Goal: Task Accomplishment & Management: Complete application form

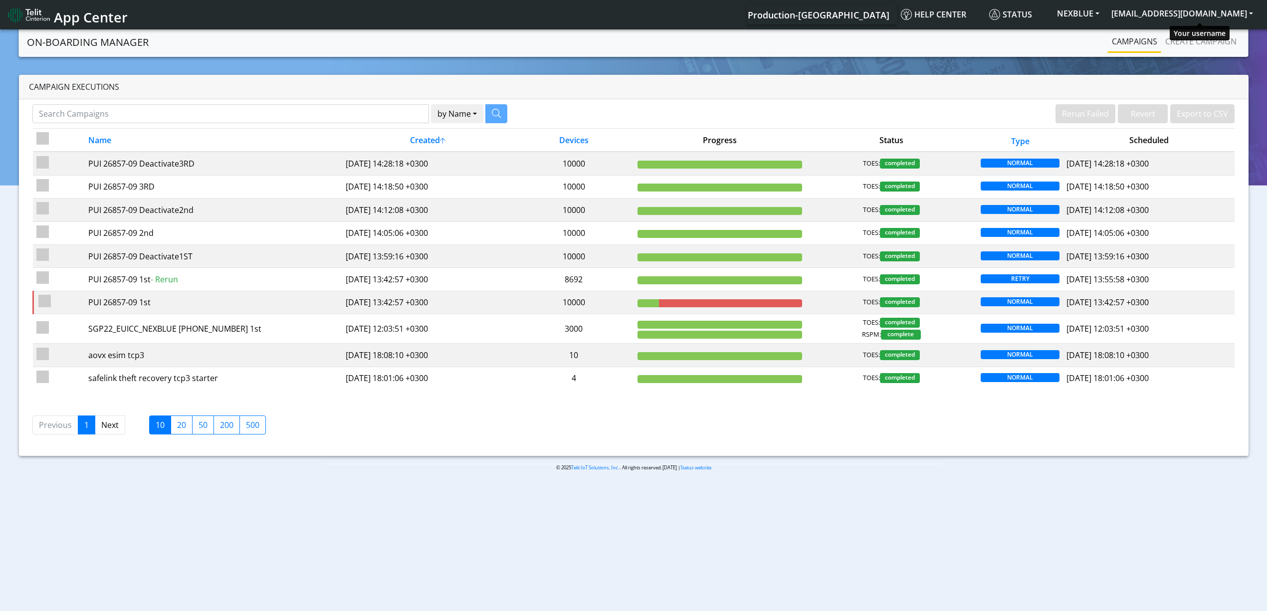
click at [1218, 2] on nav "App Center Production-US Help center Status NEXBLUE [EMAIL_ADDRESS][DOMAIN_NAME]" at bounding box center [633, 14] width 1267 height 29
click at [1217, 11] on button "[EMAIL_ADDRESS][DOMAIN_NAME]" at bounding box center [1182, 13] width 154 height 18
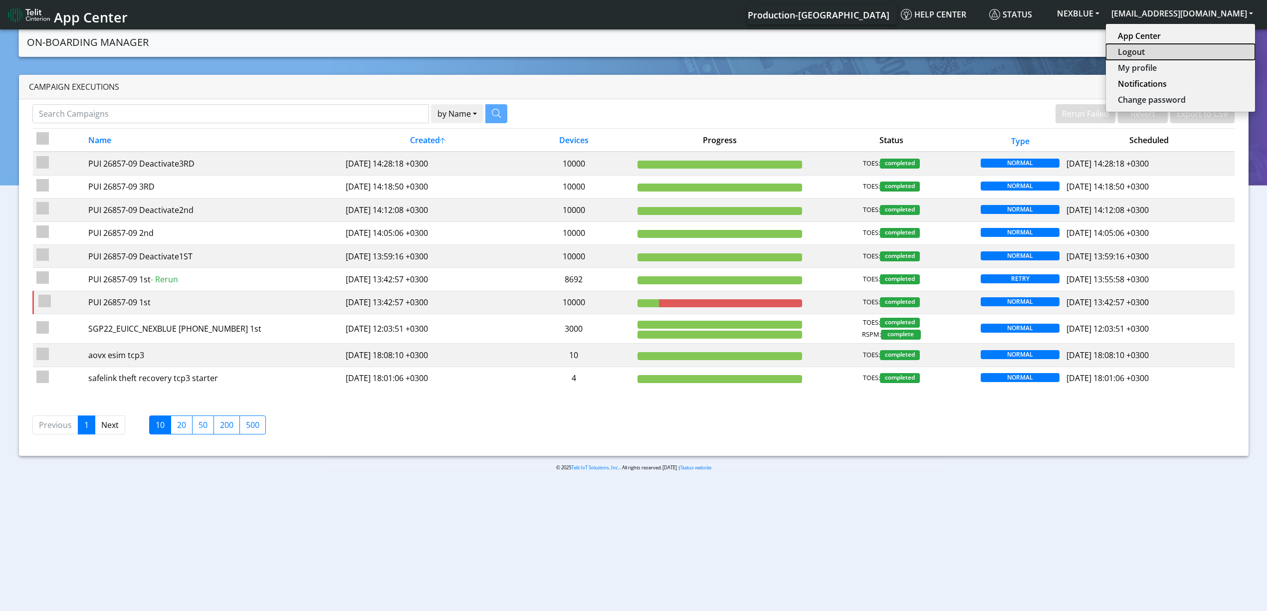
click at [1197, 51] on button "Logout" at bounding box center [1180, 52] width 149 height 16
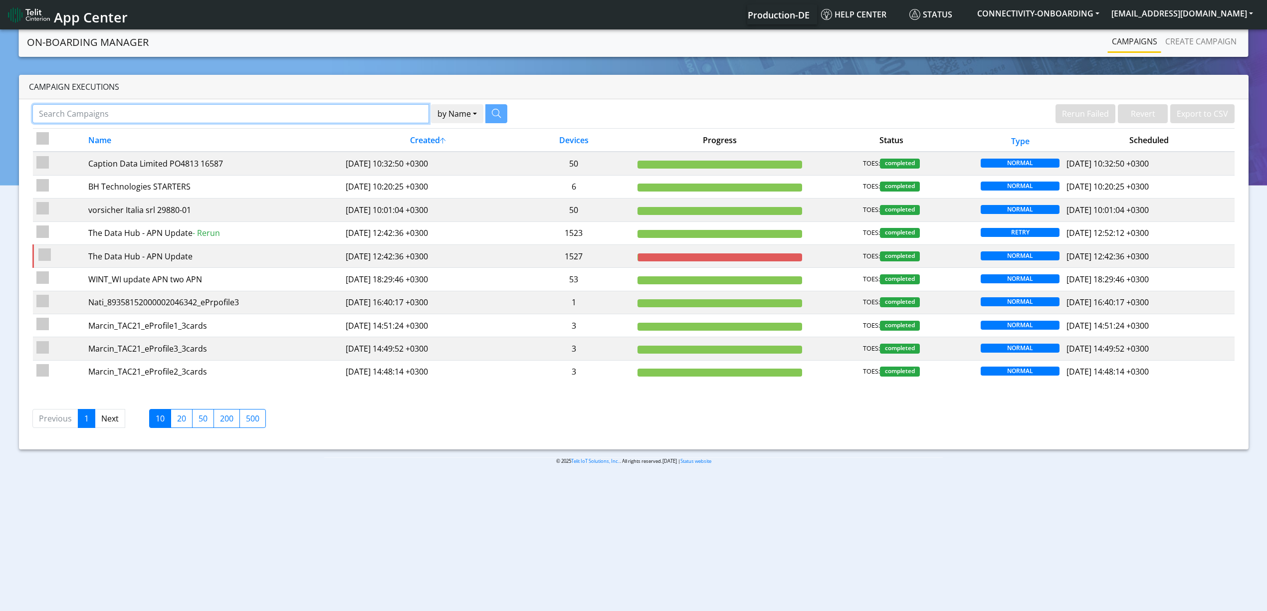
click at [276, 108] on input "Search Campaigns" at bounding box center [230, 113] width 396 height 19
paste input "Galleos"
type input "Galleos"
click at [478, 109] on button "button" at bounding box center [484, 113] width 22 height 19
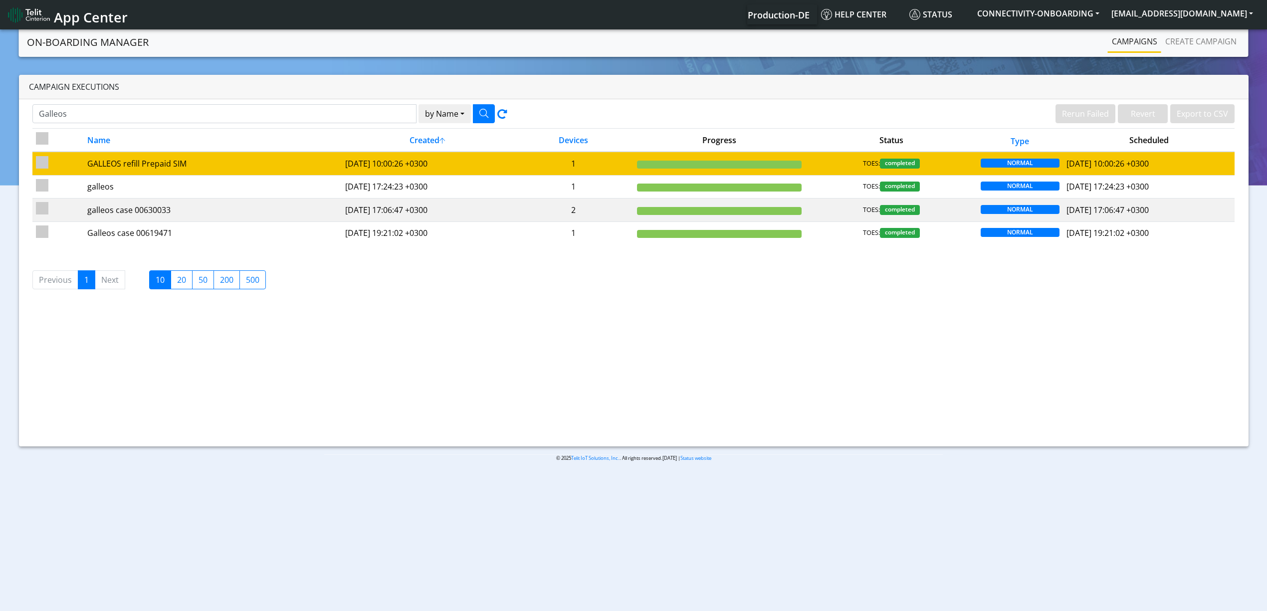
click at [466, 172] on td "2025-09-08 10:00:26 +0300" at bounding box center [428, 163] width 172 height 23
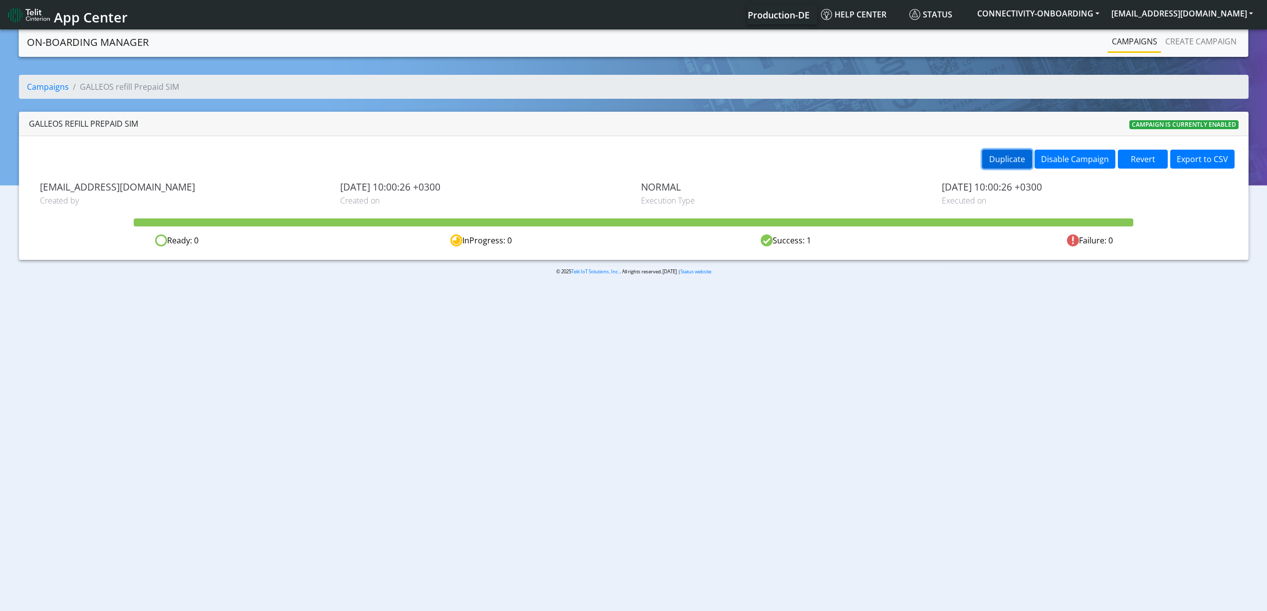
click at [1013, 159] on button "Duplicate" at bounding box center [1007, 159] width 50 height 19
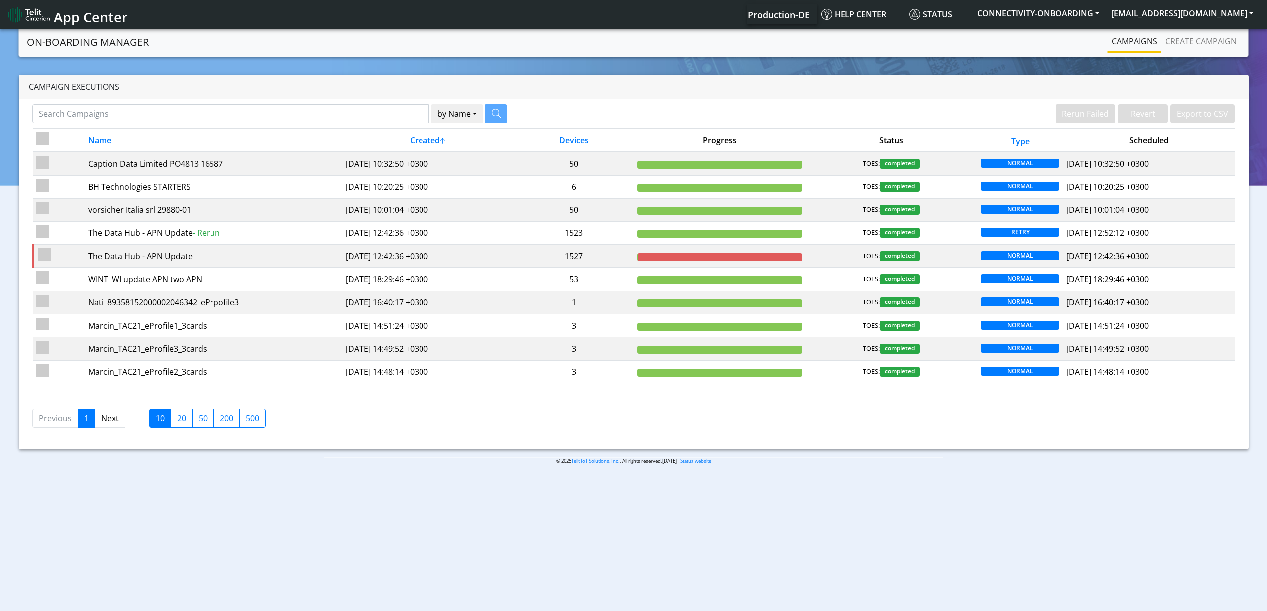
click at [1155, 55] on nav "On-Boarding Manager Rerun Failed Revert Export to CSV Campaigns Create campaign" at bounding box center [633, 41] width 1229 height 29
click at [1189, 47] on link "Create campaign" at bounding box center [1200, 41] width 79 height 20
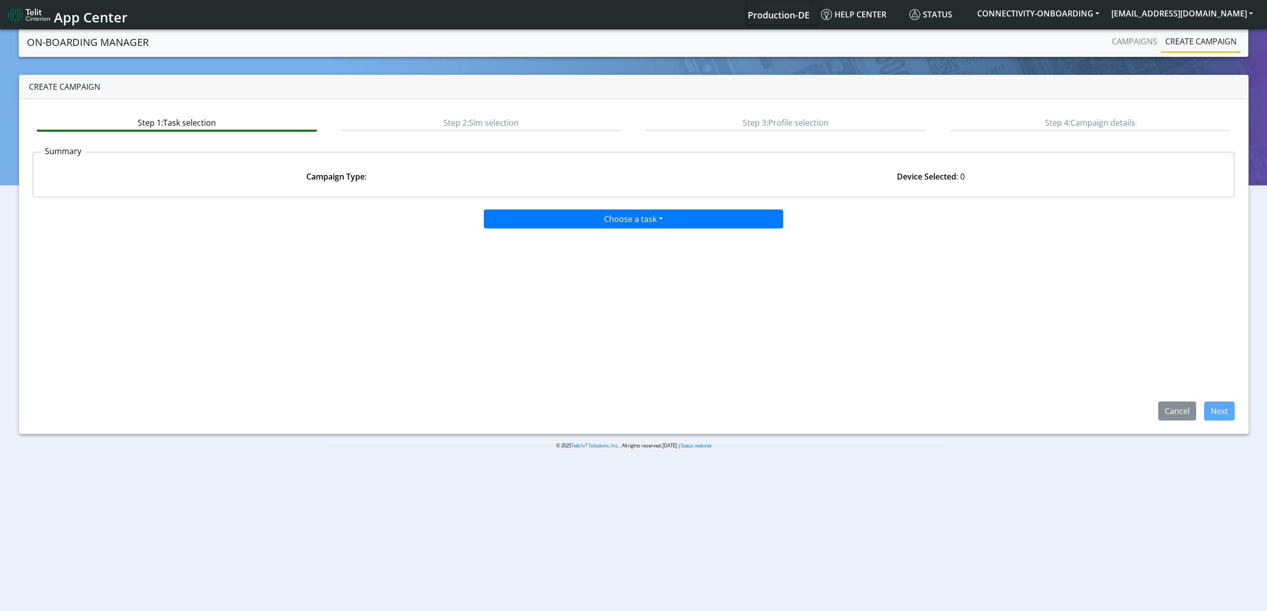
click at [475, 222] on div "Choose a task Onboarding new SIMs Onboarding SGP.22 eUICCs Onboarding SGP.22 Do…" at bounding box center [632, 218] width 811 height 19
click at [525, 219] on button "Choose a task" at bounding box center [633, 218] width 299 height 19
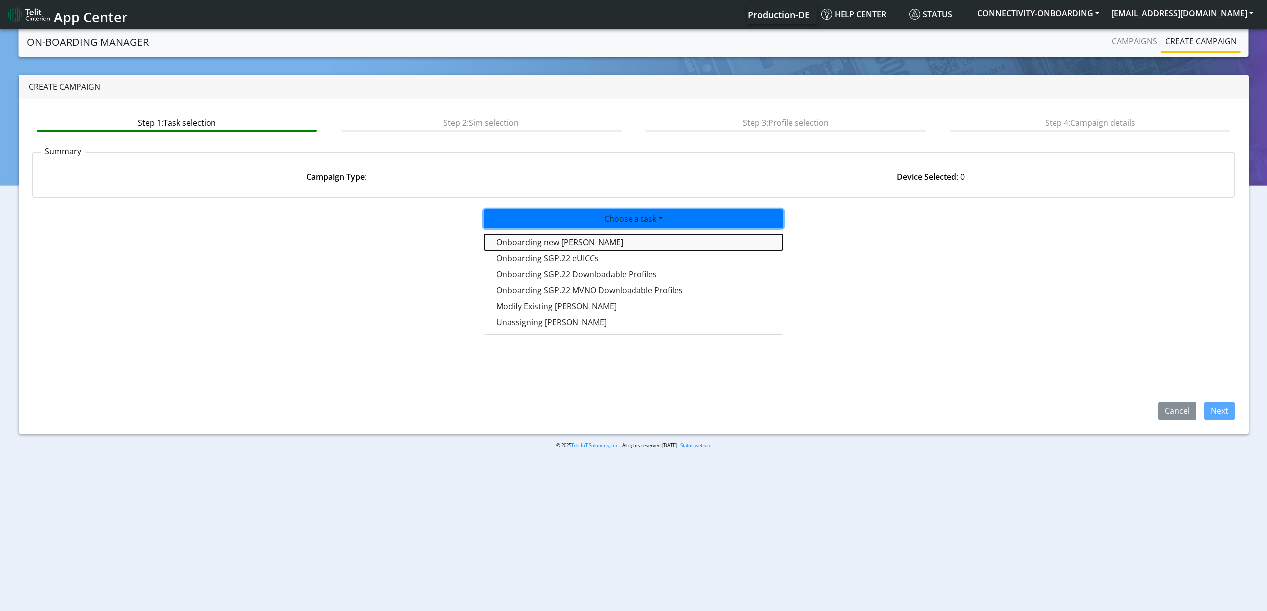
click at [527, 234] on tasktoes-dropdown "Onboarding new SIMs" at bounding box center [633, 242] width 298 height 16
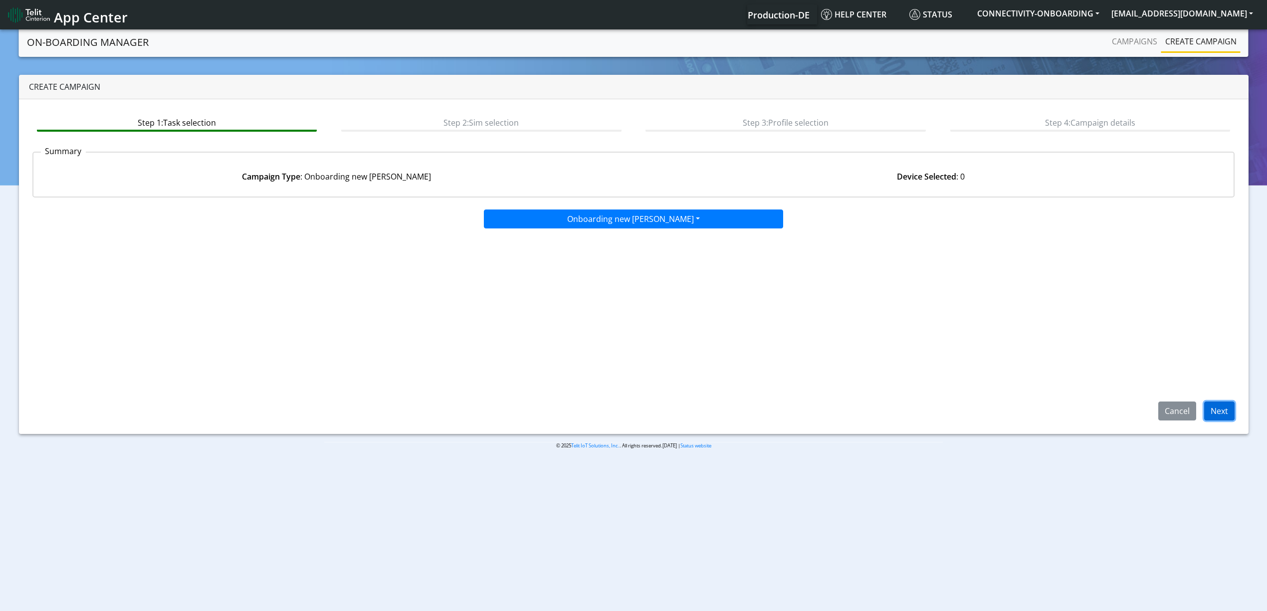
click at [1230, 411] on button "Next" at bounding box center [1219, 410] width 30 height 19
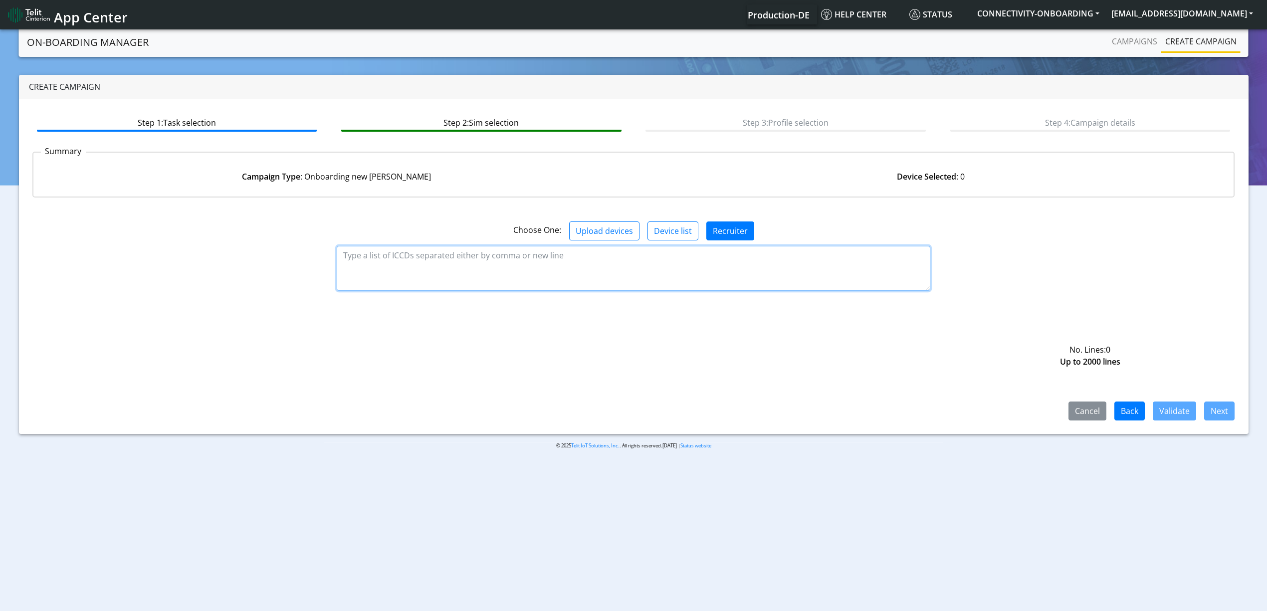
click at [486, 264] on textarea at bounding box center [633, 268] width 593 height 45
paste textarea "89358151000027070120 89358151000027070138 89358151000027070146 8935815100002707…"
type textarea "89358151000027070120 89358151000027070138 89358151000027070146 8935815100002707…"
click at [1163, 417] on button "Validate" at bounding box center [1173, 410] width 43 height 19
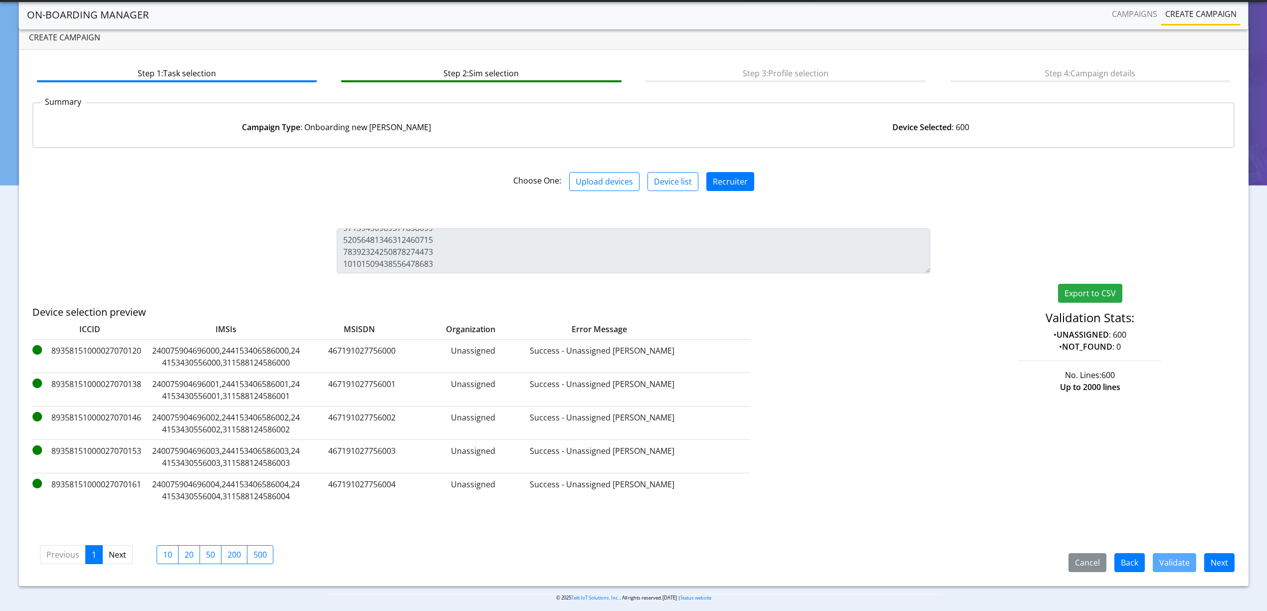
scroll to position [28, 0]
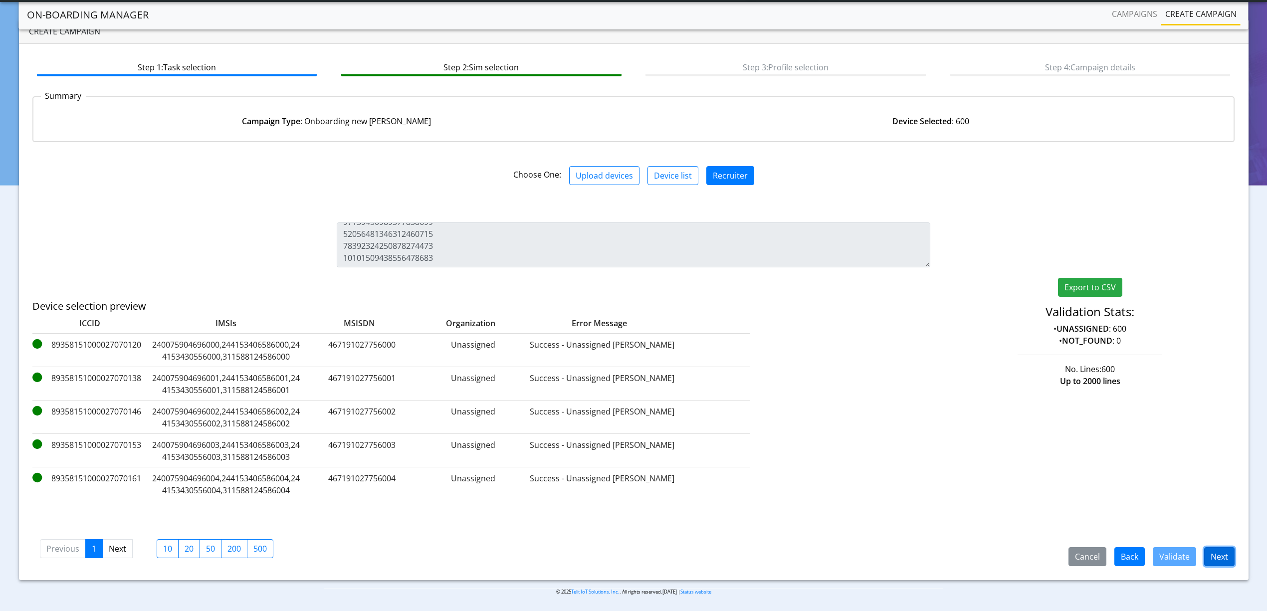
click at [1215, 565] on button "Next" at bounding box center [1219, 556] width 30 height 19
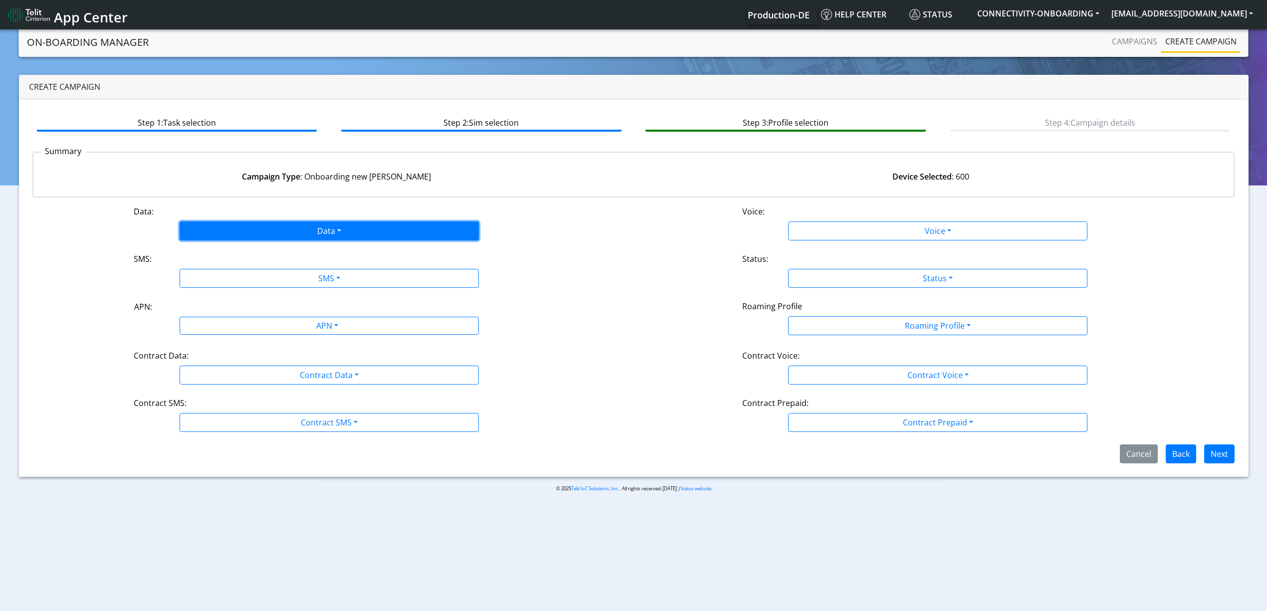
click at [238, 233] on button "Data" at bounding box center [329, 230] width 299 height 19
click at [233, 277] on button "Enabled" at bounding box center [329, 270] width 298 height 16
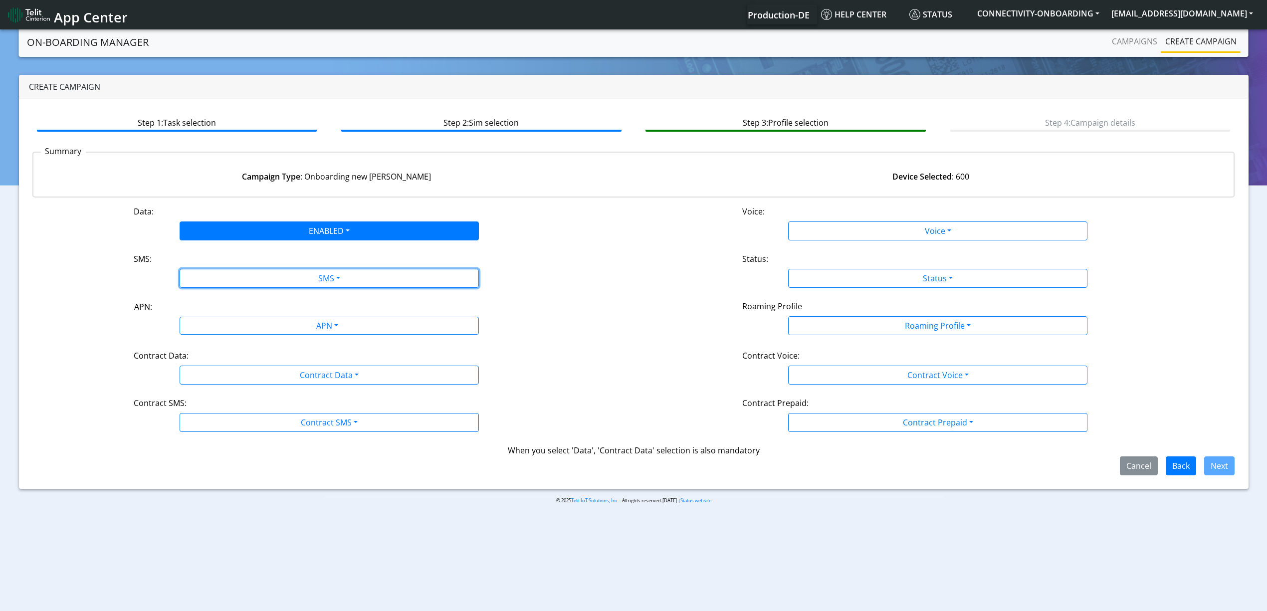
click at [233, 277] on button "SMS" at bounding box center [329, 278] width 299 height 19
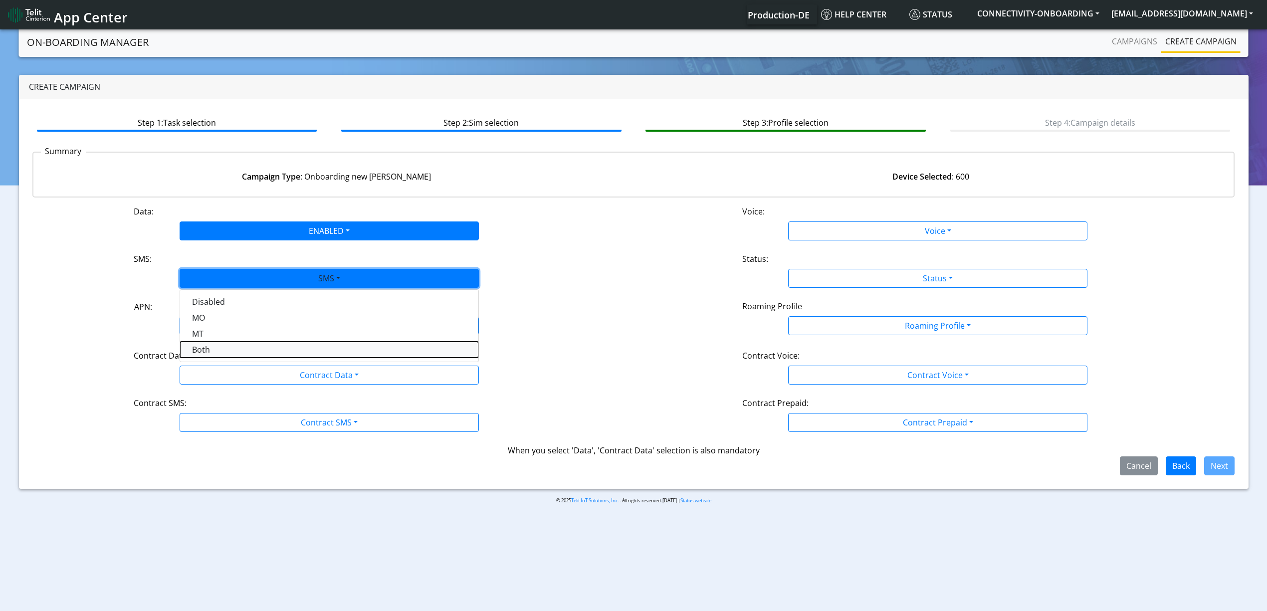
click at [233, 347] on button "Both" at bounding box center [329, 350] width 298 height 16
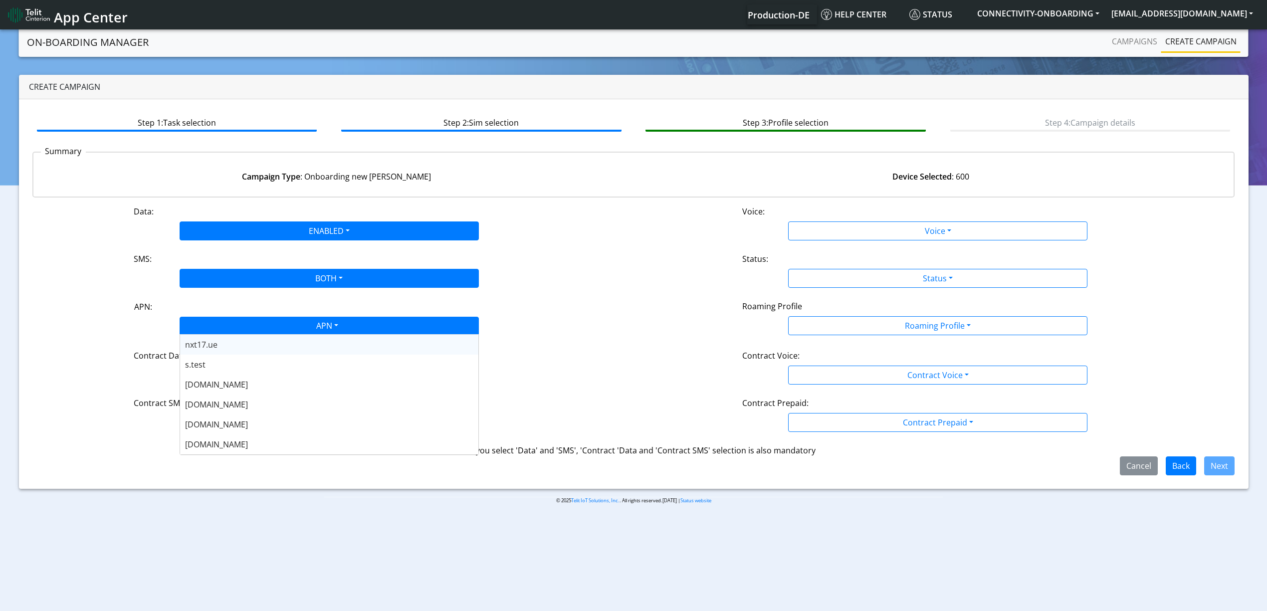
click at [233, 322] on div "APN" at bounding box center [327, 326] width 316 height 19
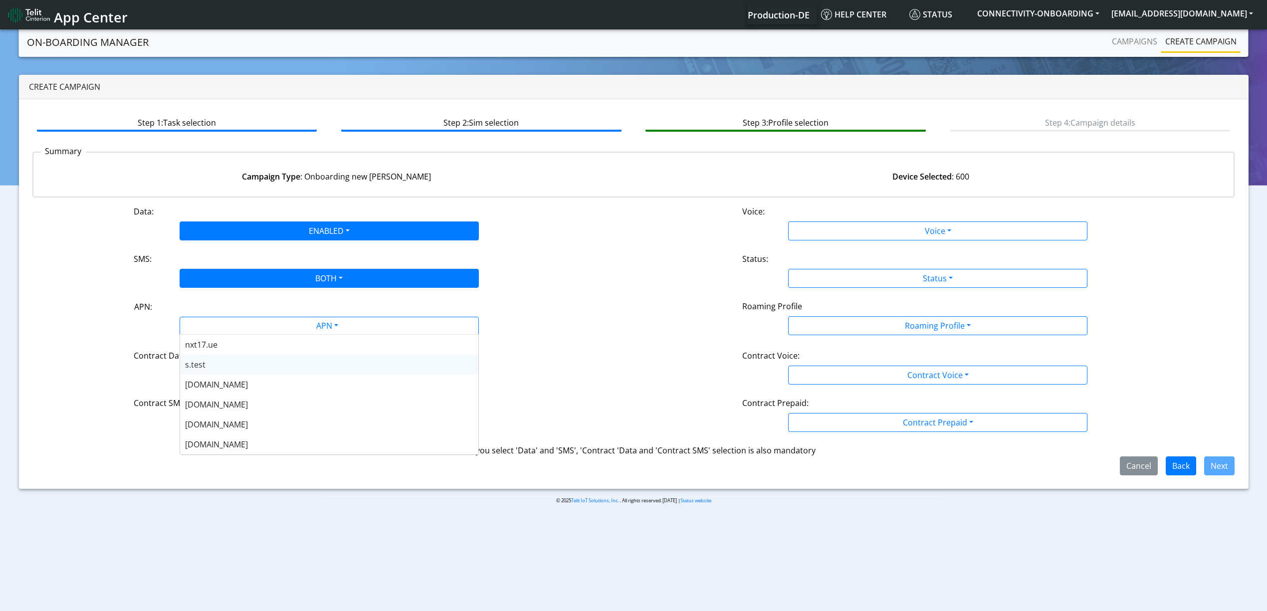
scroll to position [66, 0]
click at [238, 395] on div "nxt20p.net" at bounding box center [329, 398] width 298 height 20
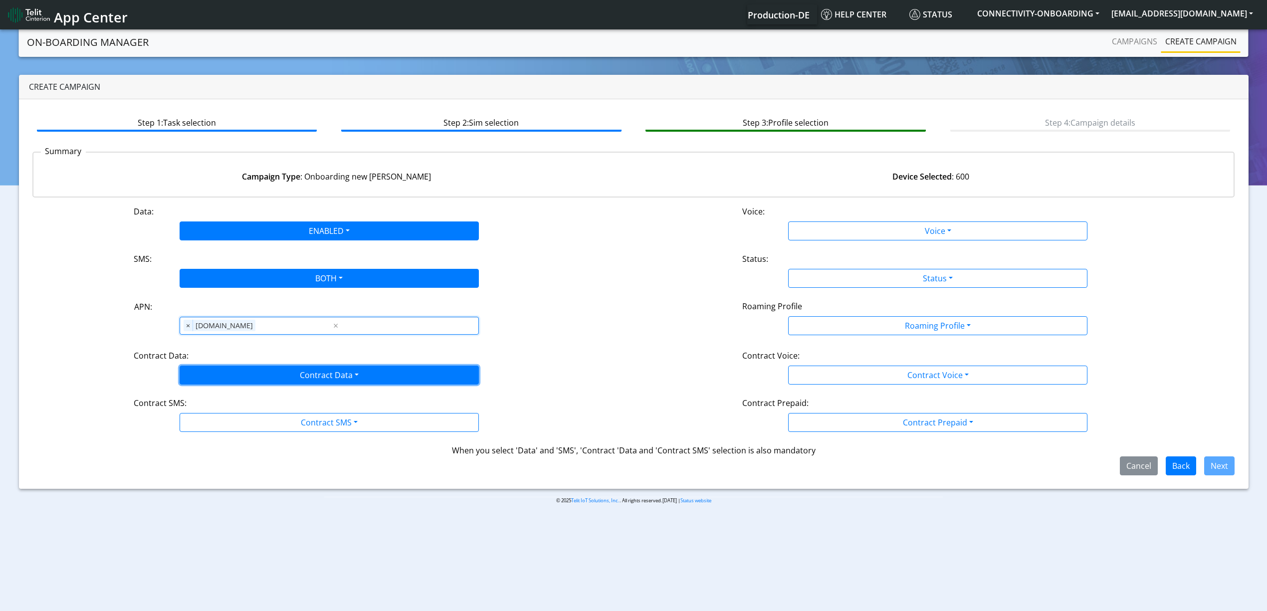
click at [233, 377] on button "Contract Data" at bounding box center [329, 375] width 299 height 19
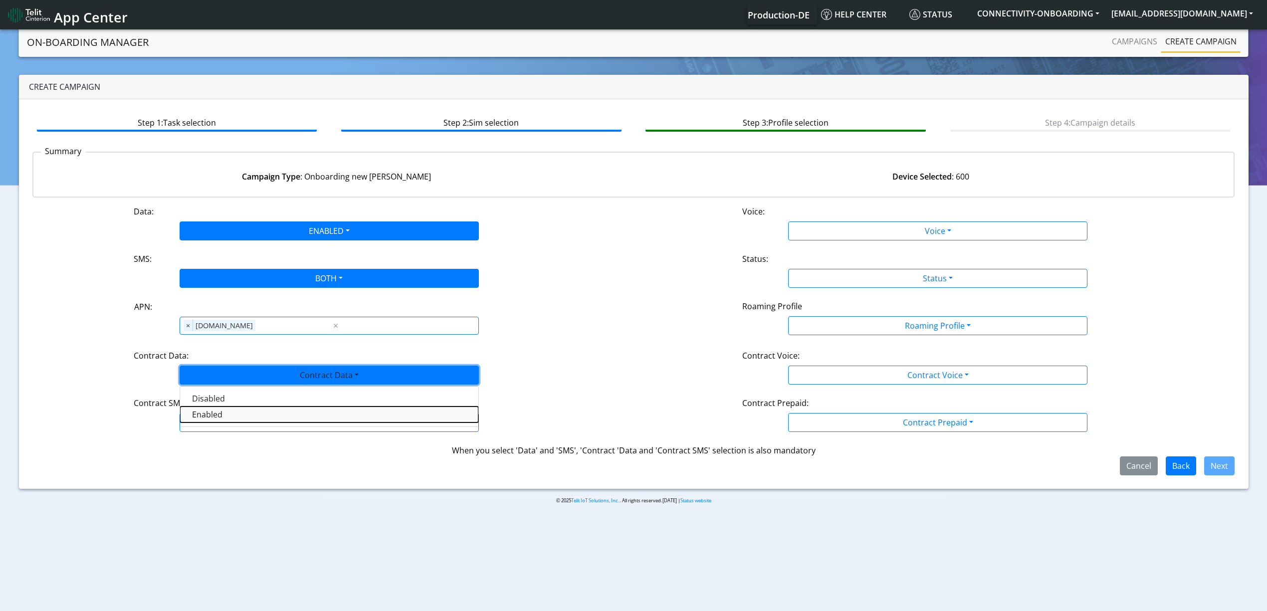
click at [224, 411] on Dataenabled-dropdown "Enabled" at bounding box center [329, 414] width 298 height 16
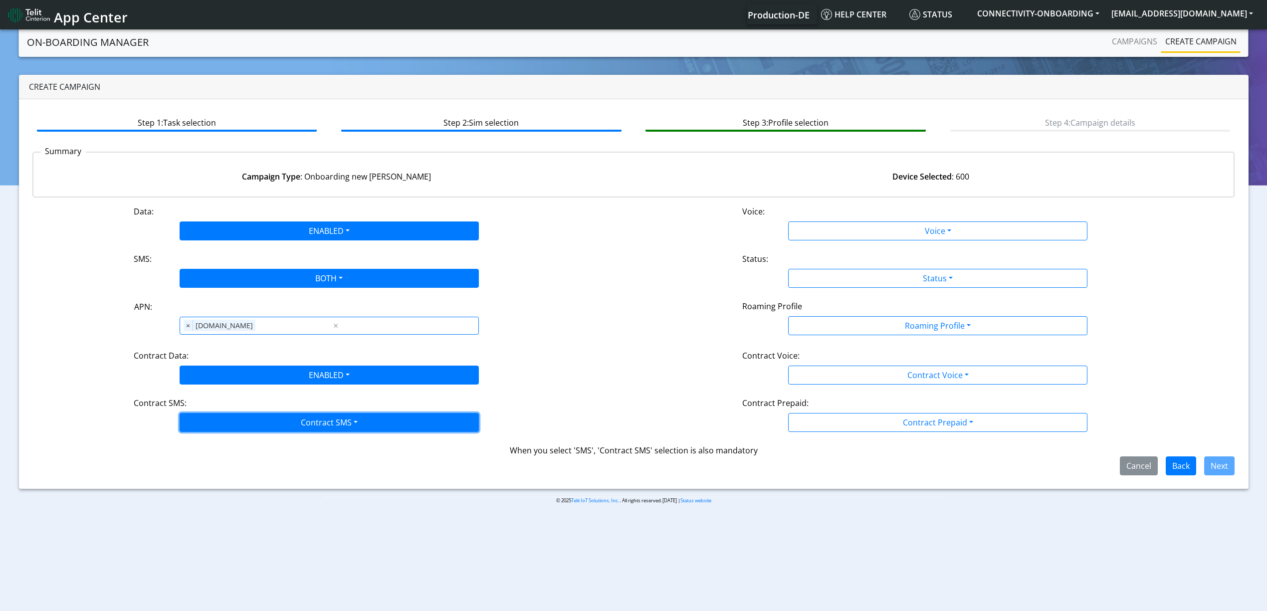
click at [221, 427] on button "Contract SMS" at bounding box center [329, 422] width 299 height 19
click at [222, 490] on SMSboth-dropdown "Both" at bounding box center [329, 494] width 298 height 16
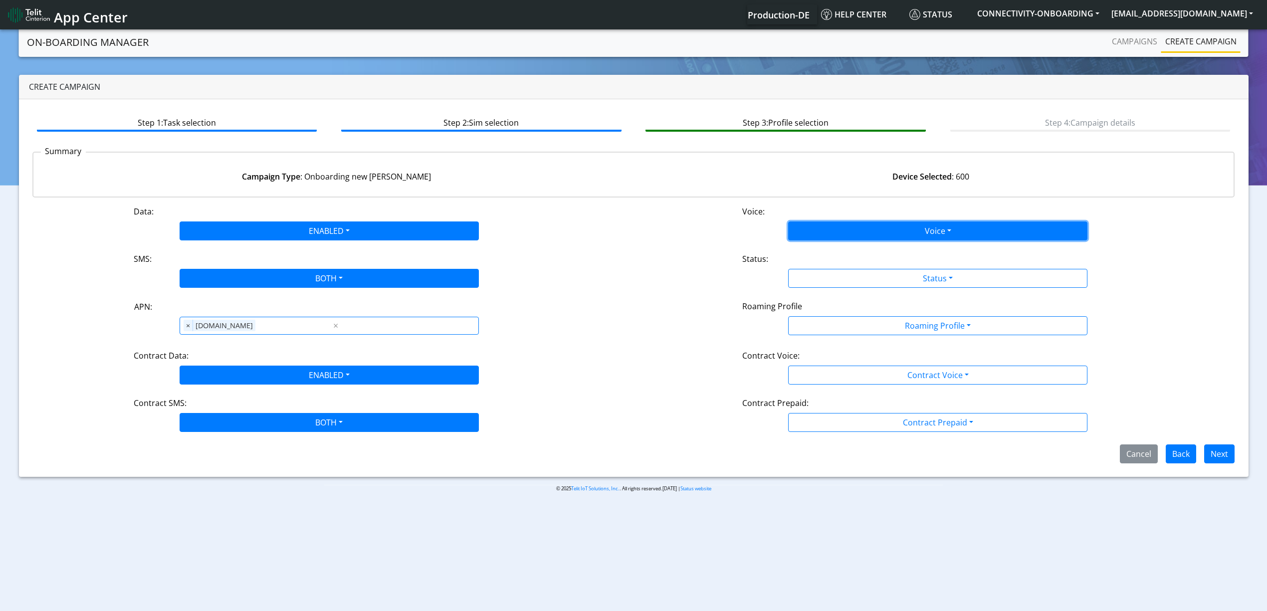
click at [856, 237] on button "Voice" at bounding box center [937, 230] width 299 height 19
click at [837, 250] on button "Disabled" at bounding box center [937, 254] width 298 height 16
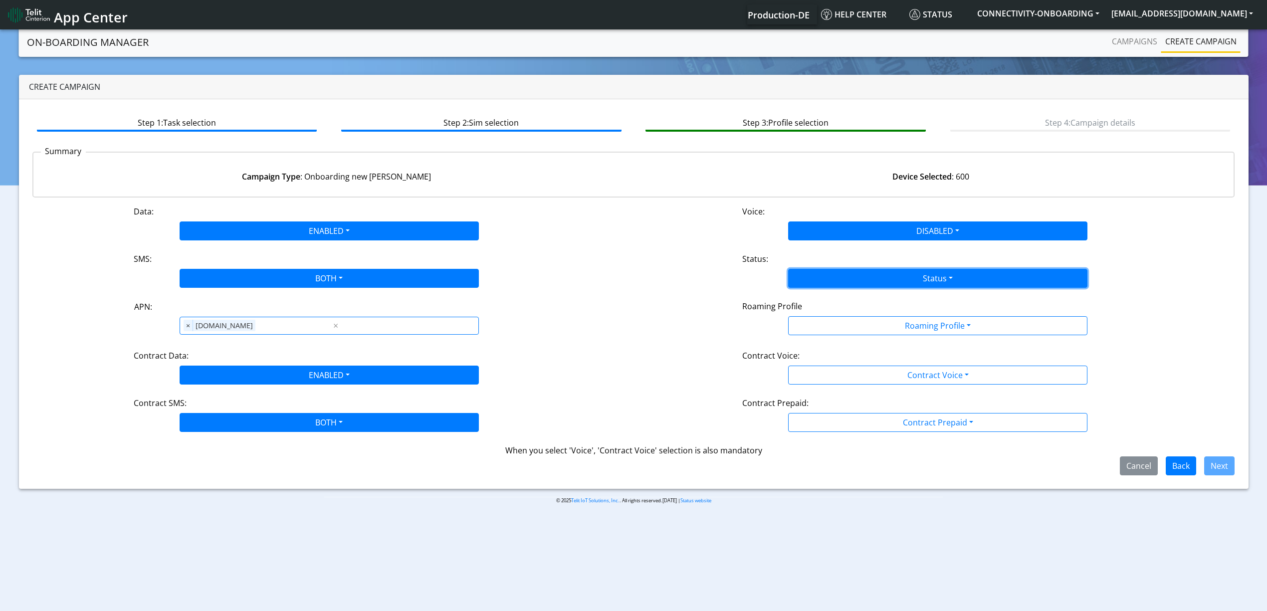
click at [833, 272] on button "Status" at bounding box center [937, 278] width 299 height 19
click at [826, 300] on button "Activate" at bounding box center [937, 302] width 298 height 16
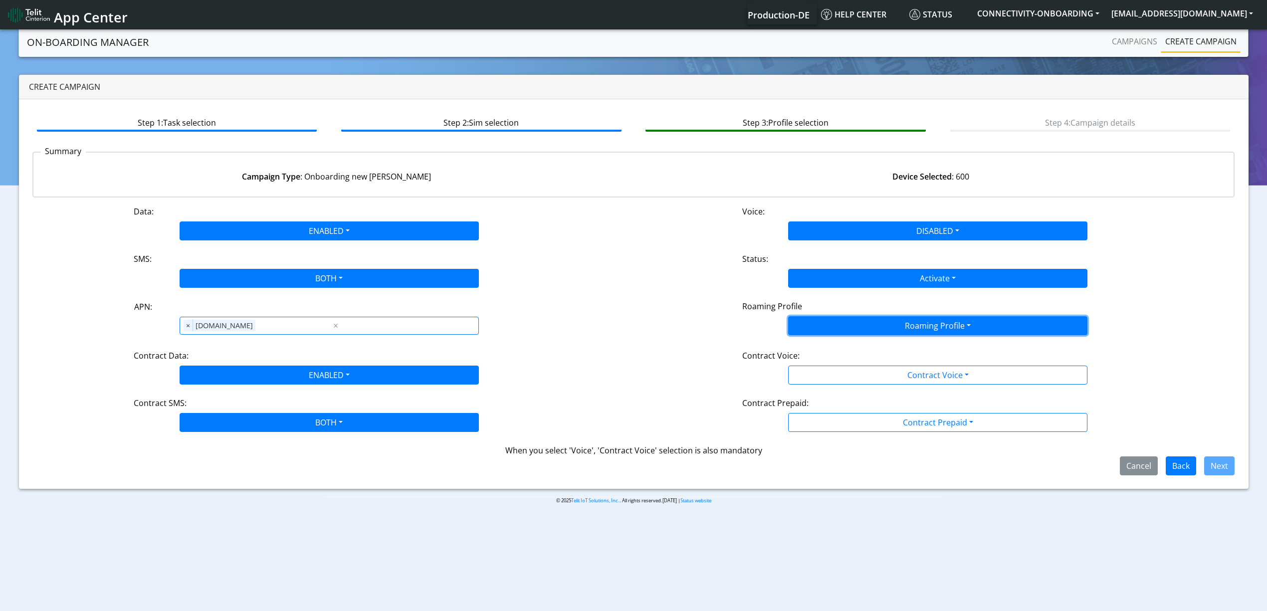
click at [830, 326] on button "Roaming Profile" at bounding box center [937, 325] width 299 height 19
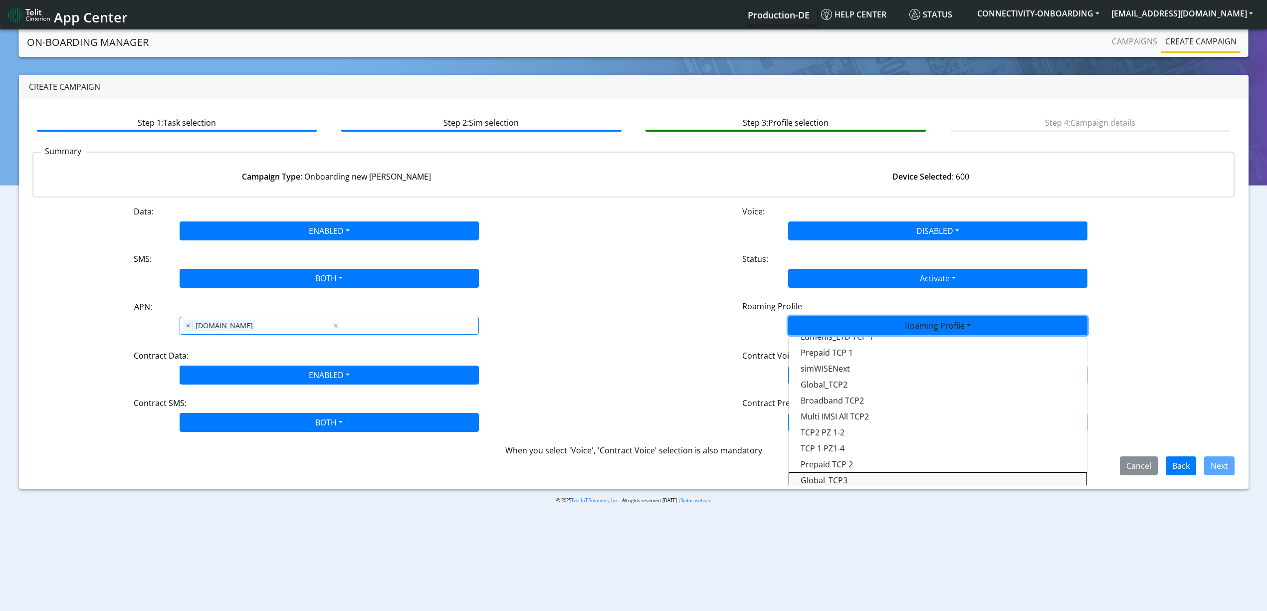
click at [837, 478] on Profile-dropdown "Global_TCP3" at bounding box center [937, 480] width 298 height 16
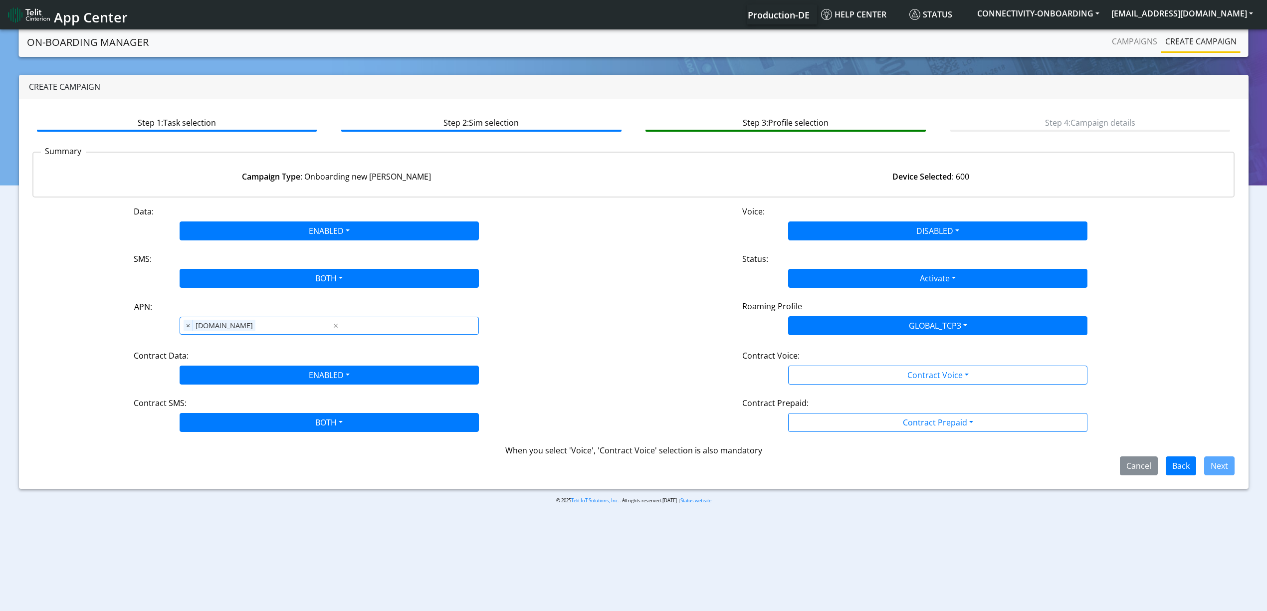
click at [837, 386] on div "Data: ENABLED Disabled Enabled Voice: DISABLED Disabled Enabled SMS: BOTH Disab…" at bounding box center [633, 340] width 1202 height 270
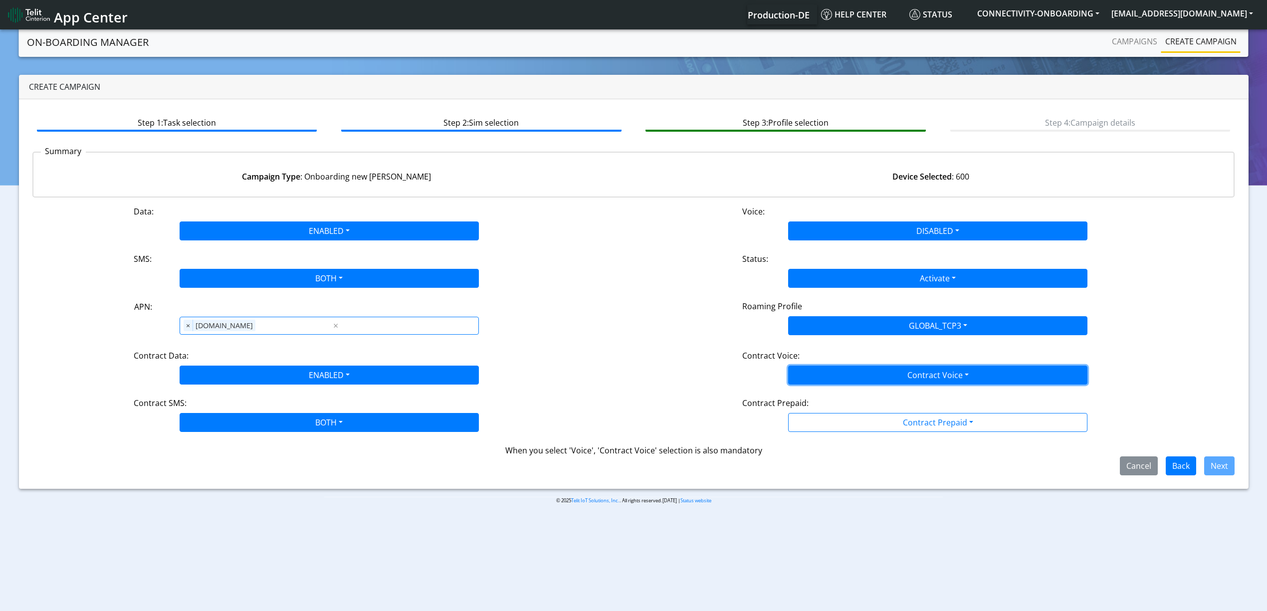
click at [831, 380] on button "Contract Voice" at bounding box center [937, 375] width 299 height 19
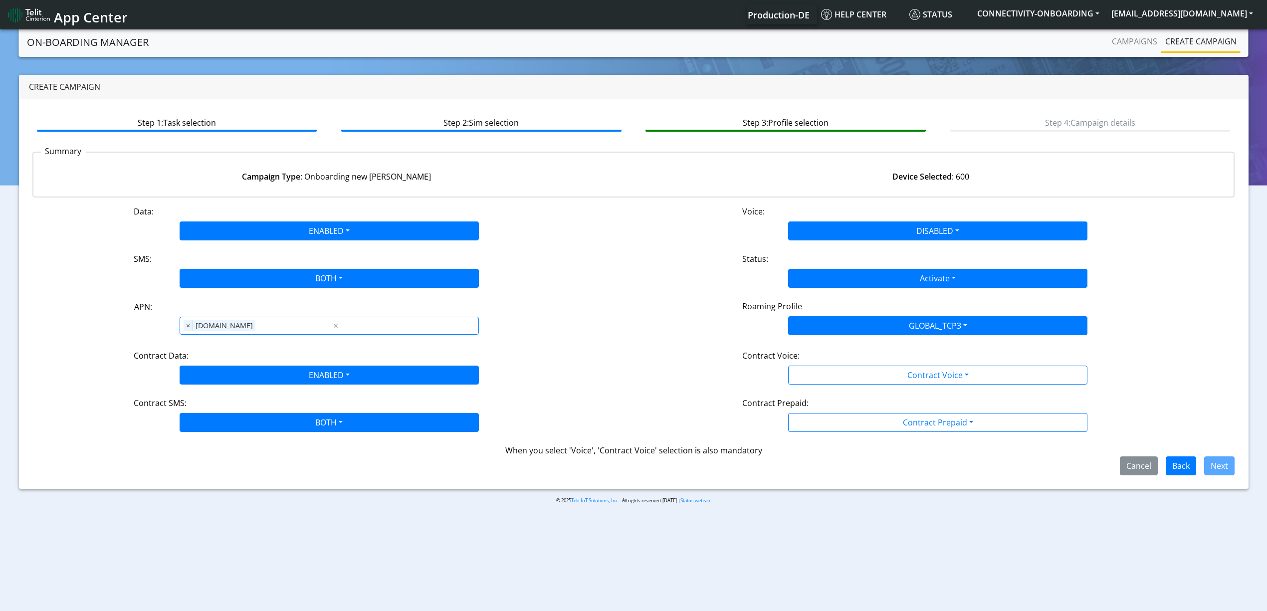
click at [0, 0] on Voicedisabled-dropdown "Disabled" at bounding box center [0, 0] width 0 height 0
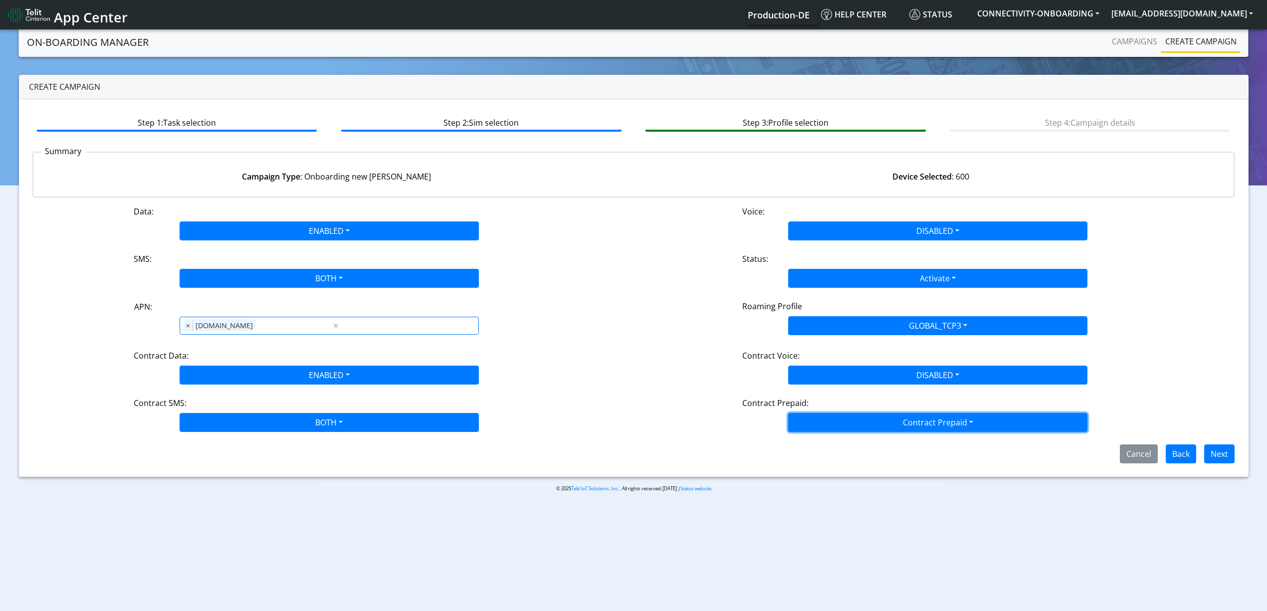
click at [825, 415] on button "Contract Prepaid" at bounding box center [937, 422] width 299 height 19
click at [820, 455] on Prepaidnotprepaid-dropdown "No" at bounding box center [937, 462] width 298 height 16
click at [1008, 432] on button "No" at bounding box center [937, 422] width 299 height 19
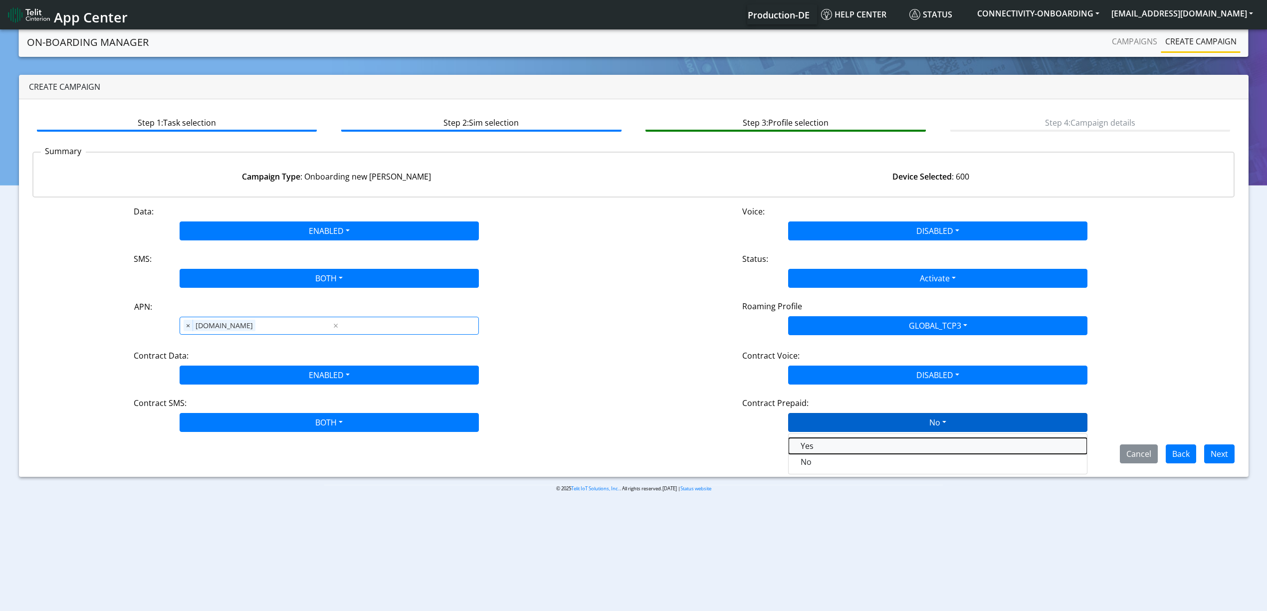
click at [876, 443] on Prepaidprepaid-dropdown "Yes" at bounding box center [937, 446] width 298 height 16
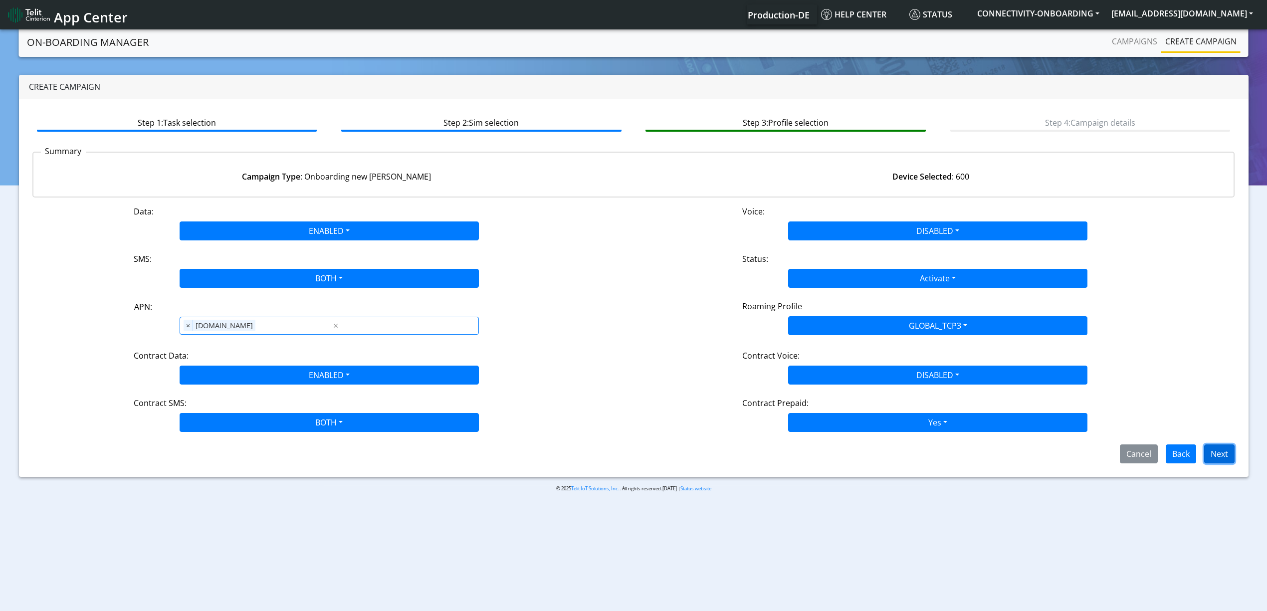
click at [1229, 453] on button "Next" at bounding box center [1219, 453] width 30 height 19
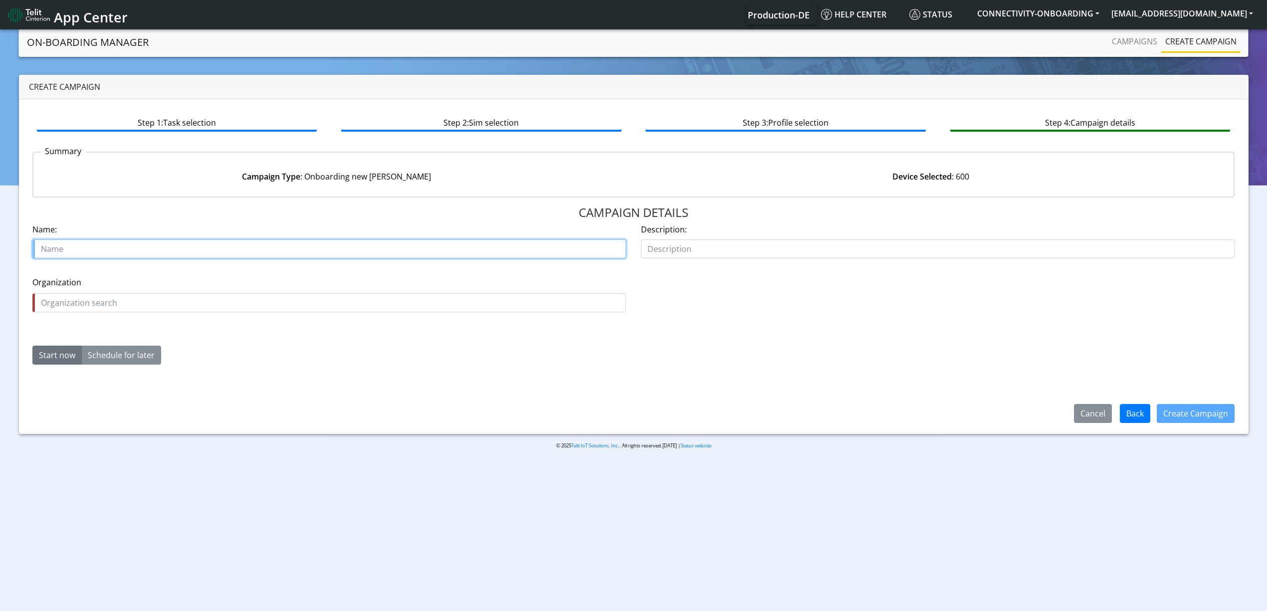
click at [217, 257] on input "text" at bounding box center [328, 248] width 593 height 19
paste input "89358151000027070120 89358151000027070138 89358151000027070146 8935815100002707…"
type input "89358151000027070120 89358151000027070138 89358151000027070146 8935815100002707…"
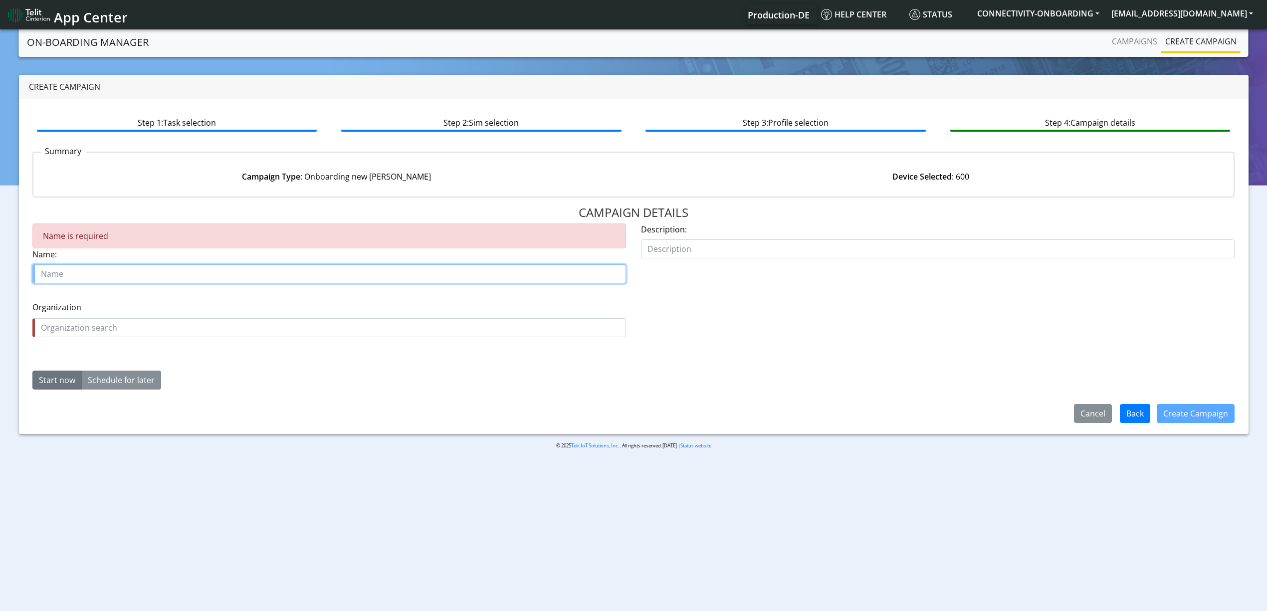
paste input "Galleos"
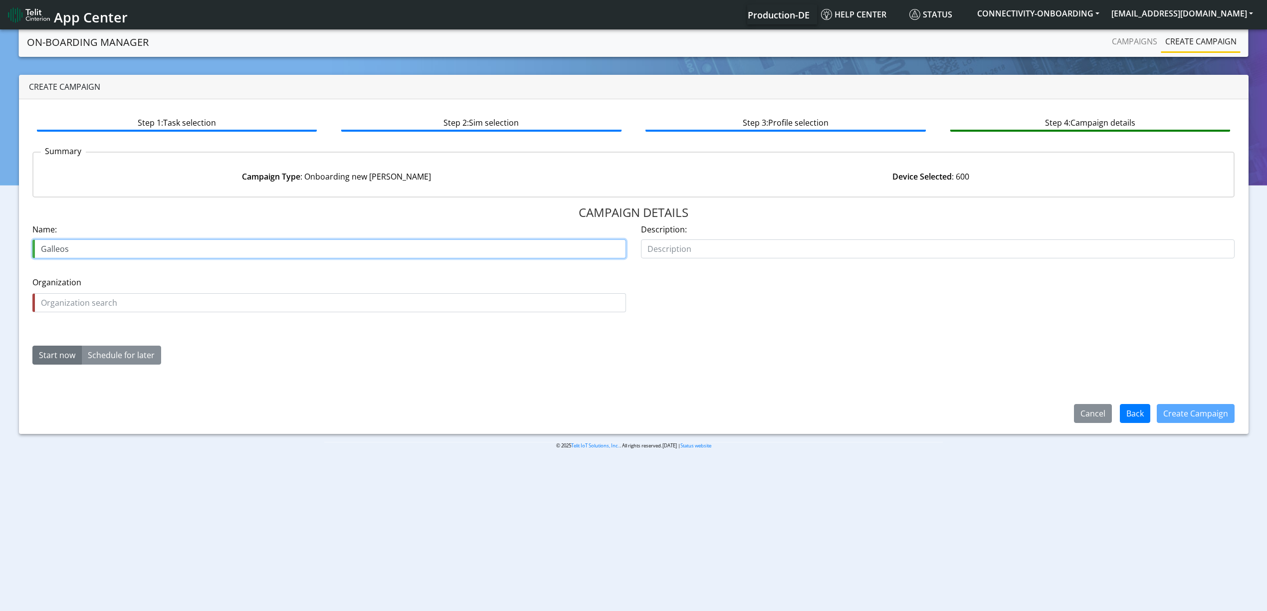
paste input "15739"
click at [68, 244] on input "Galleos15739" at bounding box center [328, 248] width 593 height 19
click at [48, 249] on input "Galleos 15739" at bounding box center [328, 248] width 593 height 19
click at [46, 249] on input "Galleos 15739" at bounding box center [328, 248] width 593 height 19
type input "Galleos 15739"
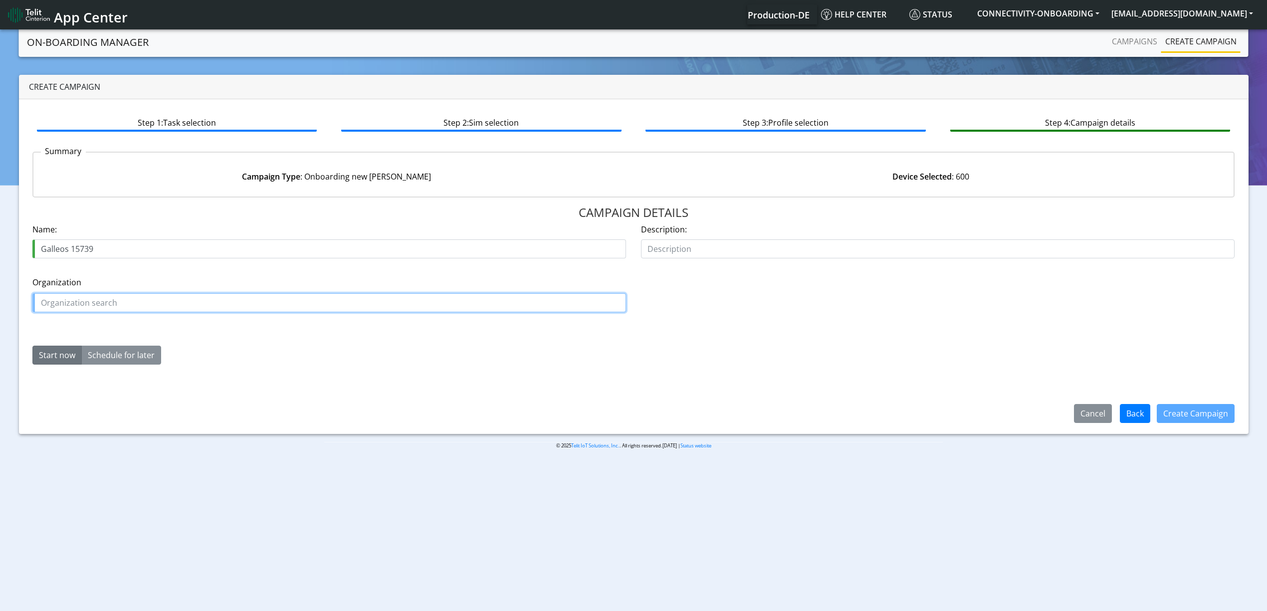
click at [68, 309] on input "text" at bounding box center [328, 302] width 593 height 19
paste input "Galleos"
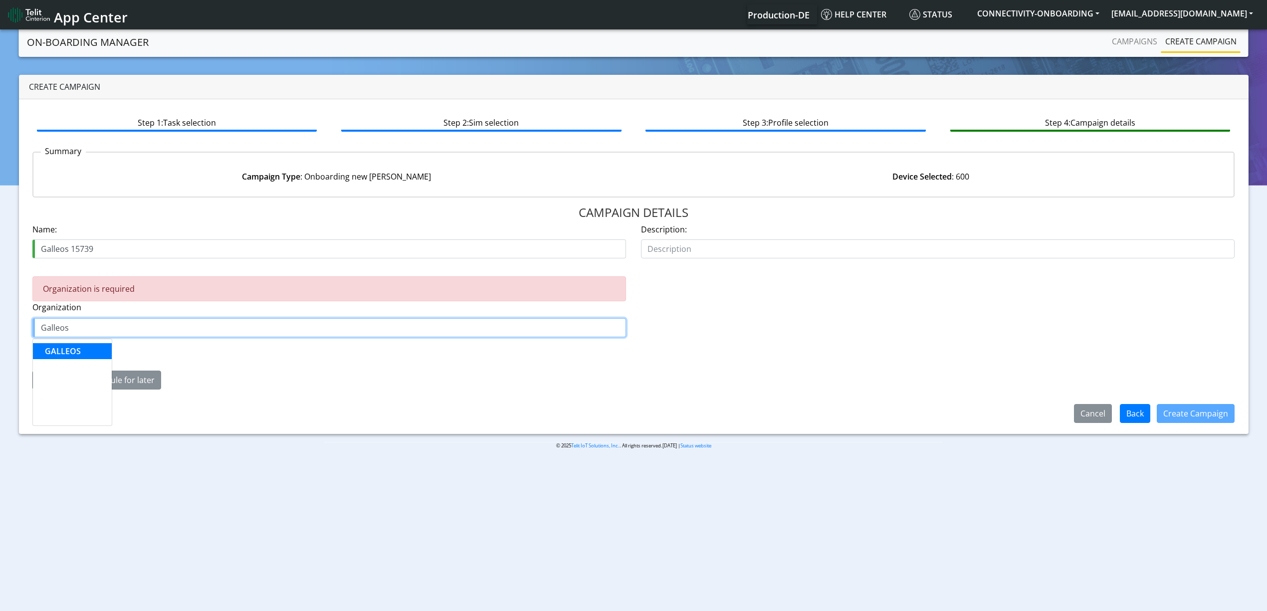
click at [66, 354] on span "GALLEOS" at bounding box center [63, 351] width 36 height 11
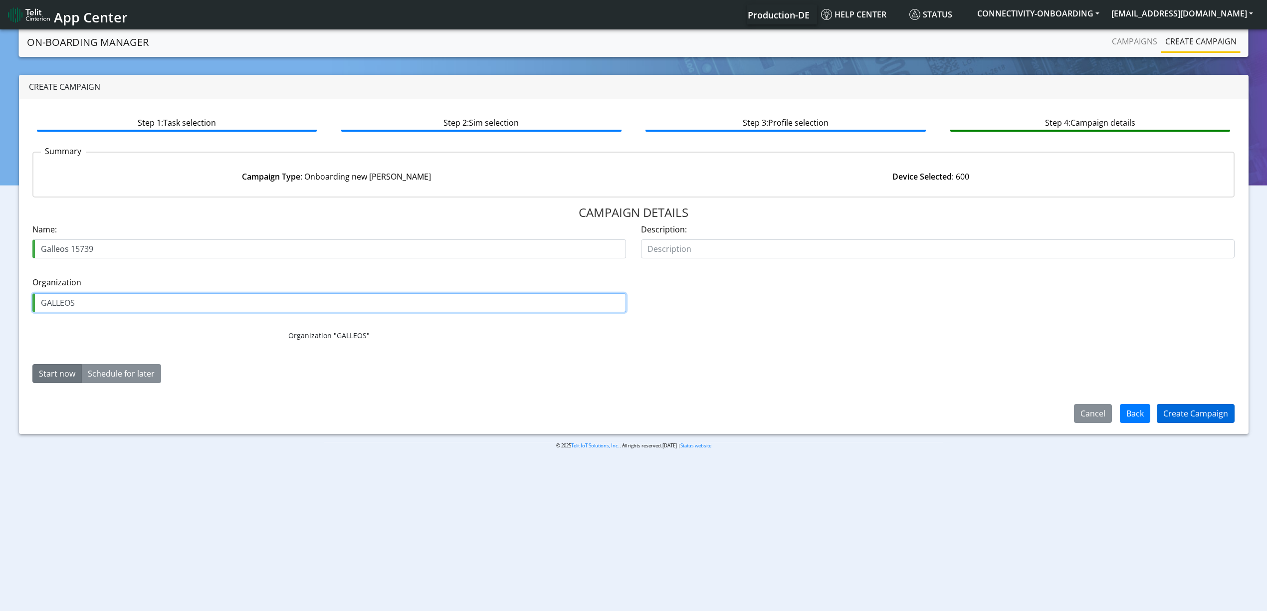
type input "GALLEOS"
click at [1213, 414] on button "Create Campaign" at bounding box center [1195, 413] width 78 height 19
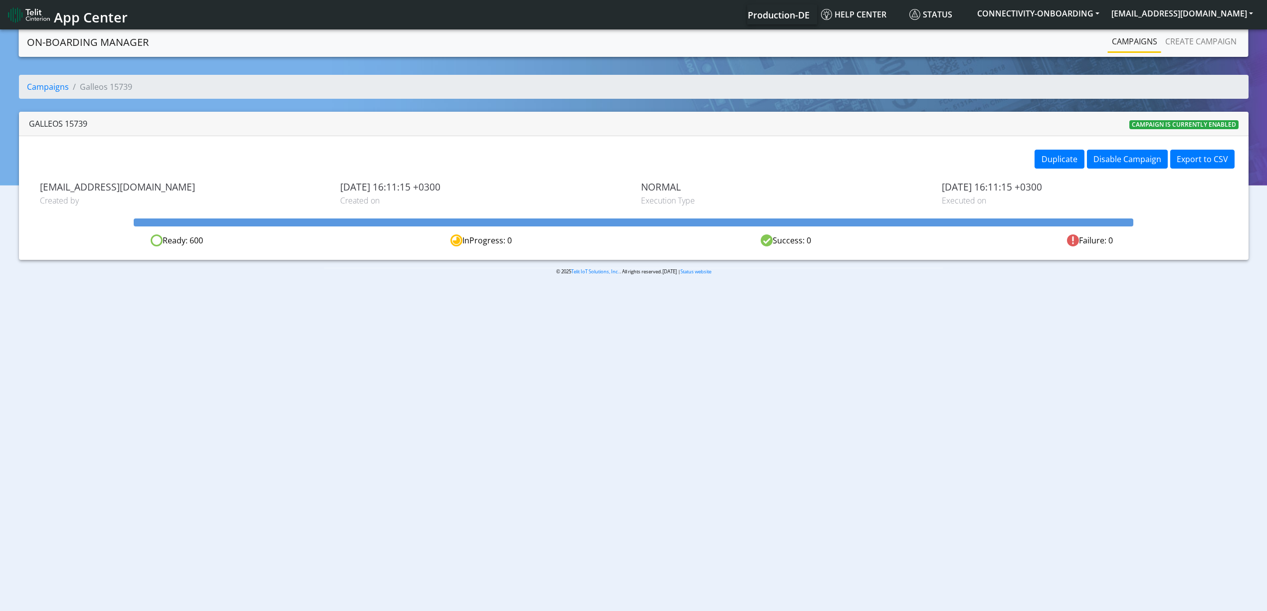
click at [1126, 47] on link "Campaigns" at bounding box center [1134, 41] width 53 height 20
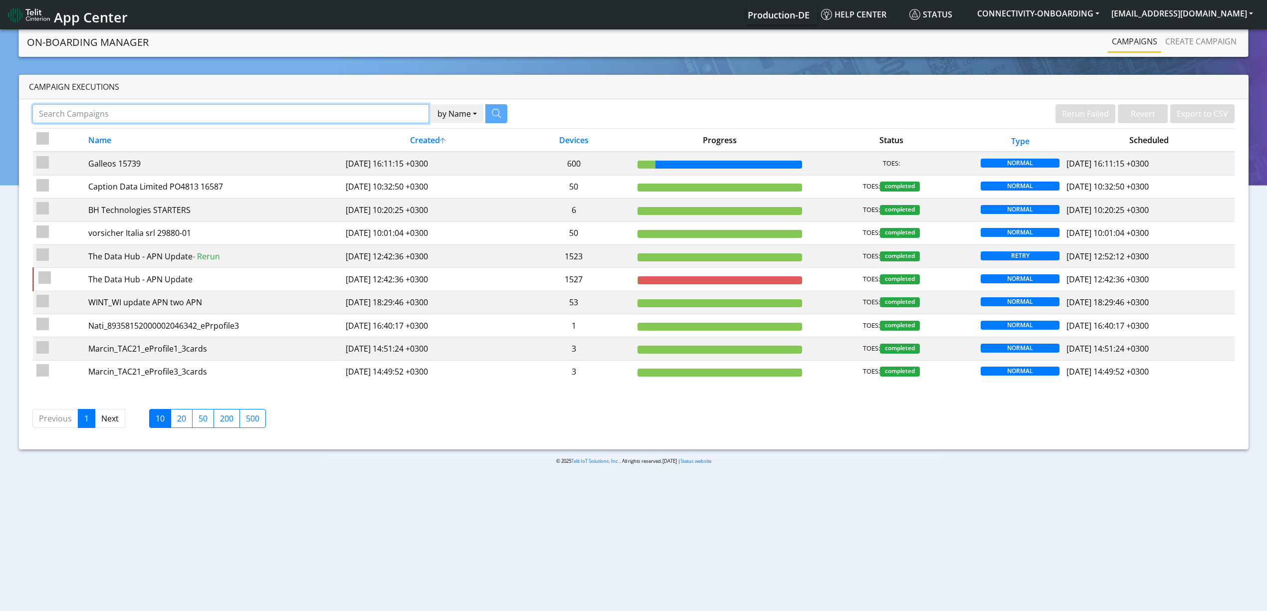
click at [380, 111] on input "Search Campaigns" at bounding box center [230, 113] width 396 height 19
paste input "ETERIA"
type input "ETERIA"
click at [483, 112] on icon "button" at bounding box center [483, 113] width 9 height 9
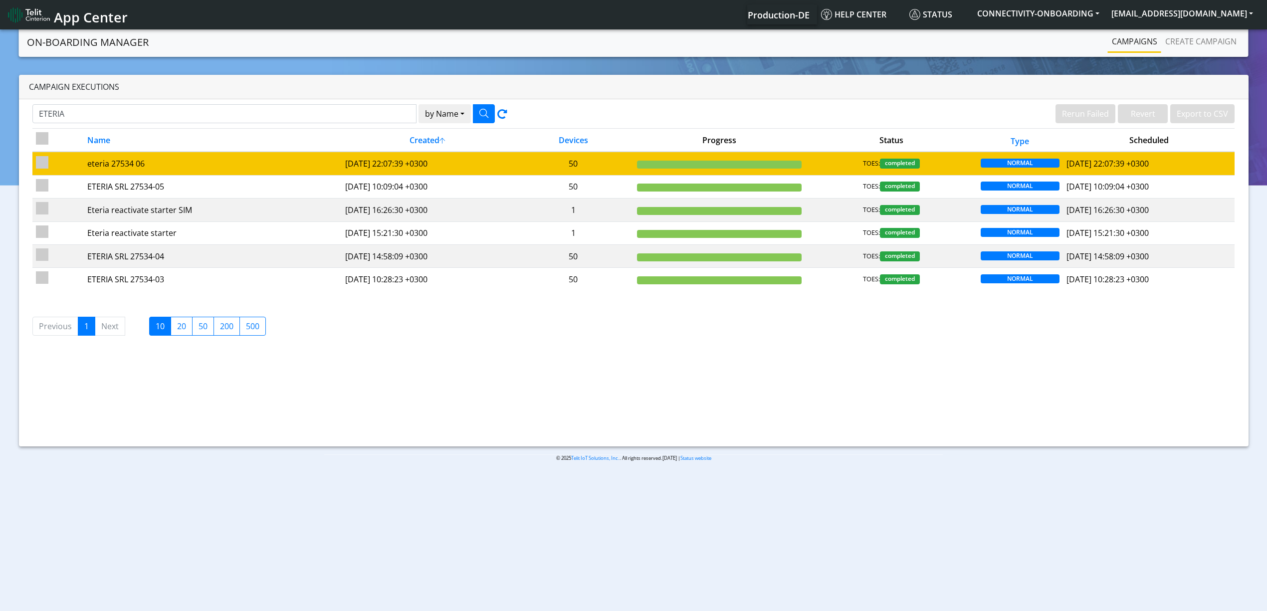
click at [164, 171] on td "eteria 27534 06" at bounding box center [213, 163] width 258 height 23
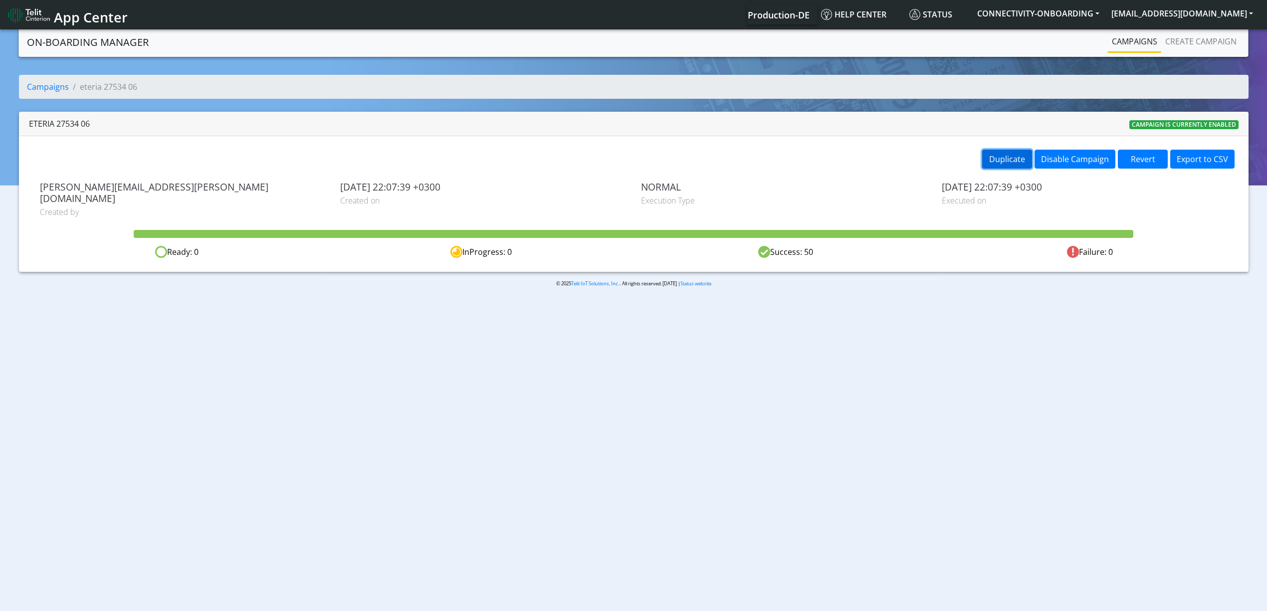
click at [992, 160] on button "Duplicate" at bounding box center [1007, 159] width 50 height 19
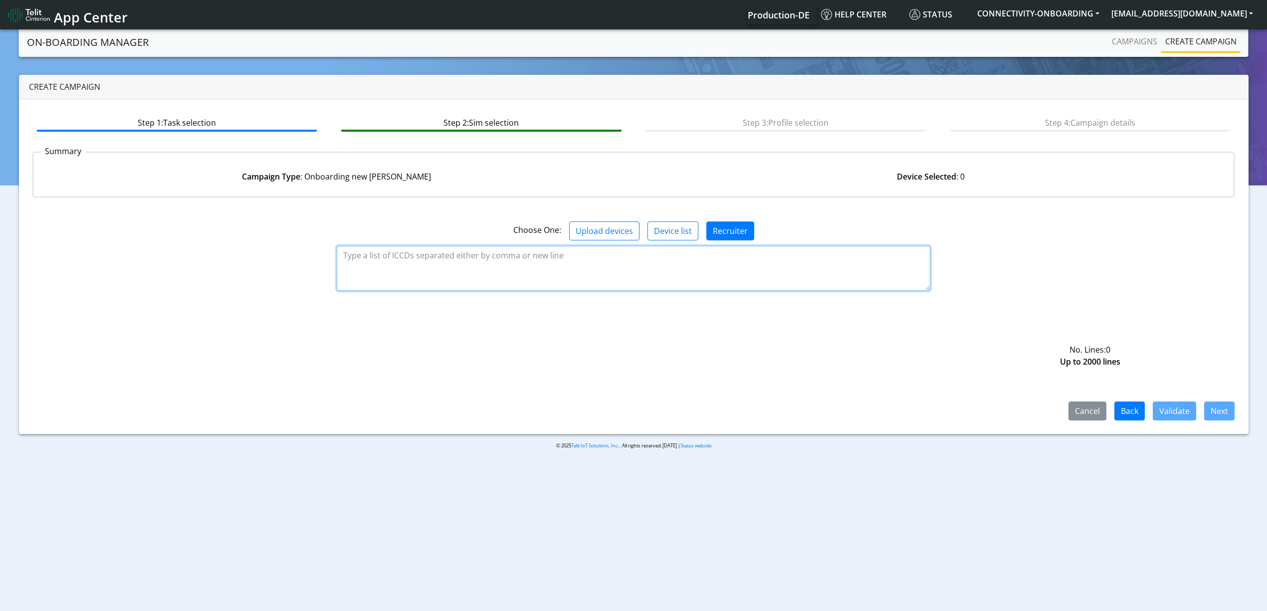
click at [450, 264] on textarea at bounding box center [633, 268] width 593 height 45
paste textarea "89358151000027081127 89358151000027081135 89358151000027081143 8935815100002708…"
type textarea "89358151000027081127 89358151000027081135 89358151000027081143 8935815100002708…"
click at [579, 366] on div "Cancel Back Validate Next" at bounding box center [633, 362] width 1202 height 115
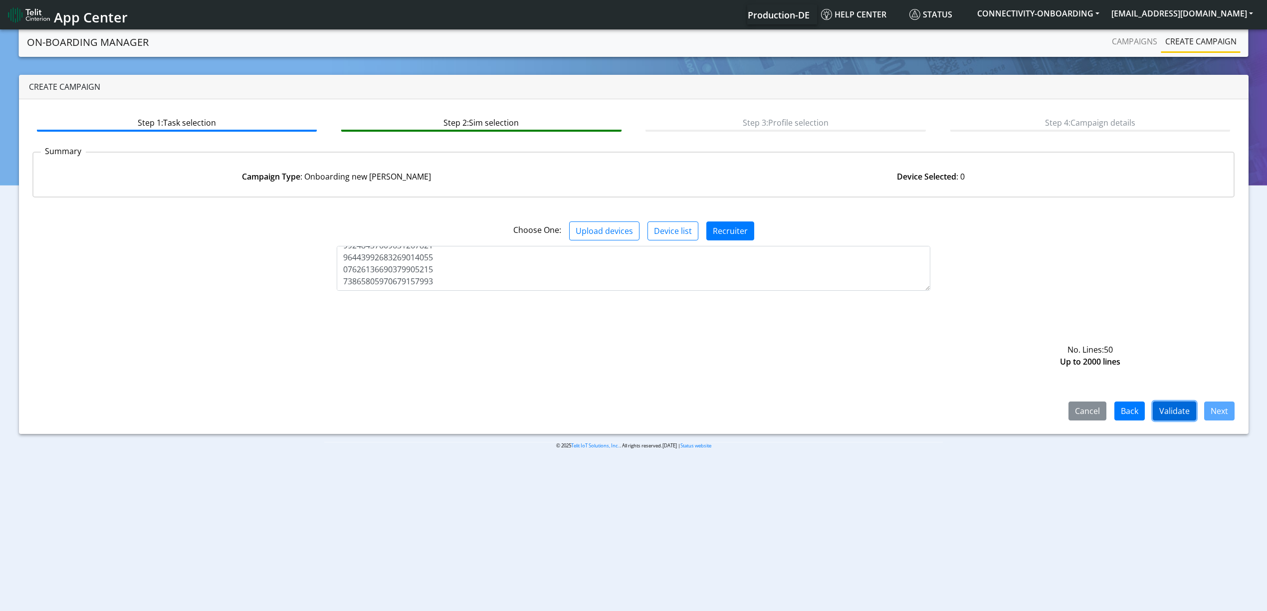
click at [1178, 405] on button "Validate" at bounding box center [1173, 410] width 43 height 19
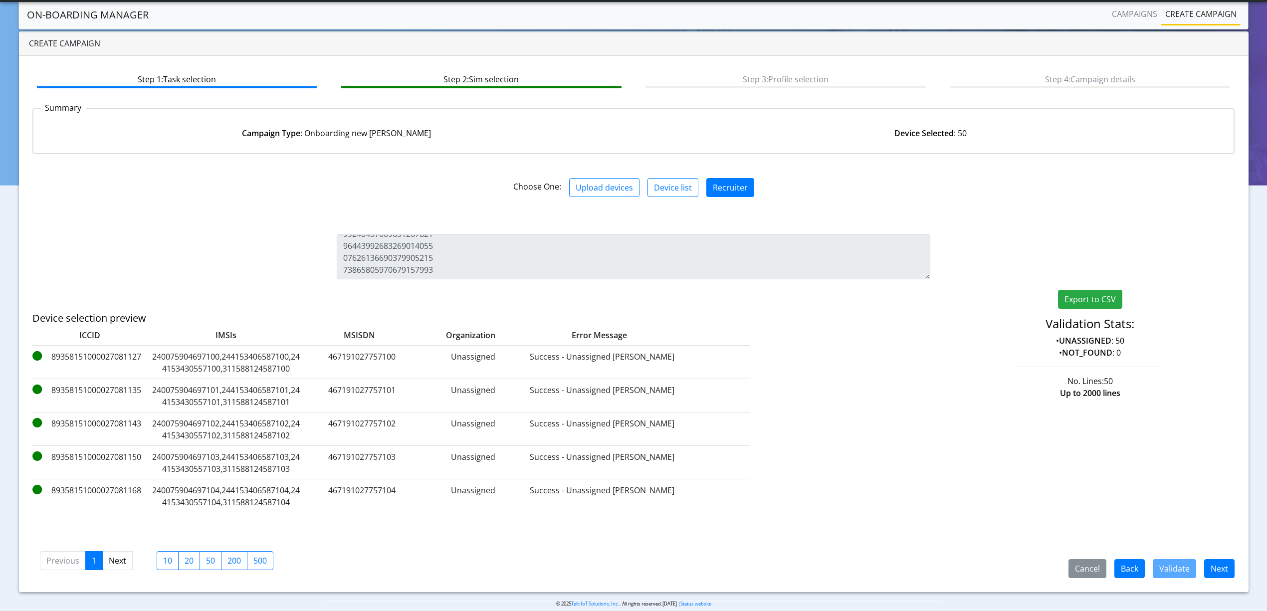
scroll to position [28, 0]
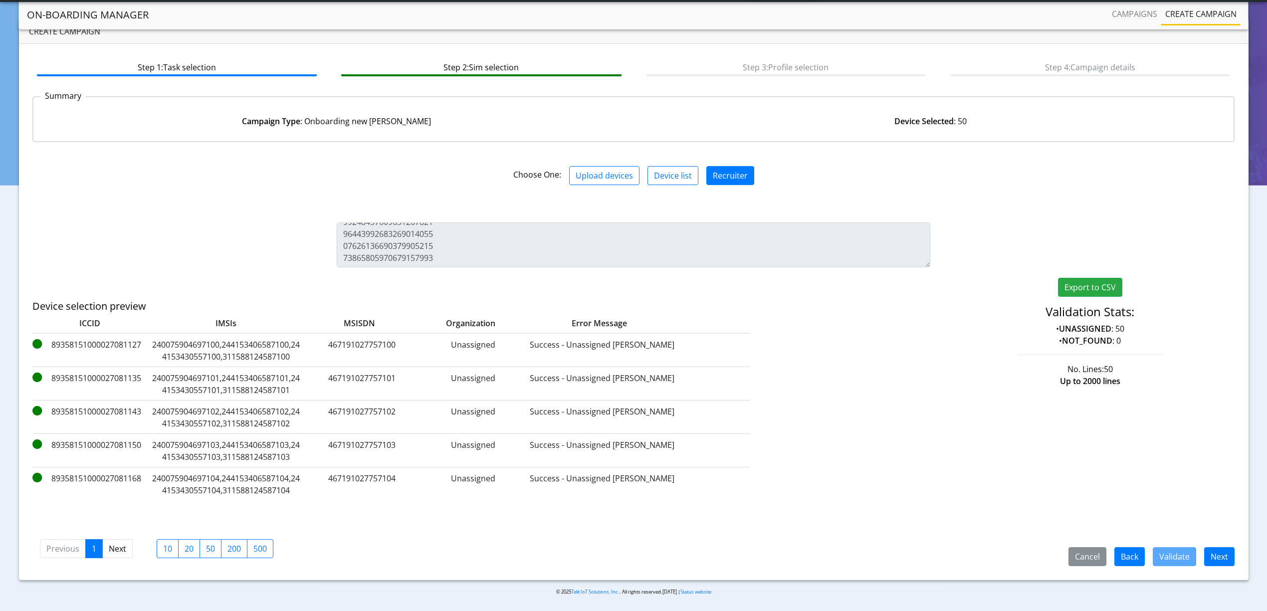
click at [1220, 544] on div "Cancel Back Validate Next Previous 1 Next 10 20 50 200 500" at bounding box center [633, 547] width 1202 height 37
click at [1220, 553] on button "Next" at bounding box center [1219, 556] width 30 height 19
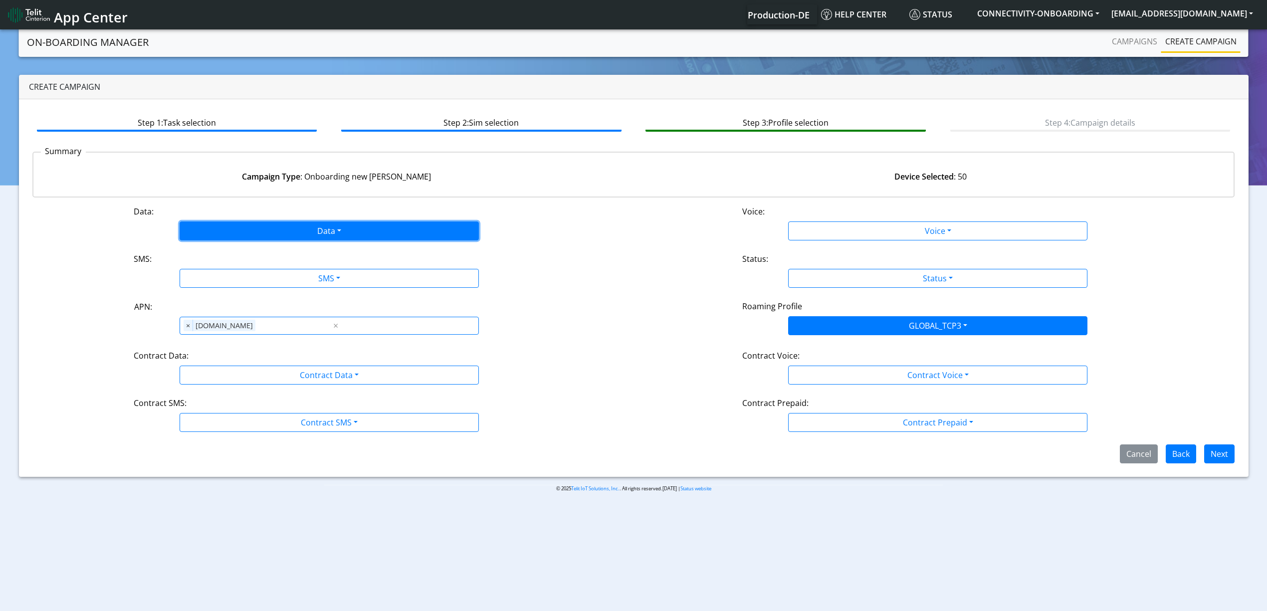
click at [228, 228] on button "Data" at bounding box center [329, 230] width 299 height 19
click at [198, 276] on button "Enabled" at bounding box center [329, 270] width 298 height 16
click at [228, 276] on button "SMS" at bounding box center [329, 278] width 299 height 19
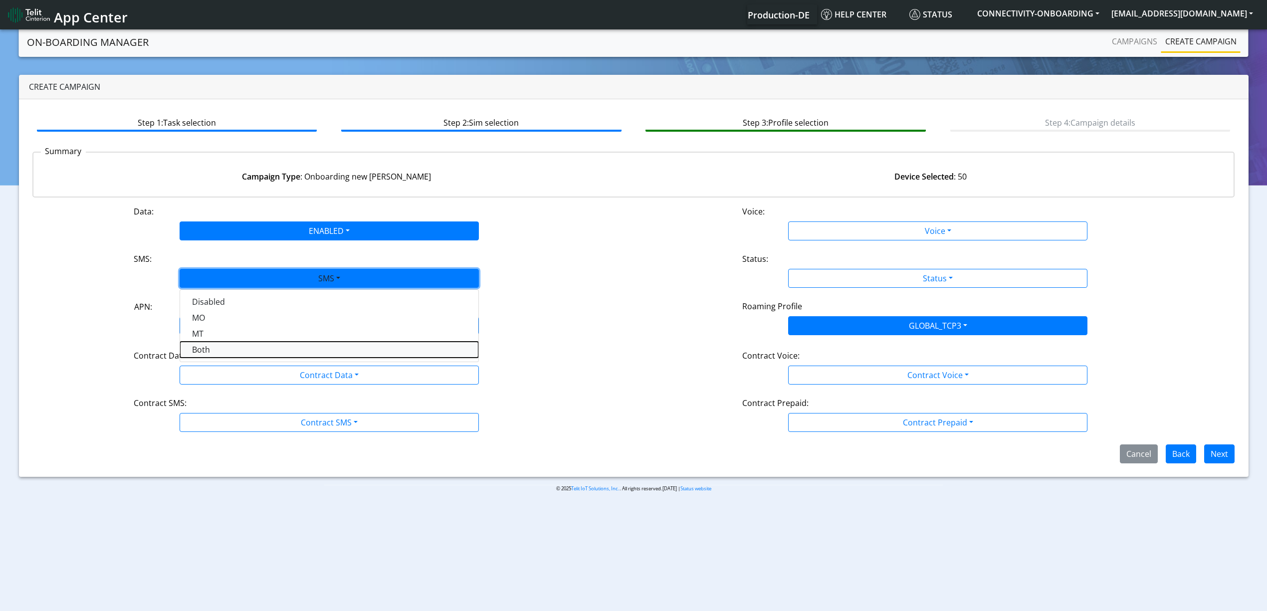
click at [226, 350] on button "Both" at bounding box center [329, 350] width 298 height 16
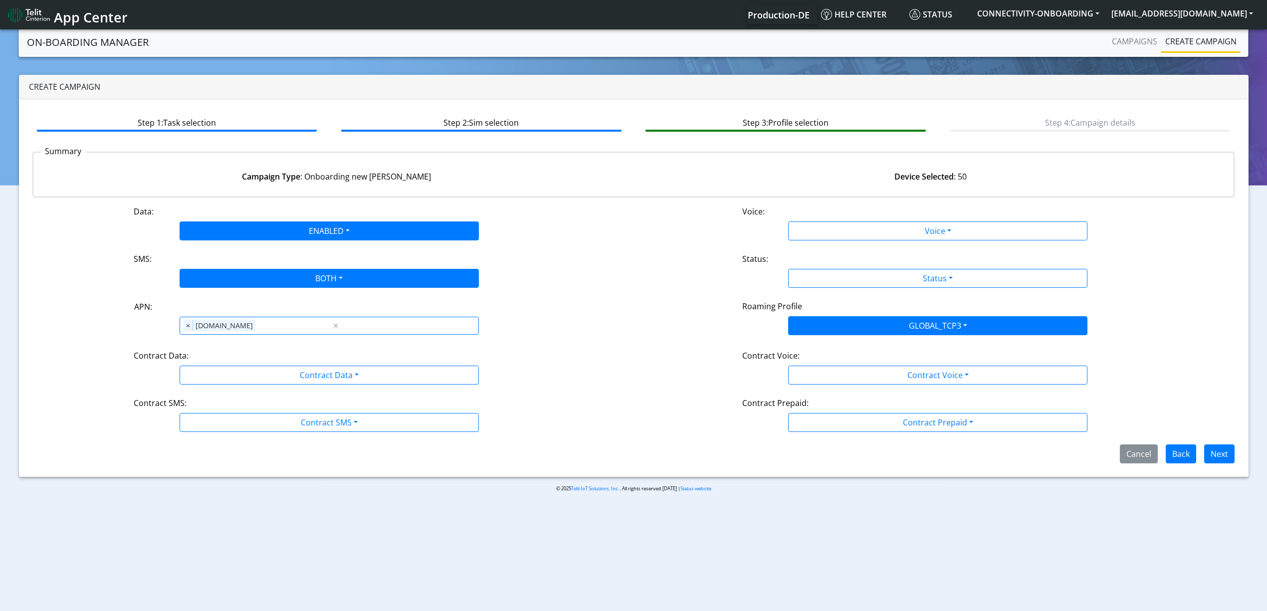
click at [234, 396] on div "Data: ENABLED Disabled Enabled Voice: Voice Disabled Enabled SMS: BOTH Disabled…" at bounding box center [633, 334] width 1202 height 258
click at [231, 385] on div "Data: ENABLED Disabled Enabled Voice: Voice Disabled Enabled SMS: BOTH Disabled…" at bounding box center [633, 334] width 1202 height 258
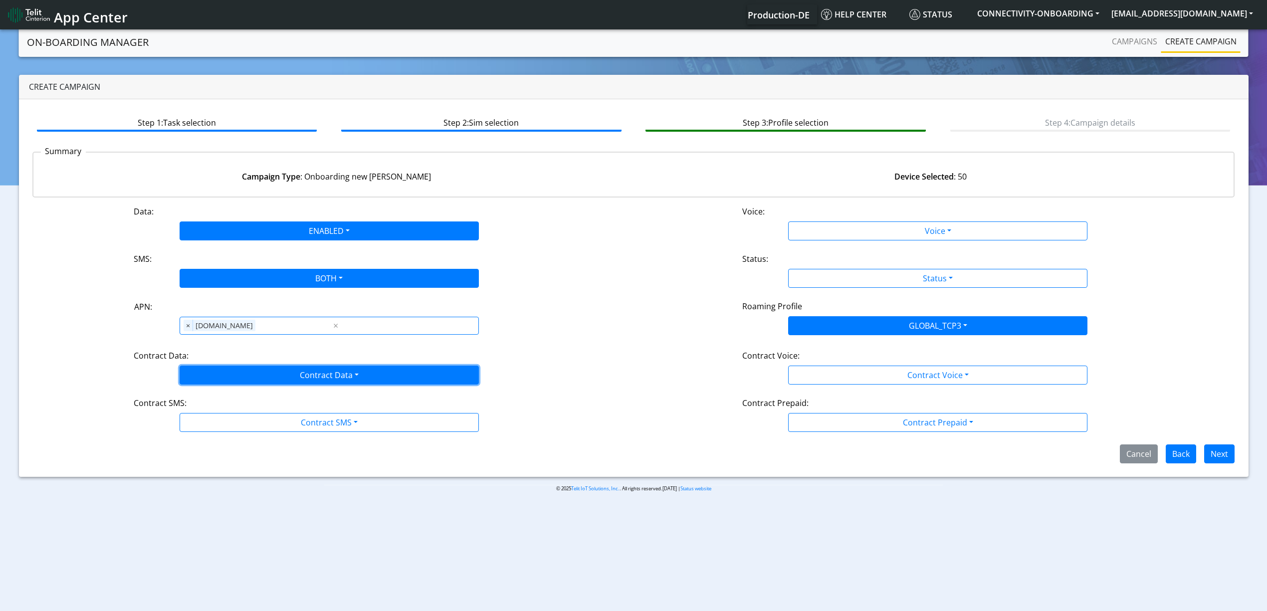
click at [226, 374] on button "Contract Data" at bounding box center [329, 375] width 299 height 19
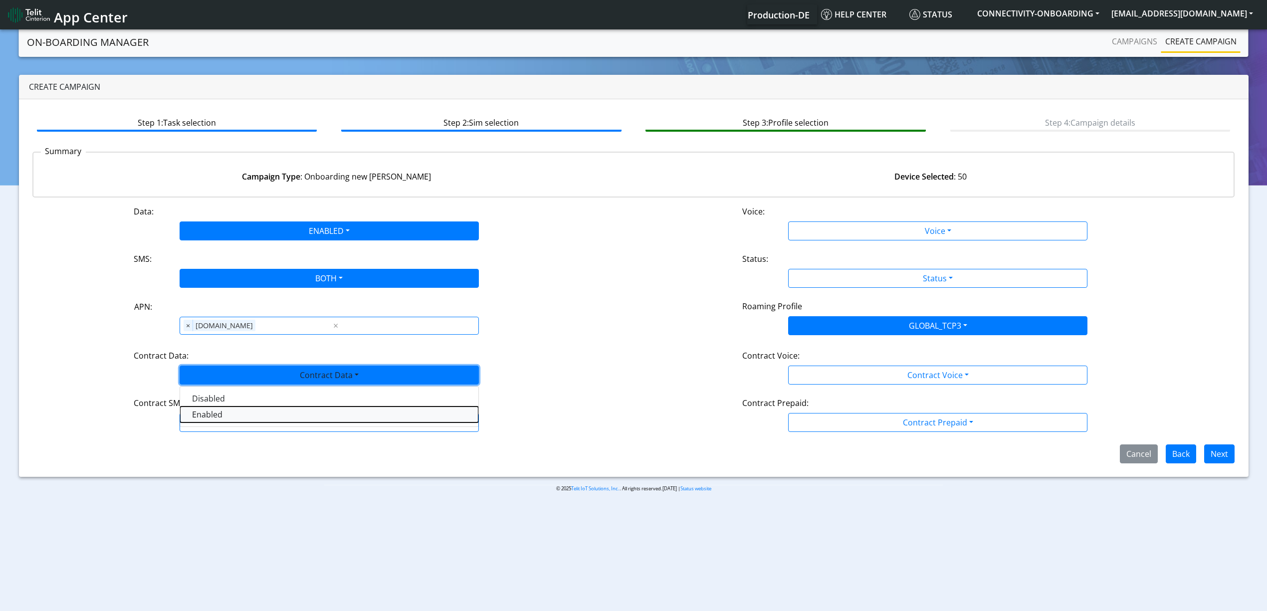
click at [226, 422] on Dataenabled-dropdown "Enabled" at bounding box center [329, 414] width 298 height 16
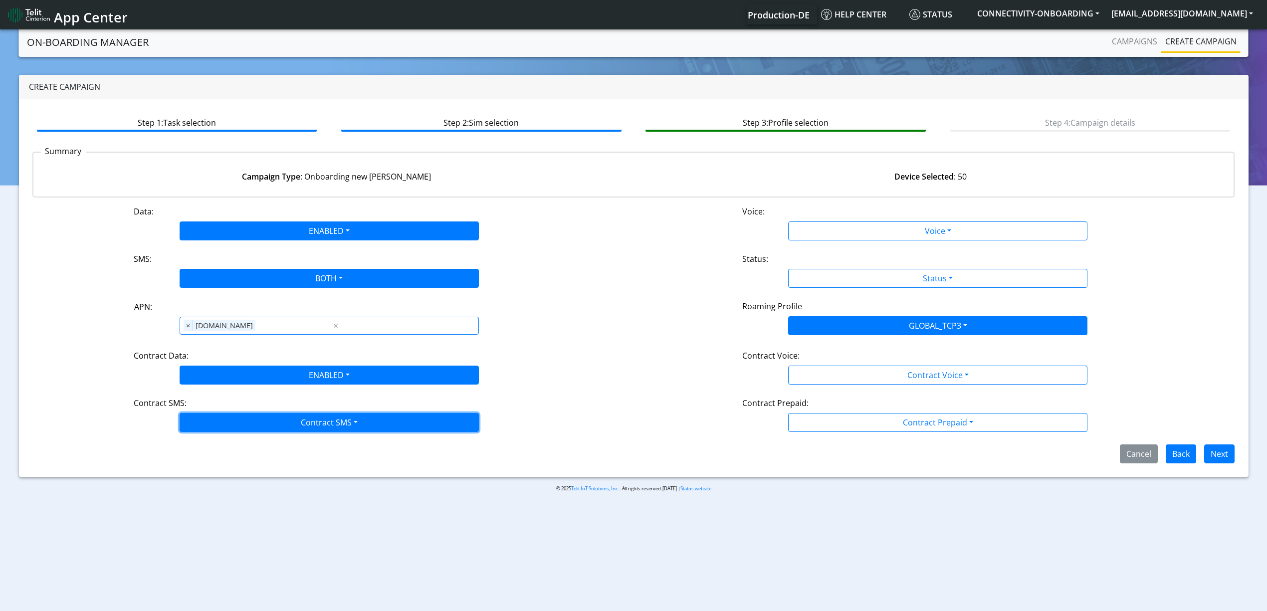
click at [228, 426] on button "Contract SMS" at bounding box center [329, 422] width 299 height 19
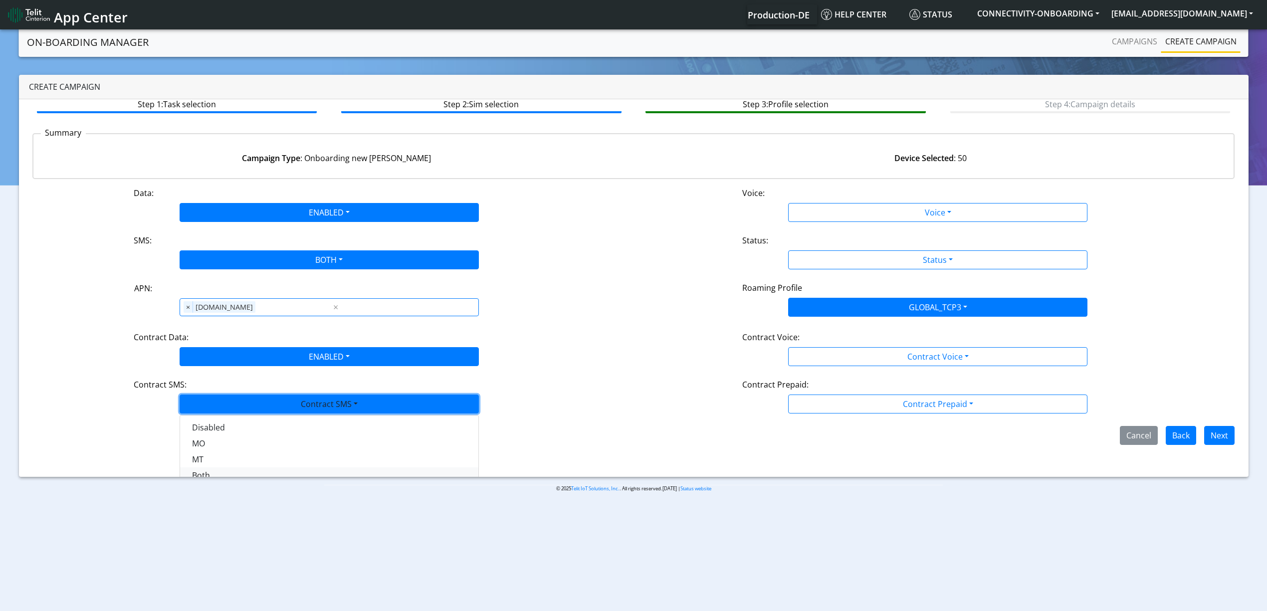
scroll to position [28, 0]
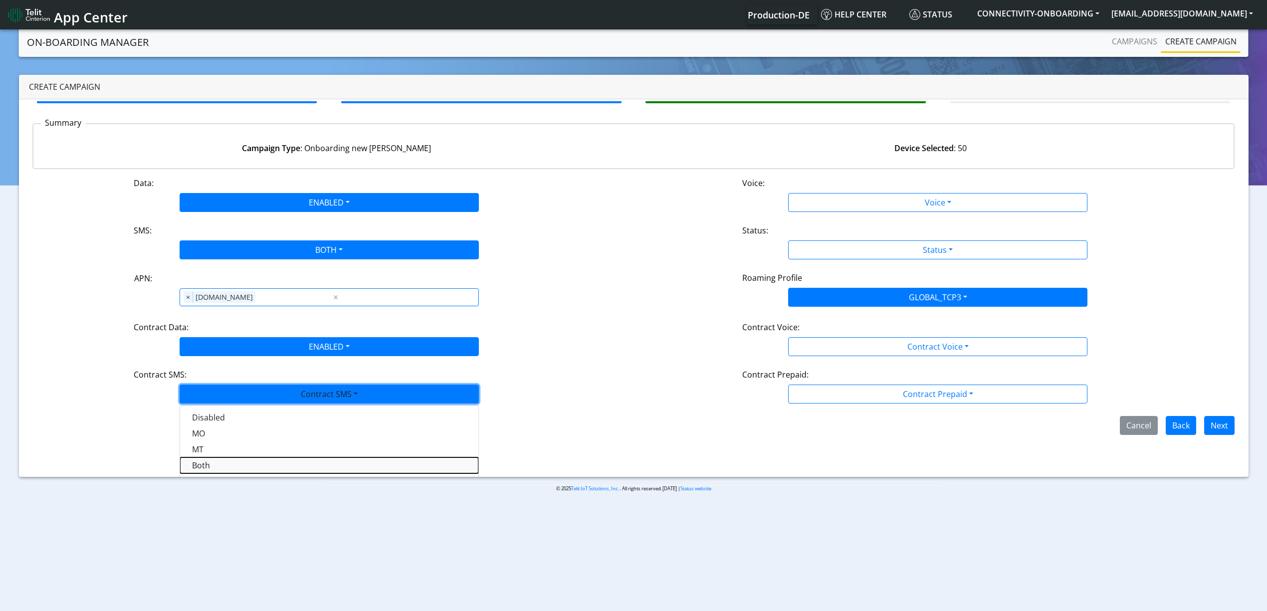
click at [209, 465] on SMSboth-dropdown "Both" at bounding box center [329, 465] width 298 height 16
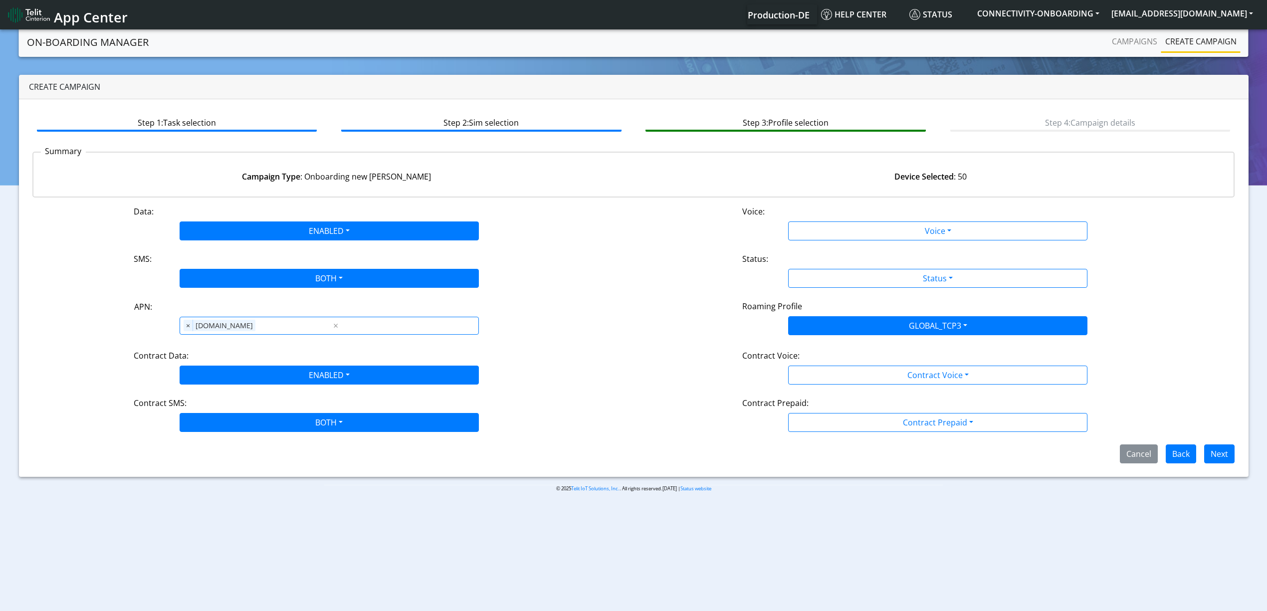
scroll to position [0, 0]
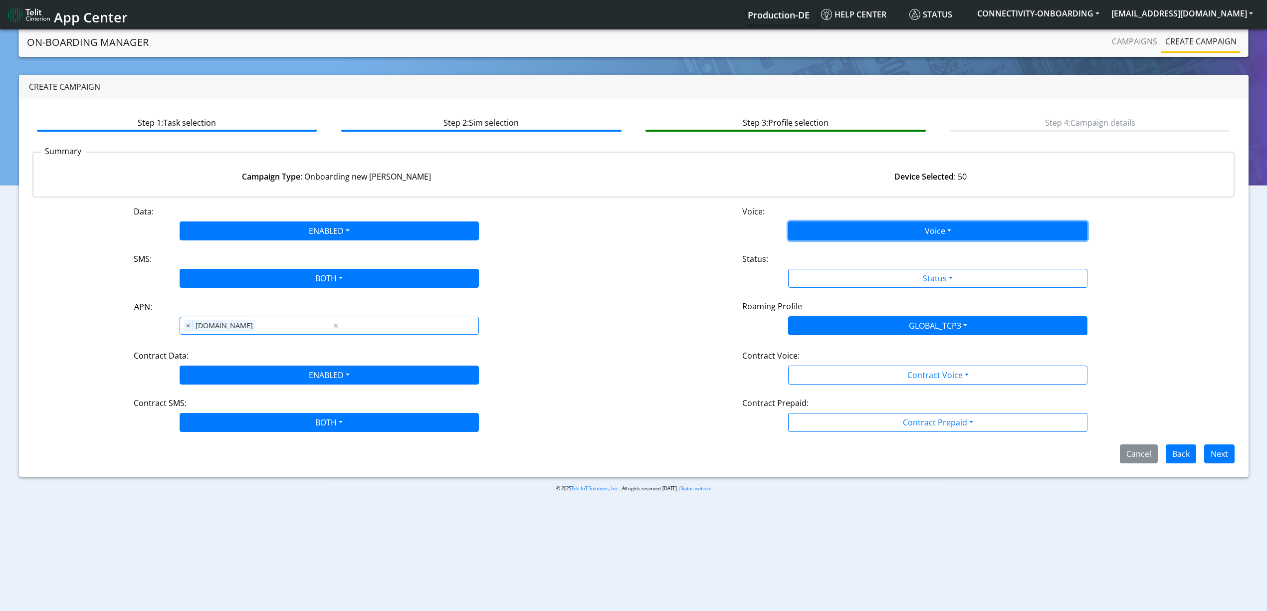
click at [872, 228] on button "Voice" at bounding box center [937, 230] width 299 height 19
click at [852, 256] on button "Disabled" at bounding box center [937, 254] width 298 height 16
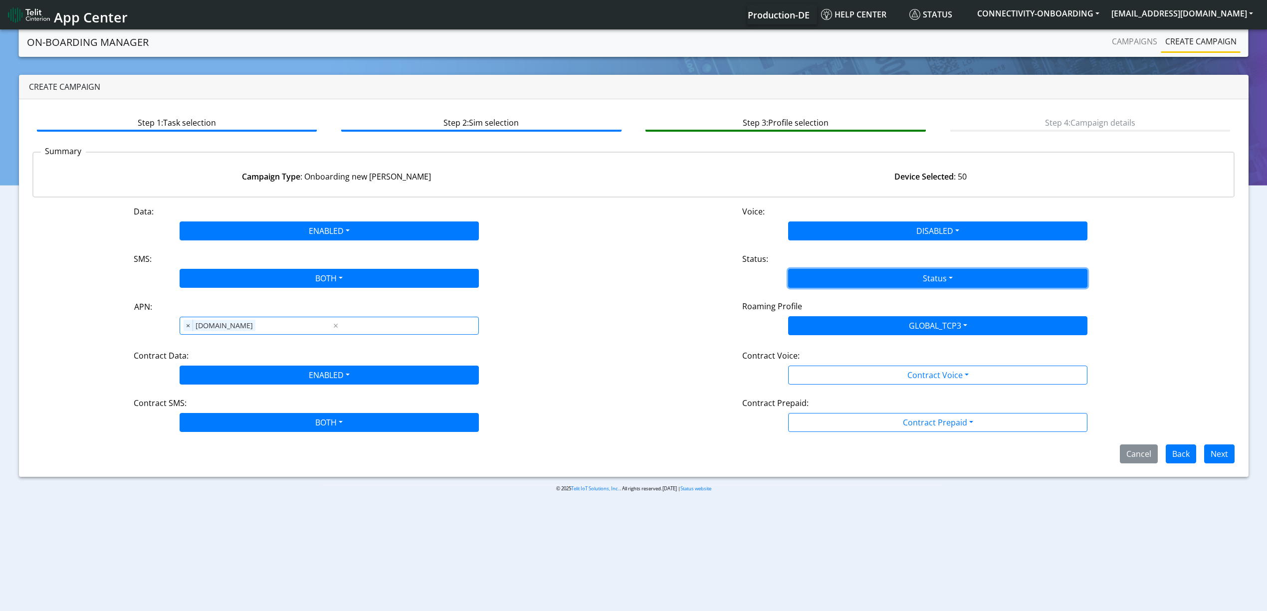
click at [852, 275] on button "Status" at bounding box center [937, 278] width 299 height 19
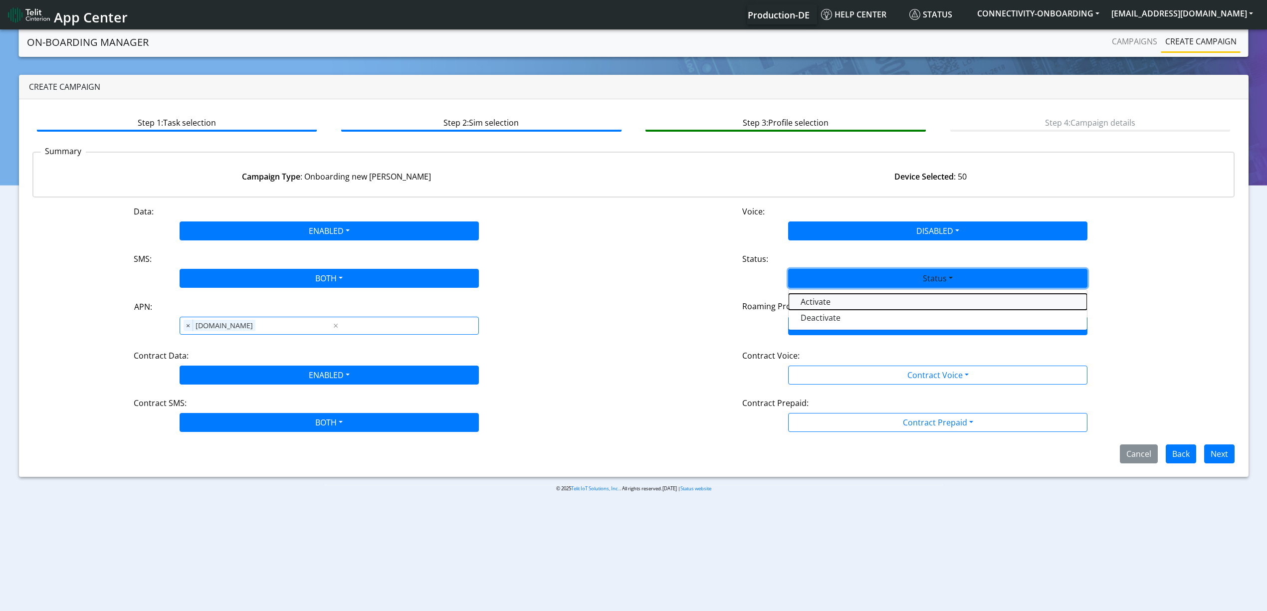
click at [837, 307] on button "Activate" at bounding box center [937, 302] width 298 height 16
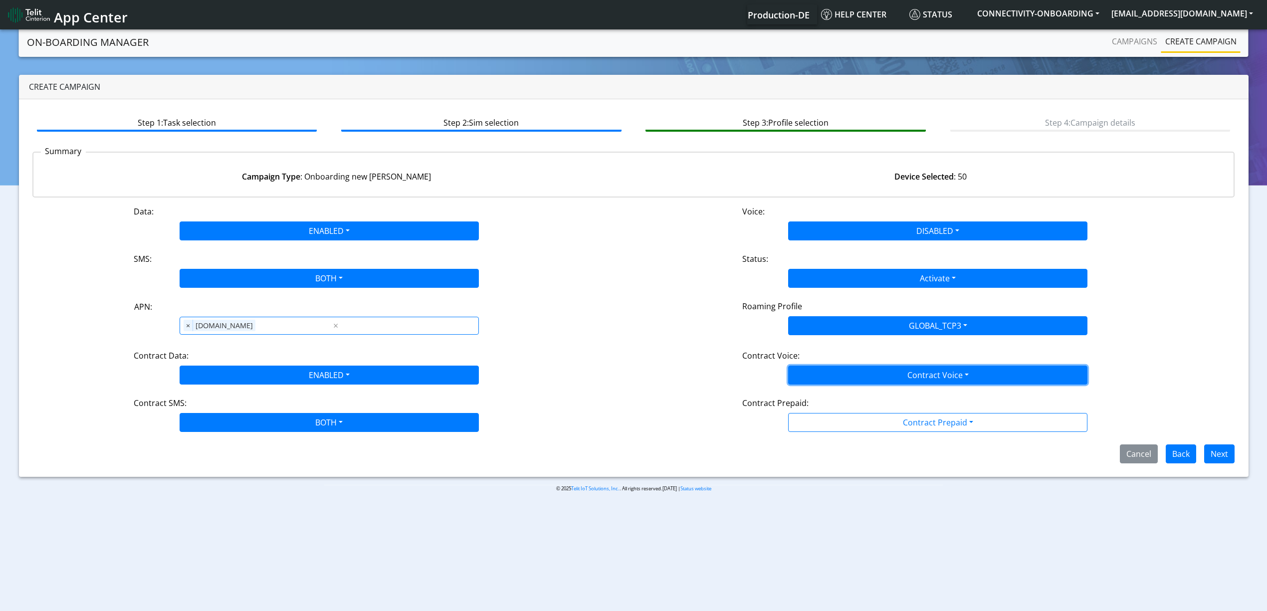
click at [850, 368] on button "Contract Voice" at bounding box center [937, 375] width 299 height 19
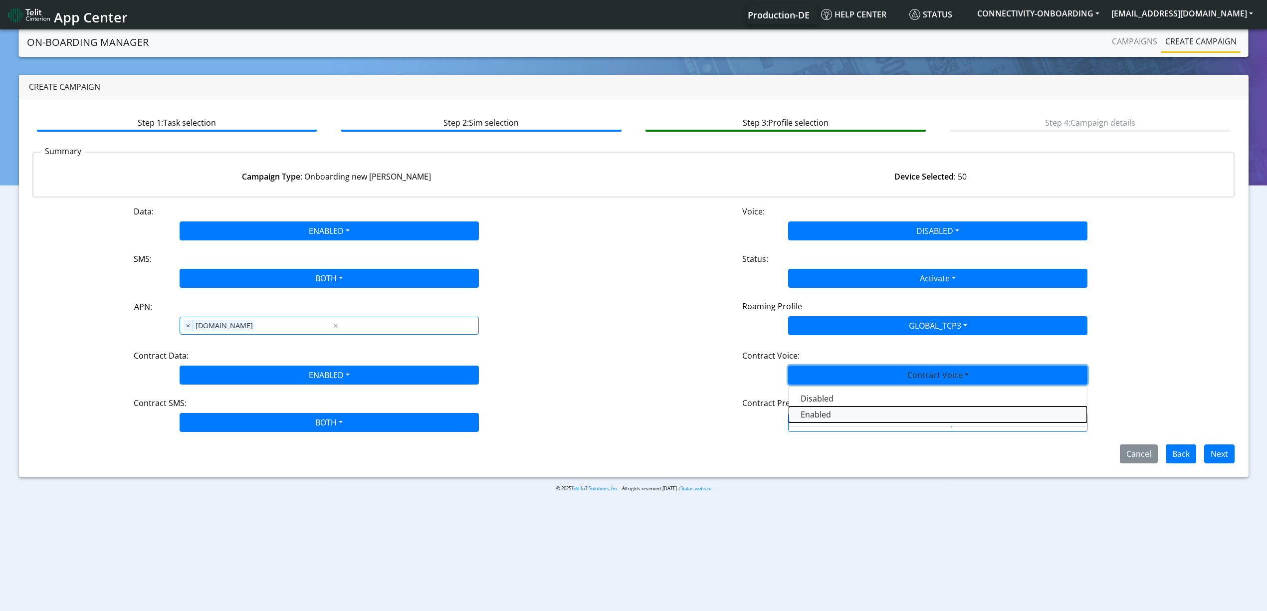
click at [832, 407] on Voiceenabled-dropdown "Enabled" at bounding box center [937, 414] width 298 height 16
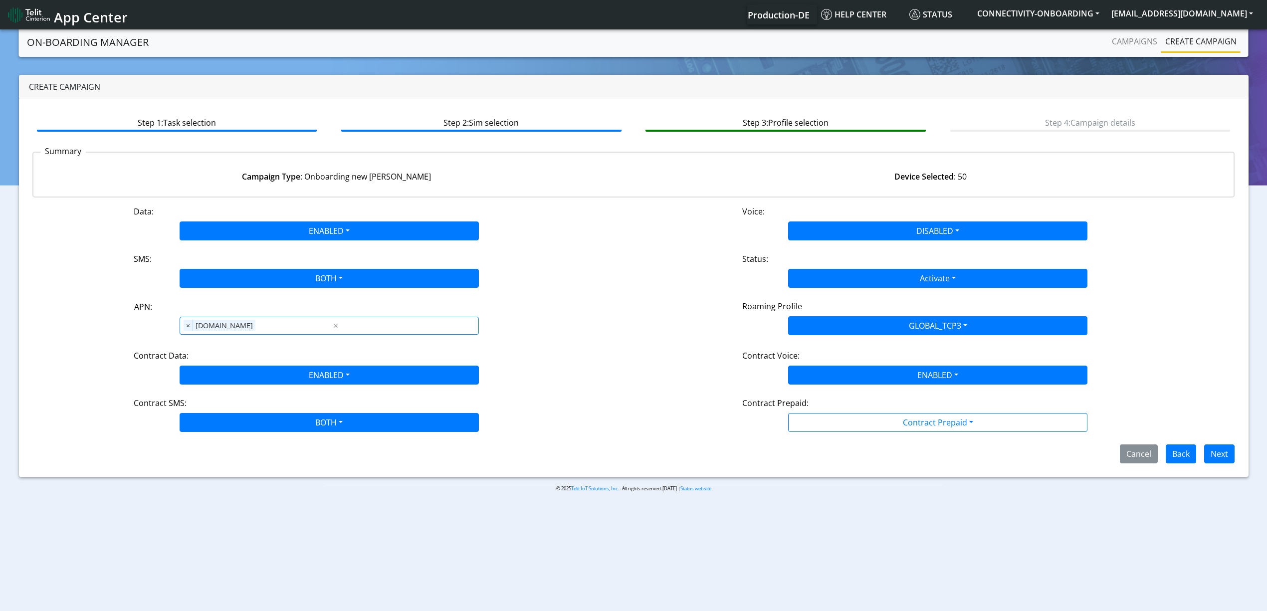
click at [832, 394] on div "Data: ENABLED Disabled Enabled Voice: DISABLED Disabled Enabled SMS: BOTH Disab…" at bounding box center [633, 334] width 1202 height 258
click at [831, 381] on button "ENABLED" at bounding box center [937, 375] width 299 height 19
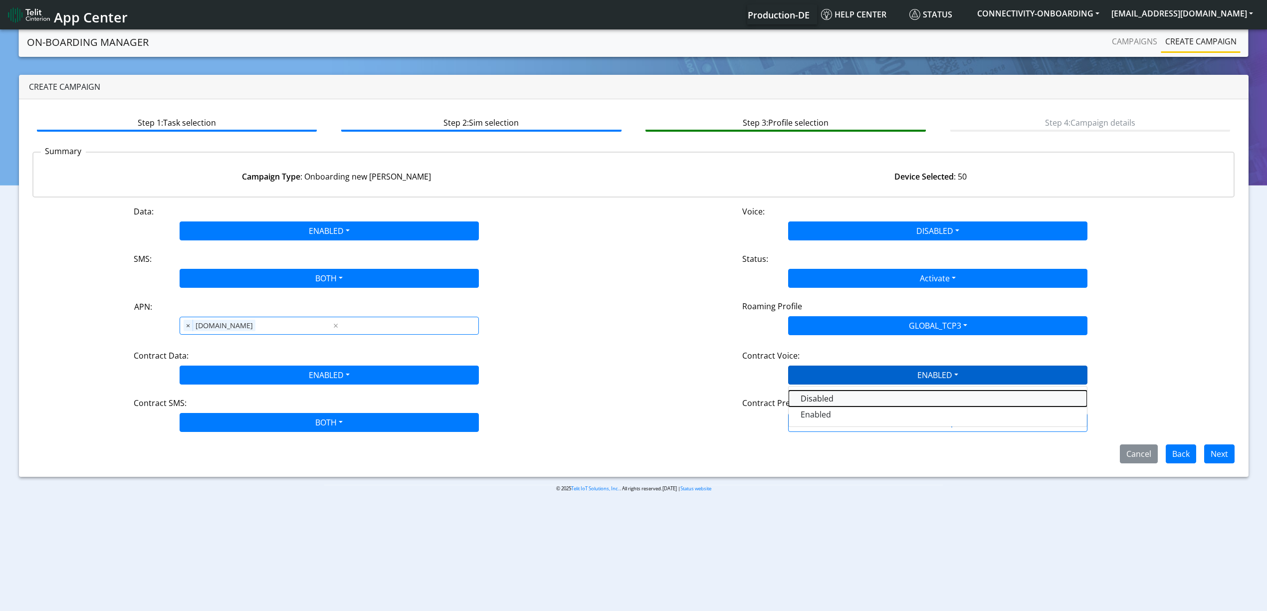
click at [831, 393] on Voicedisabled-dropdown "Disabled" at bounding box center [937, 398] width 298 height 16
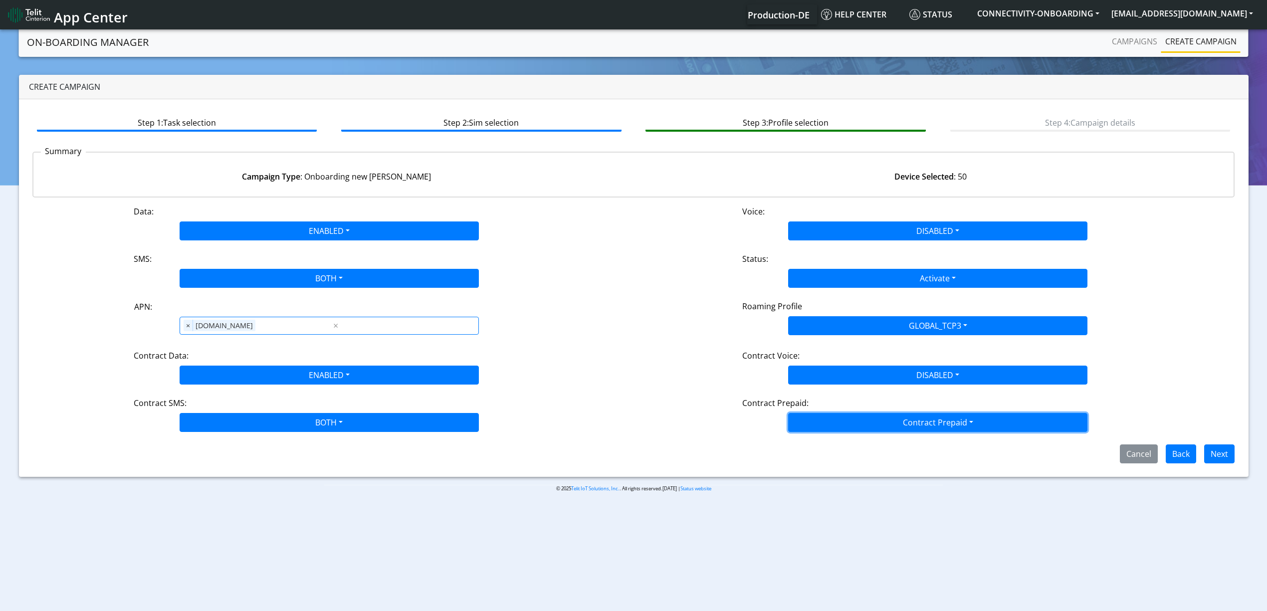
click at [833, 420] on button "Contract Prepaid" at bounding box center [937, 422] width 299 height 19
click at [837, 462] on Prepaidnotprepaid-dropdown "No" at bounding box center [937, 462] width 298 height 16
click at [1235, 454] on div "Cancel Back Next" at bounding box center [633, 453] width 1217 height 19
click at [1218, 452] on button "Next" at bounding box center [1219, 453] width 30 height 19
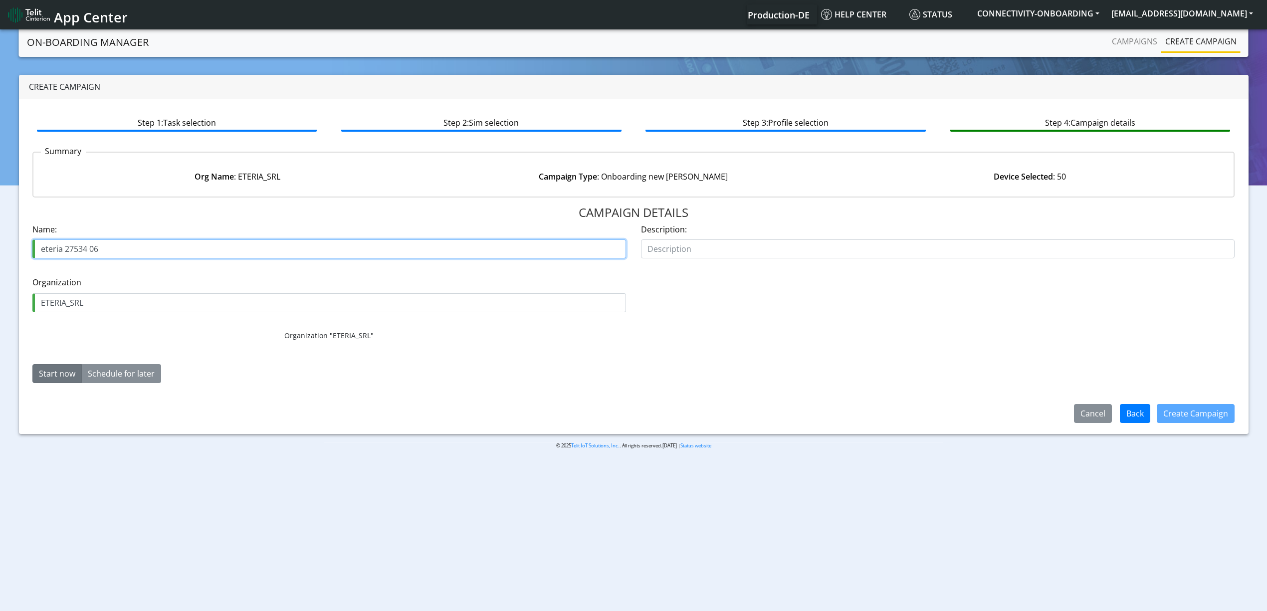
drag, startPoint x: 96, startPoint y: 247, endPoint x: 110, endPoint y: 250, distance: 14.2
click at [110, 250] on input "eteria 27534 06" at bounding box center [328, 248] width 593 height 19
click at [148, 249] on input "eteria 27534 07" at bounding box center [328, 248] width 593 height 19
type input "eteria 27534 07"
click at [1197, 411] on button "Create Campaign" at bounding box center [1195, 413] width 78 height 19
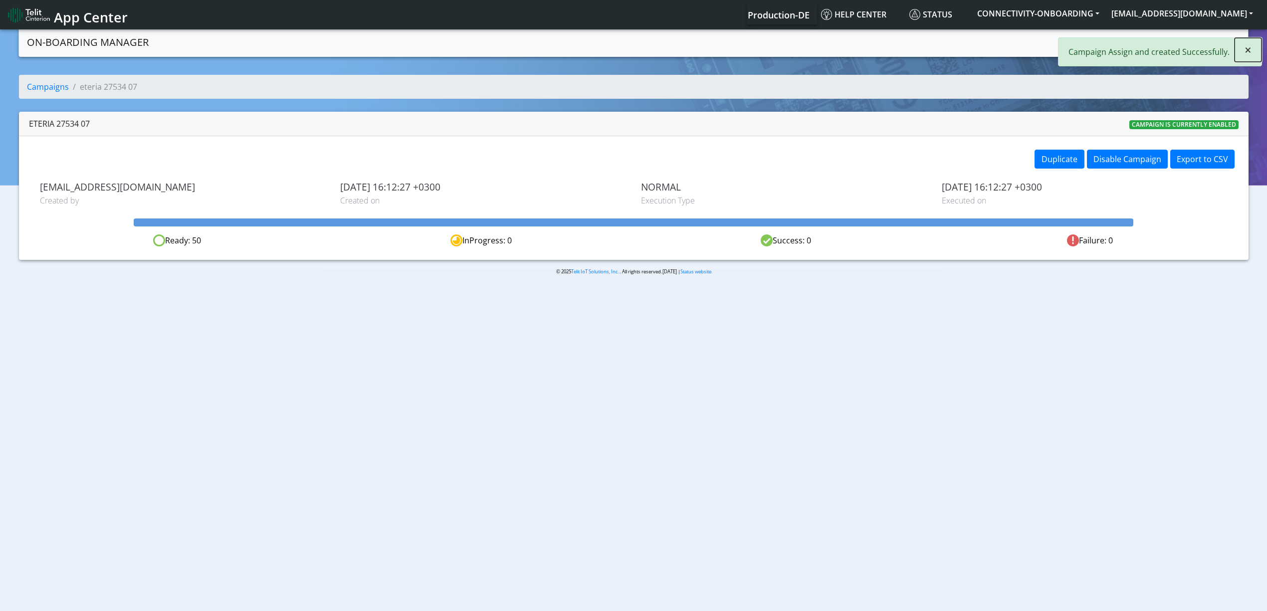
click at [1241, 49] on button "×" at bounding box center [1247, 50] width 27 height 24
click at [1133, 41] on link "Campaigns" at bounding box center [1134, 41] width 53 height 20
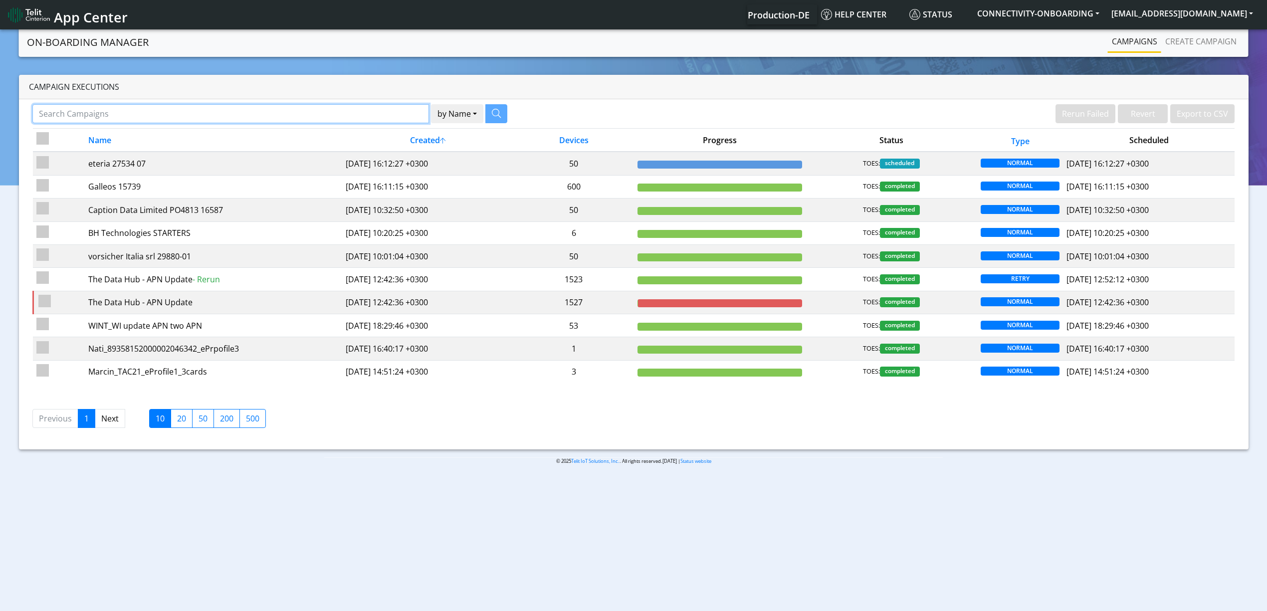
click at [382, 124] on div "by Name Name Device" at bounding box center [329, 116] width 608 height 24
click at [382, 111] on input "Search Campaigns" at bounding box center [230, 113] width 396 height 19
paste input "Delta"
type input "Delta"
click at [483, 114] on icon "button" at bounding box center [483, 113] width 9 height 9
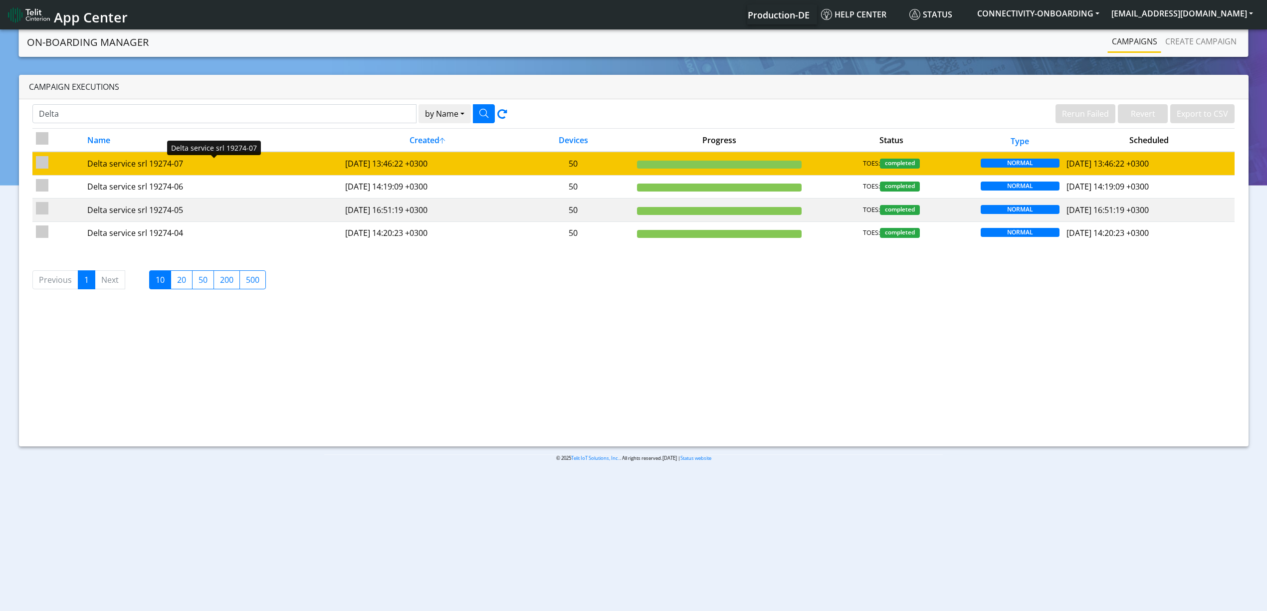
click at [231, 166] on div "Delta service srl 19274-07" at bounding box center [212, 164] width 250 height 12
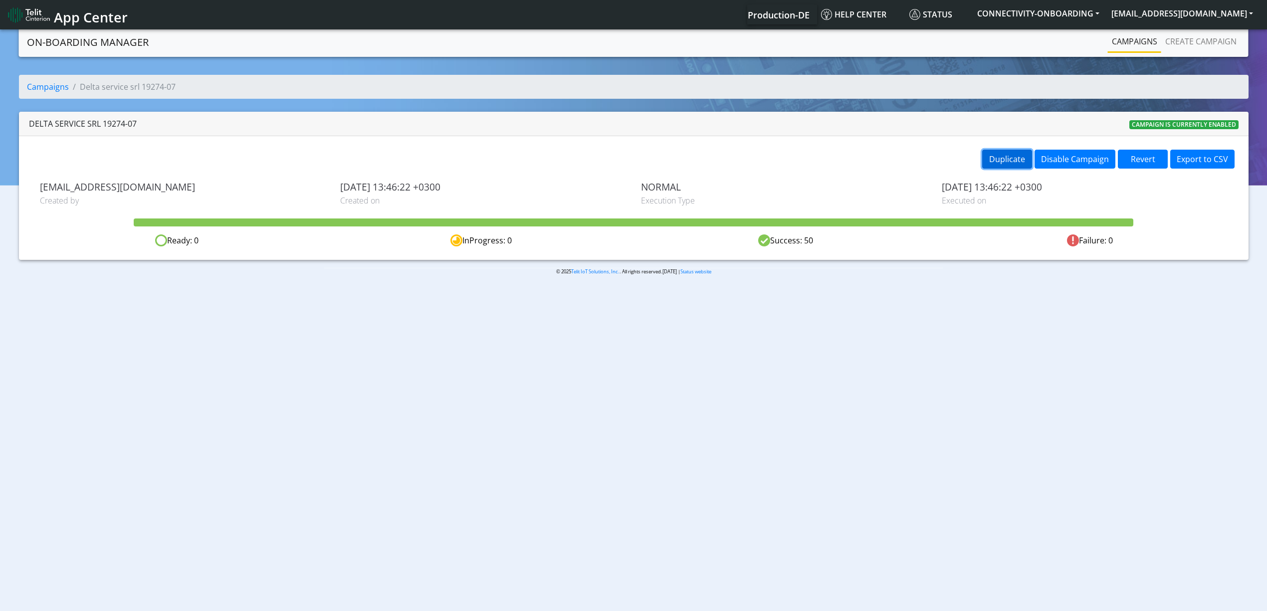
click at [1020, 164] on button "Duplicate" at bounding box center [1007, 159] width 50 height 19
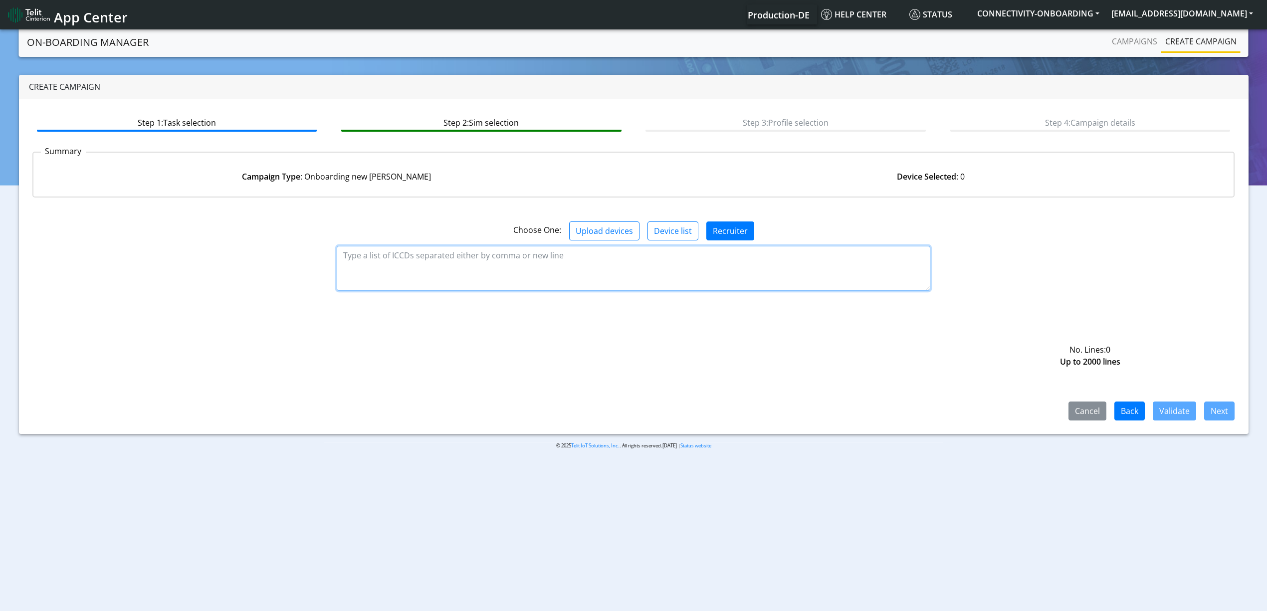
click at [517, 252] on textarea at bounding box center [633, 268] width 593 height 45
paste textarea "89358151000033575237 89358151000033575245 89358151000033575252 8935815100003357…"
type textarea "89358151000033575237 89358151000033575245 89358151000033575252 8935815100003357…"
click at [1162, 400] on div "Cancel Back Validate Next" at bounding box center [633, 362] width 1202 height 115
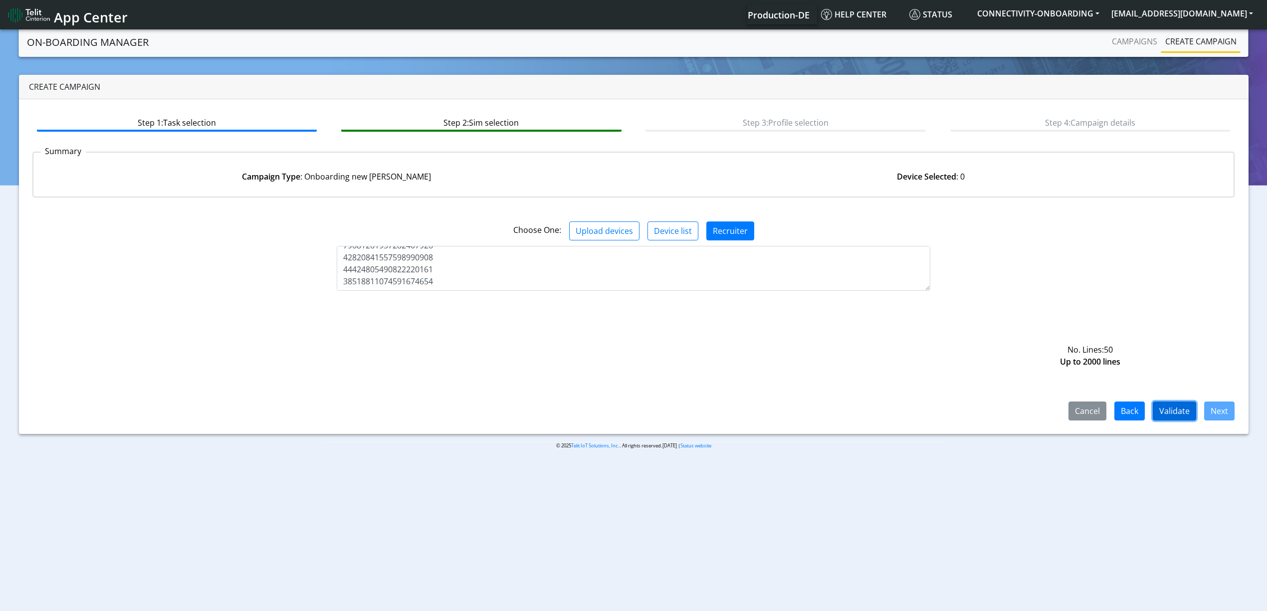
click at [1172, 417] on button "Validate" at bounding box center [1173, 410] width 43 height 19
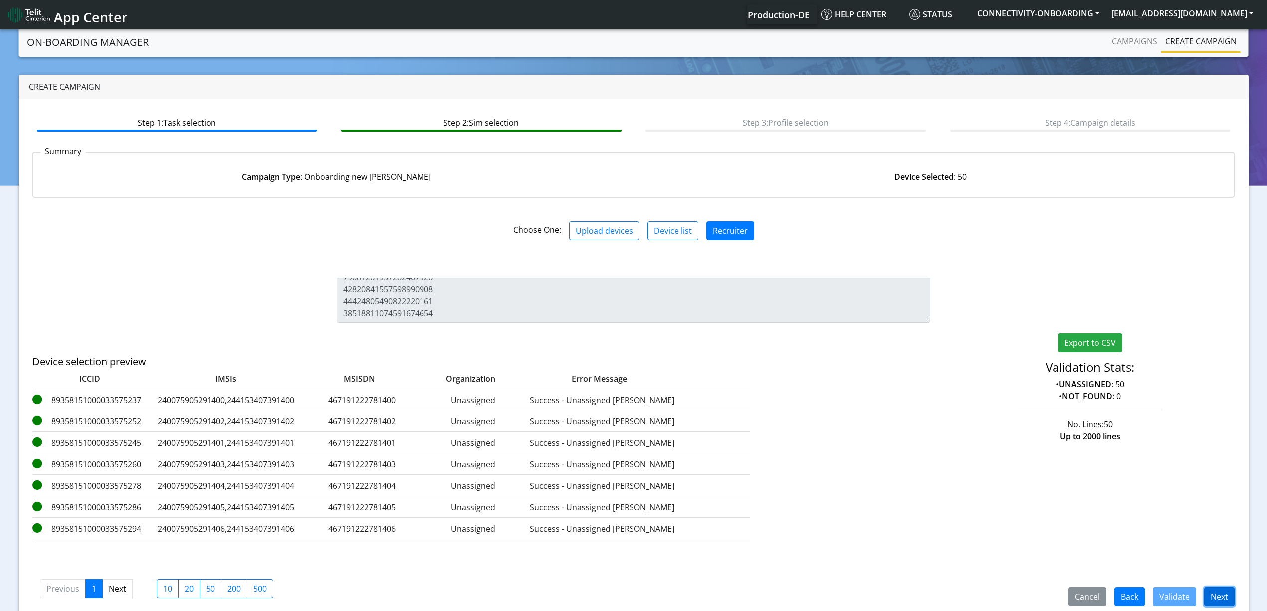
click at [1212, 596] on button "Next" at bounding box center [1219, 596] width 30 height 19
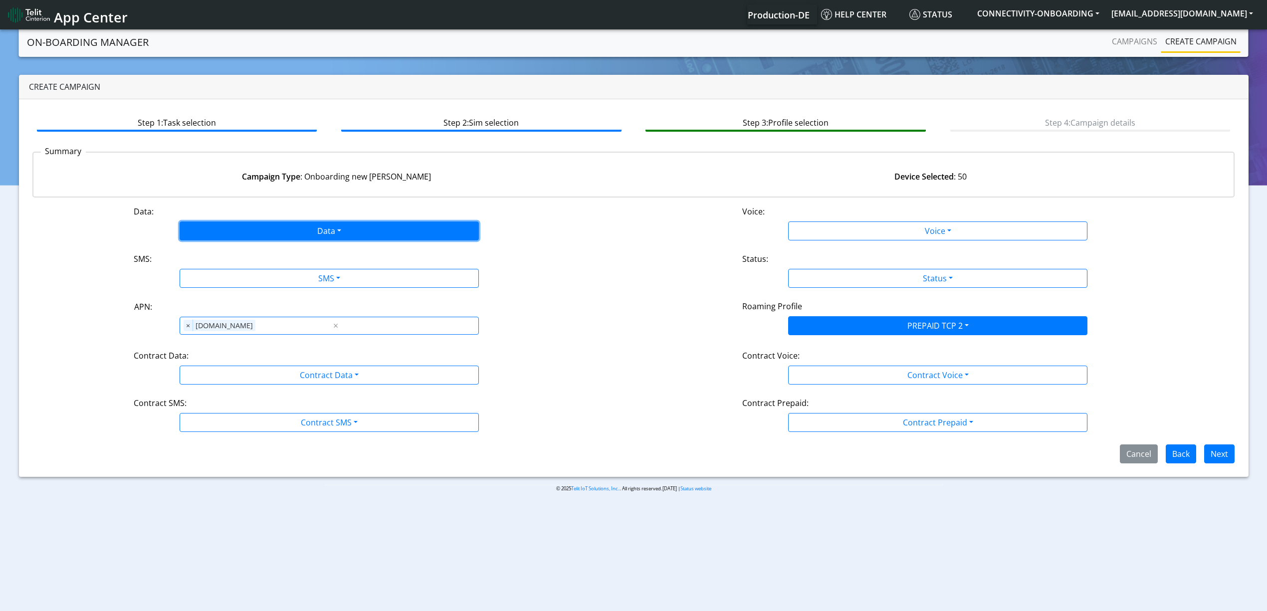
click at [256, 226] on button "Data" at bounding box center [329, 230] width 299 height 19
click at [227, 272] on button "Enabled" at bounding box center [329, 270] width 298 height 16
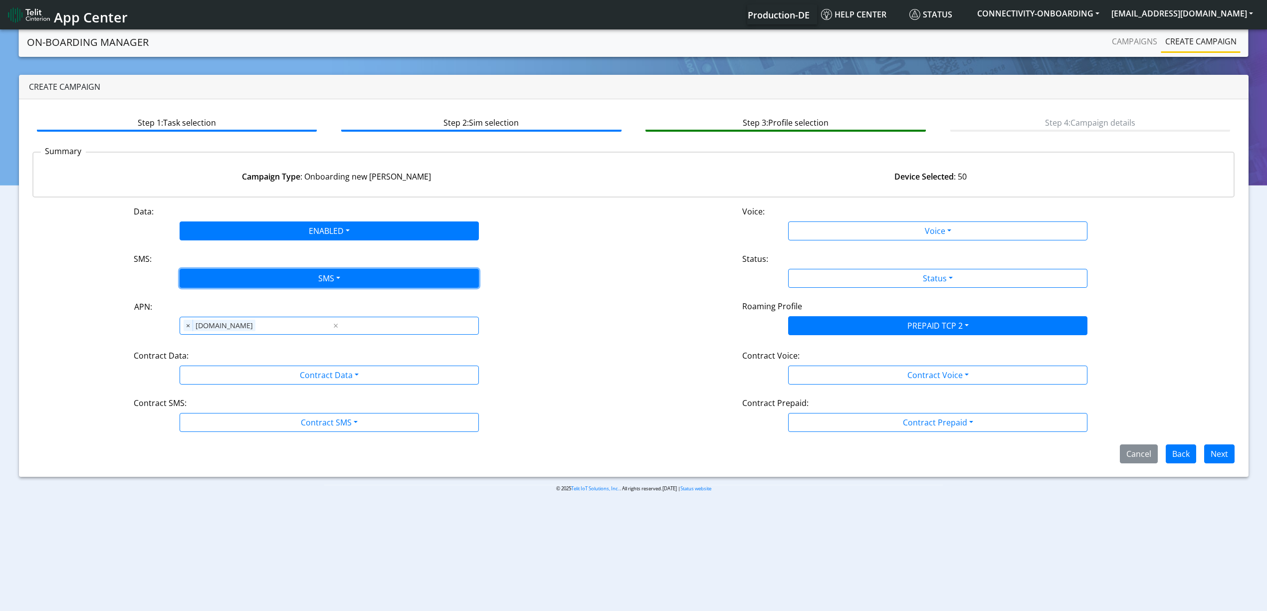
click at [247, 274] on button "SMS" at bounding box center [329, 278] width 299 height 19
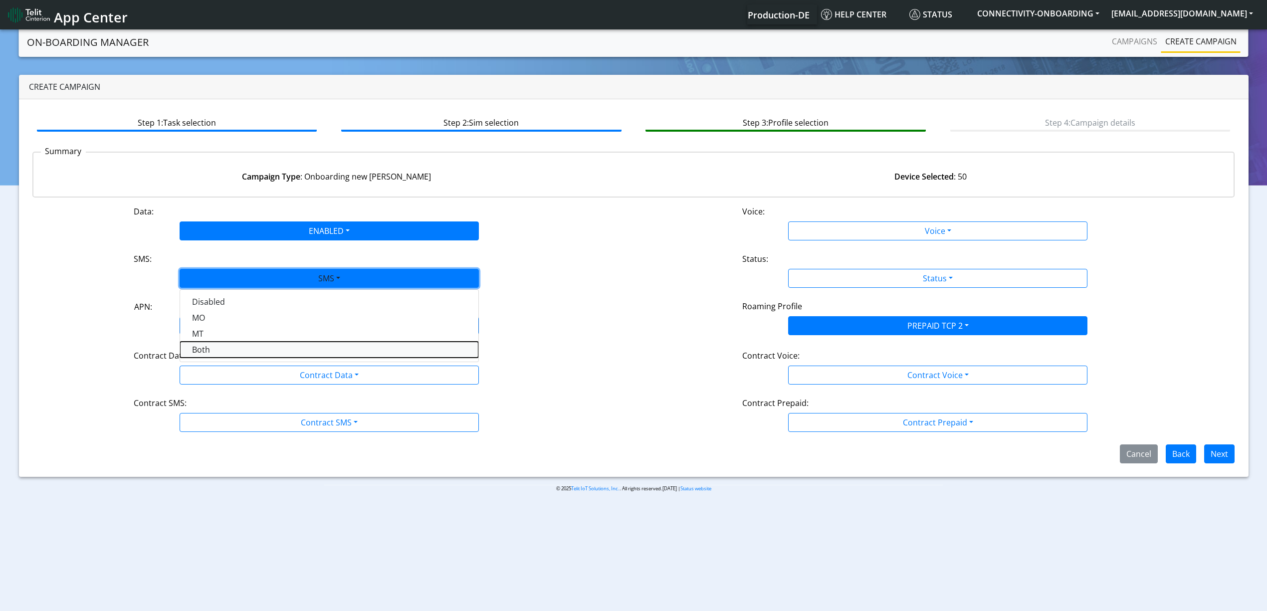
click at [232, 349] on button "Both" at bounding box center [329, 350] width 298 height 16
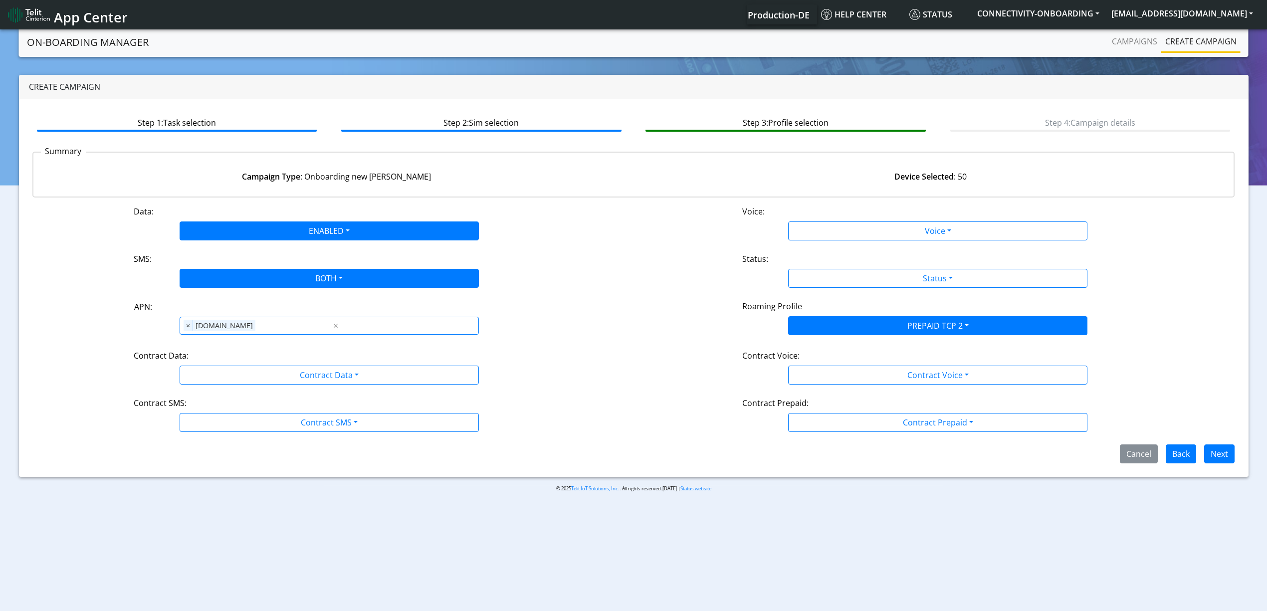
click at [257, 385] on div "Data: ENABLED Disabled Enabled Voice: Voice Disabled Enabled SMS: BOTH Disabled…" at bounding box center [633, 334] width 1202 height 258
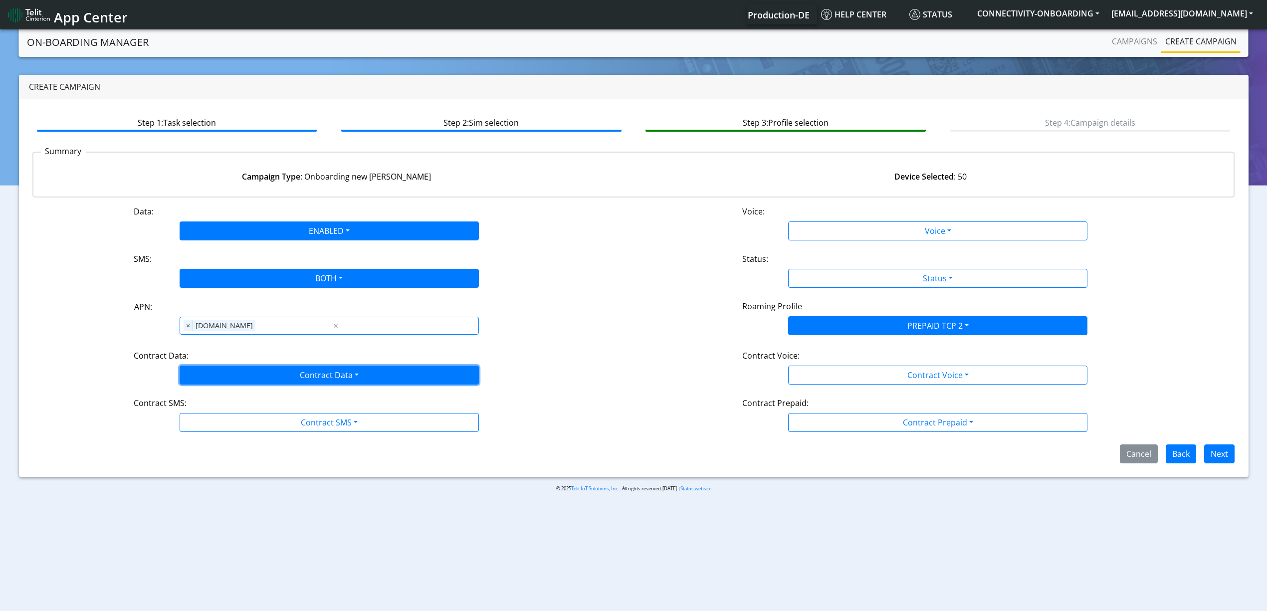
click at [257, 384] on button "Contract Data" at bounding box center [329, 375] width 299 height 19
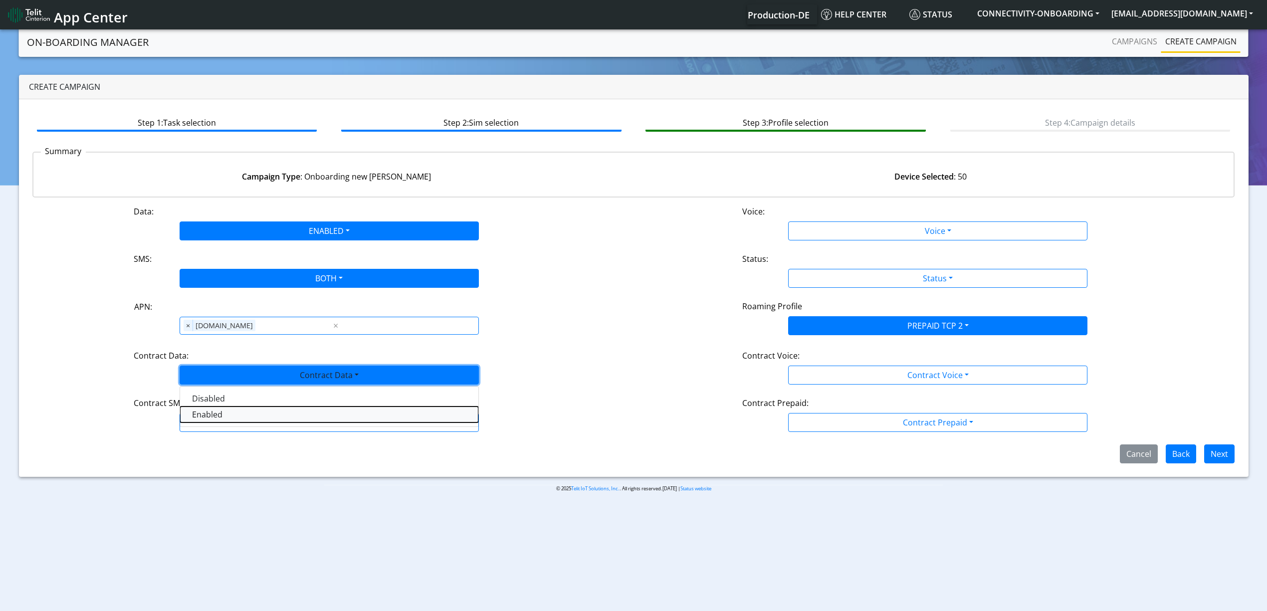
click at [252, 409] on Dataenabled-dropdown "Enabled" at bounding box center [329, 414] width 298 height 16
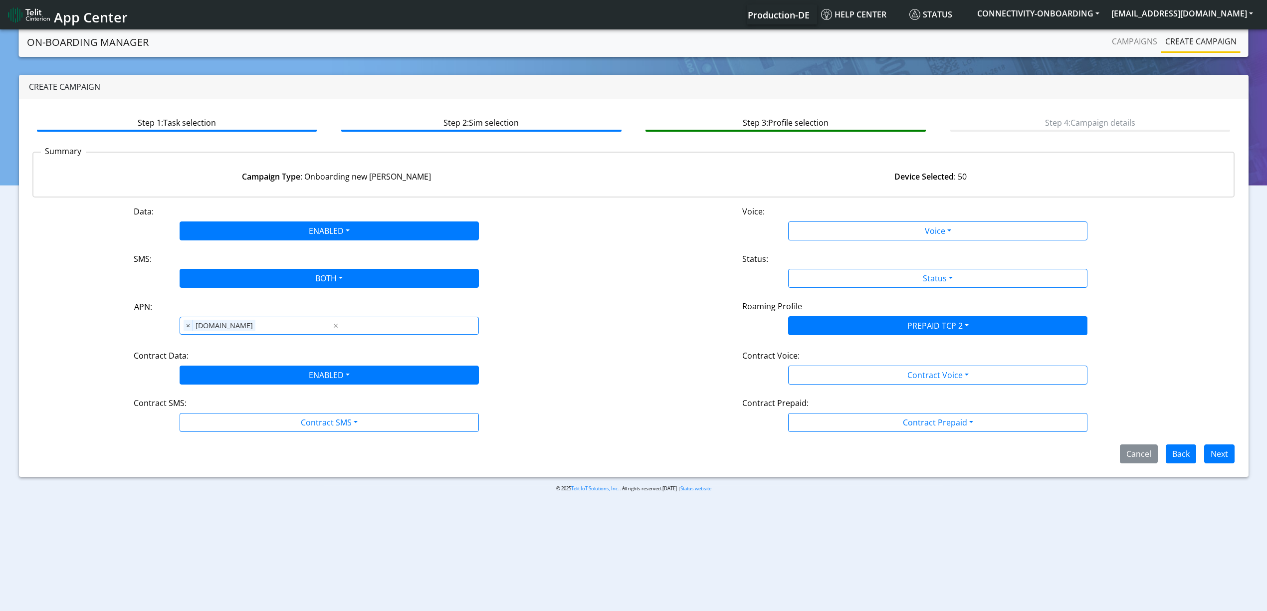
click at [258, 436] on div "Data: ENABLED Disabled Enabled Voice: Voice Disabled Enabled SMS: BOTH Disabled…" at bounding box center [633, 334] width 1202 height 258
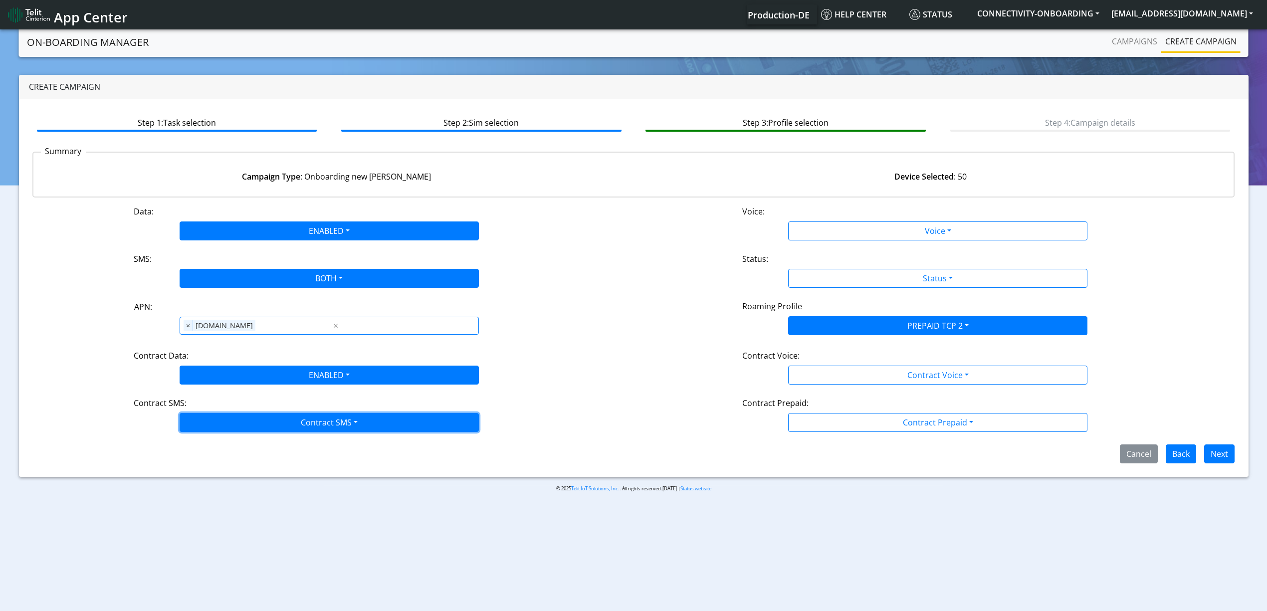
click at [255, 431] on button "Contract SMS" at bounding box center [329, 422] width 299 height 19
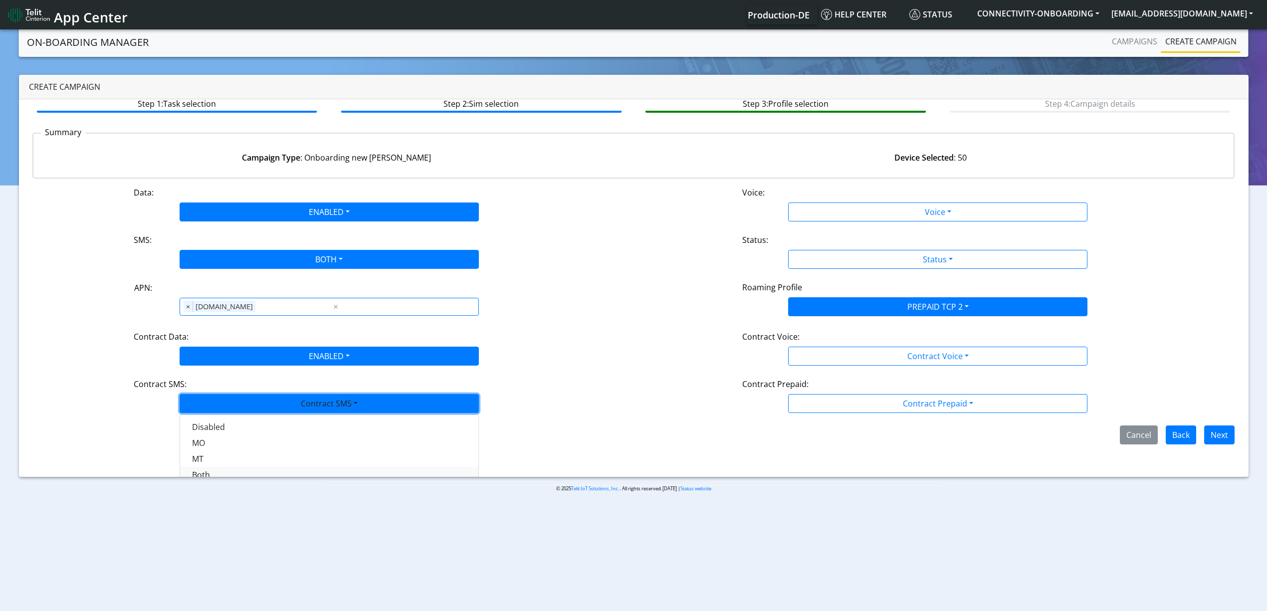
scroll to position [28, 0]
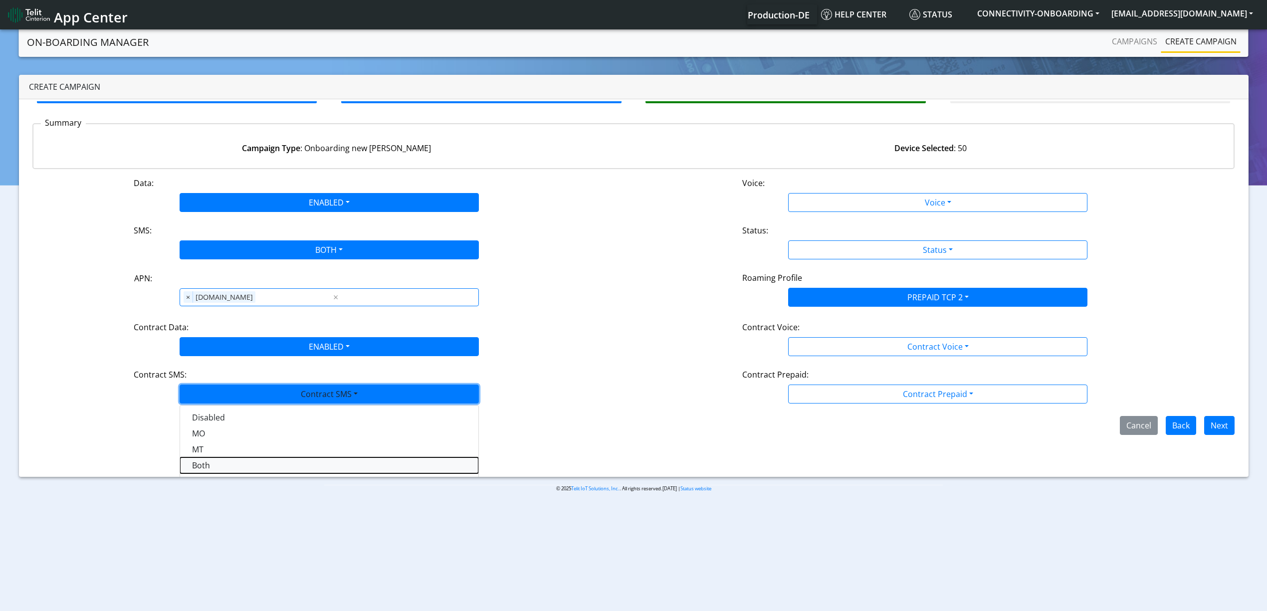
click at [218, 470] on SMSboth-dropdown "Both" at bounding box center [329, 465] width 298 height 16
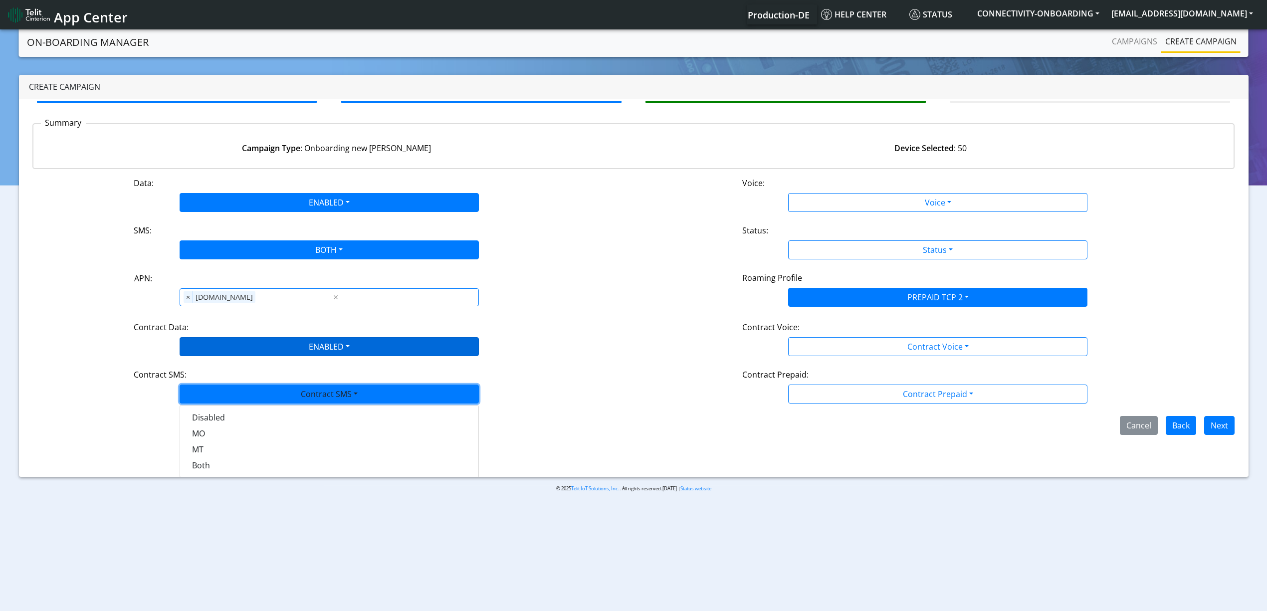
scroll to position [0, 0]
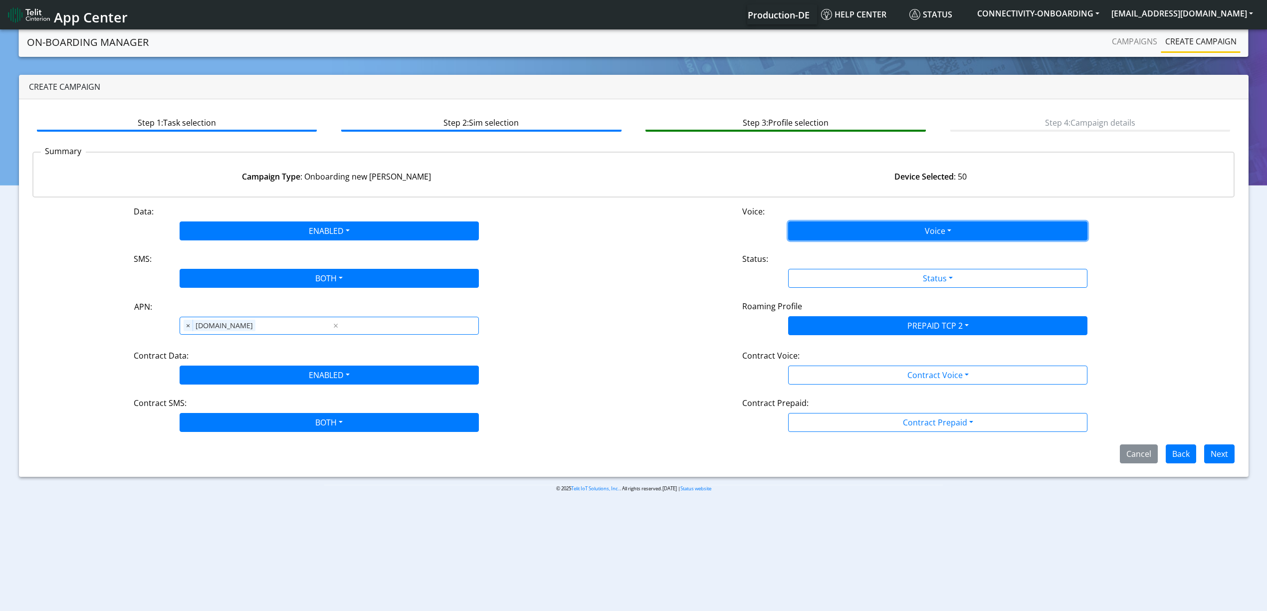
click at [830, 227] on button "Voice" at bounding box center [937, 230] width 299 height 19
click at [828, 252] on button "Disabled" at bounding box center [937, 254] width 298 height 16
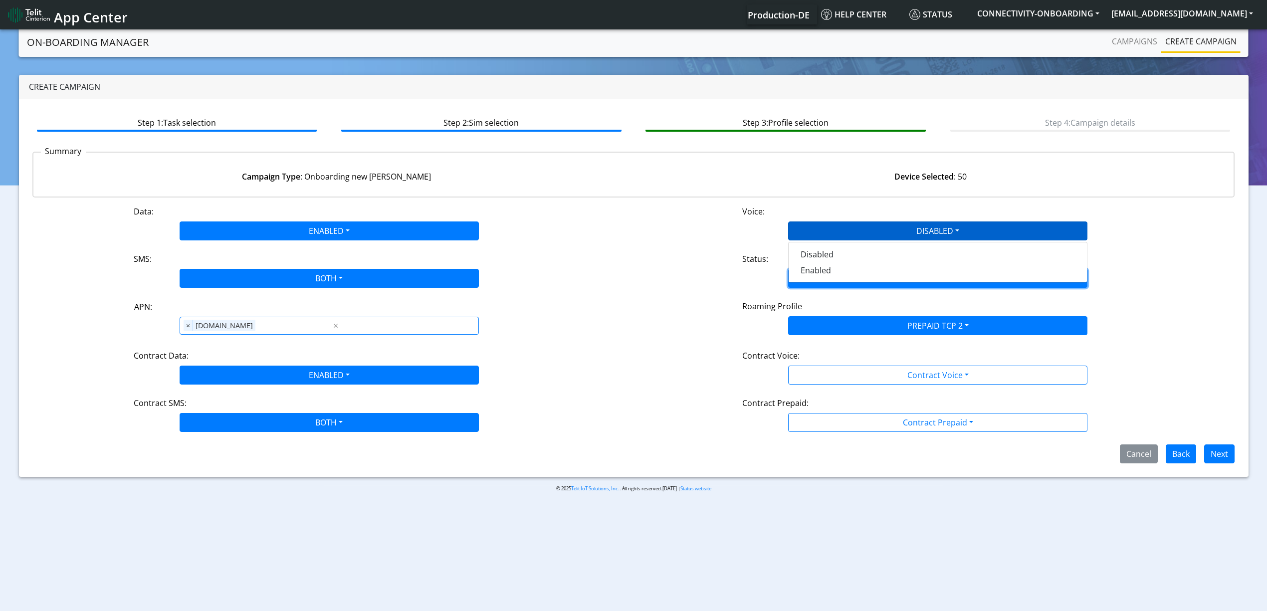
click at [838, 280] on button "Status" at bounding box center [937, 278] width 299 height 19
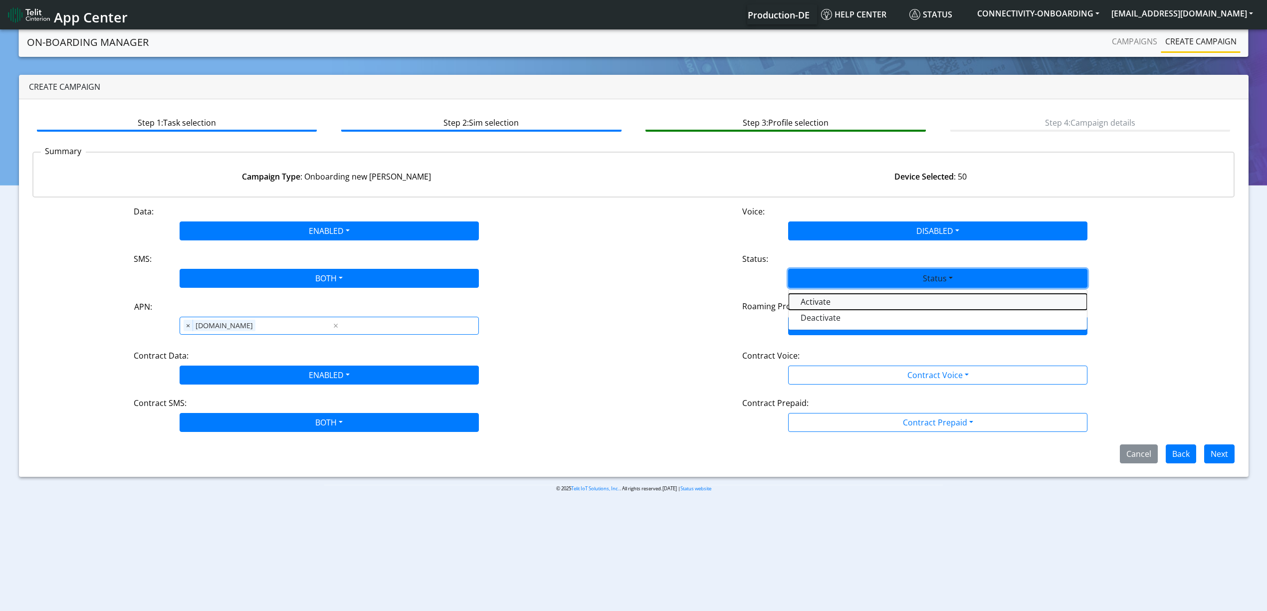
click at [828, 296] on button "Activate" at bounding box center [937, 302] width 298 height 16
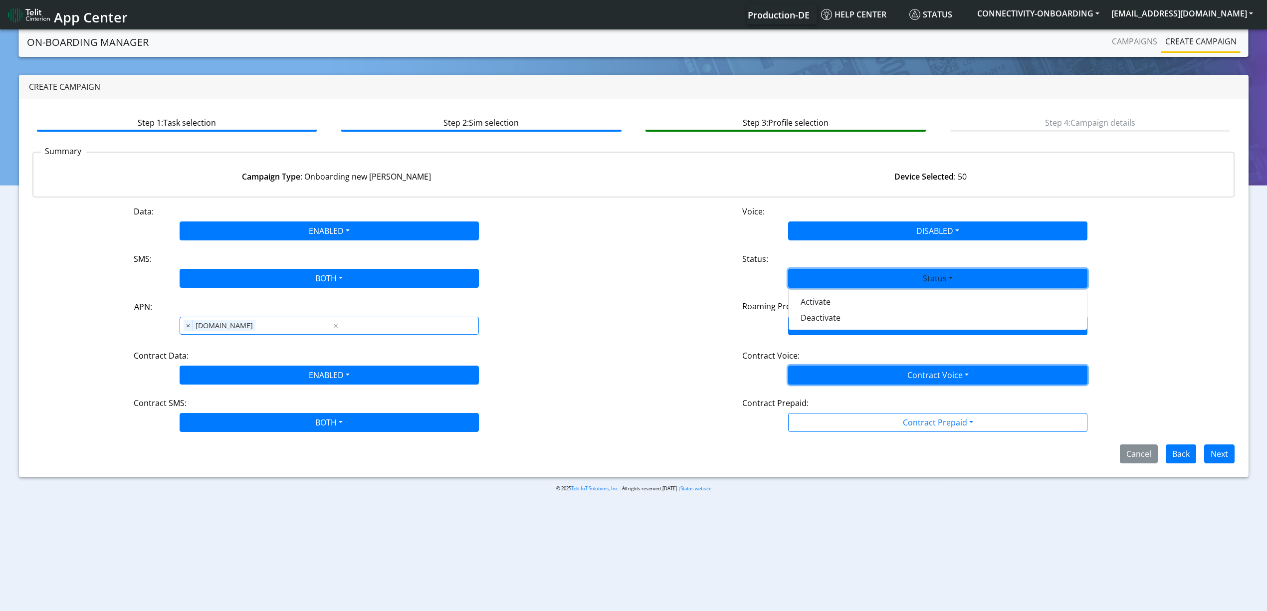
click at [855, 381] on button "Contract Voice" at bounding box center [937, 375] width 299 height 19
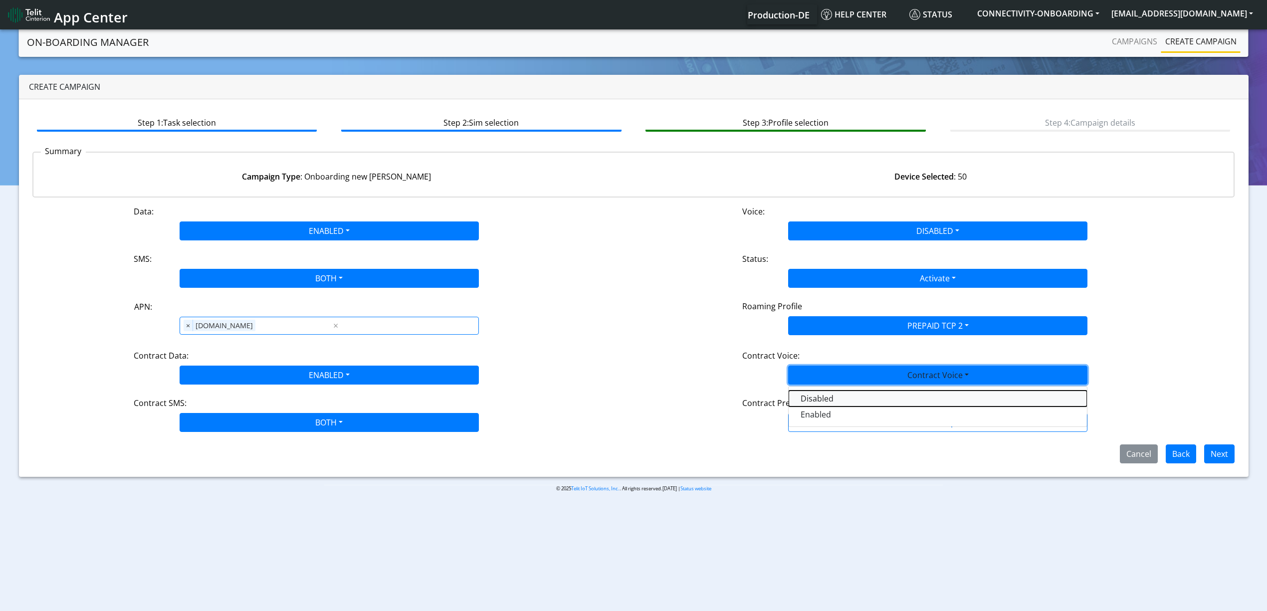
click at [842, 401] on Voicedisabled-dropdown "Disabled" at bounding box center [937, 398] width 298 height 16
click at [846, 433] on div "Data: ENABLED Disabled Enabled Voice: DISABLED Disabled Enabled SMS: BOTH Disab…" at bounding box center [633, 334] width 1202 height 258
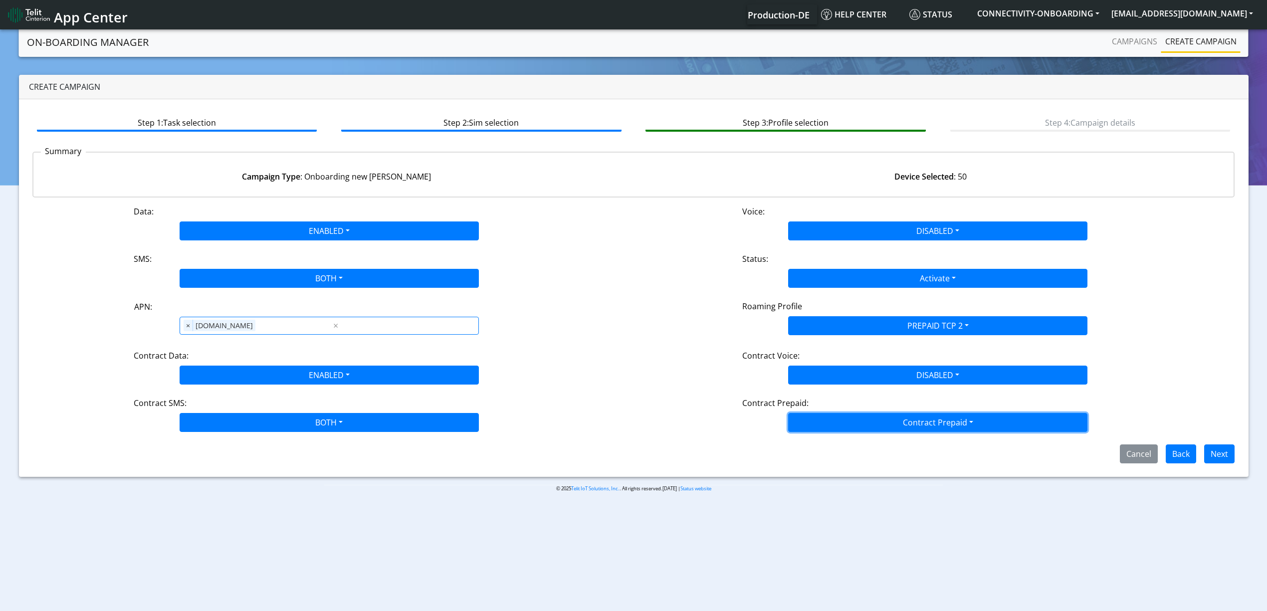
click at [852, 428] on button "Contract Prepaid" at bounding box center [937, 422] width 299 height 19
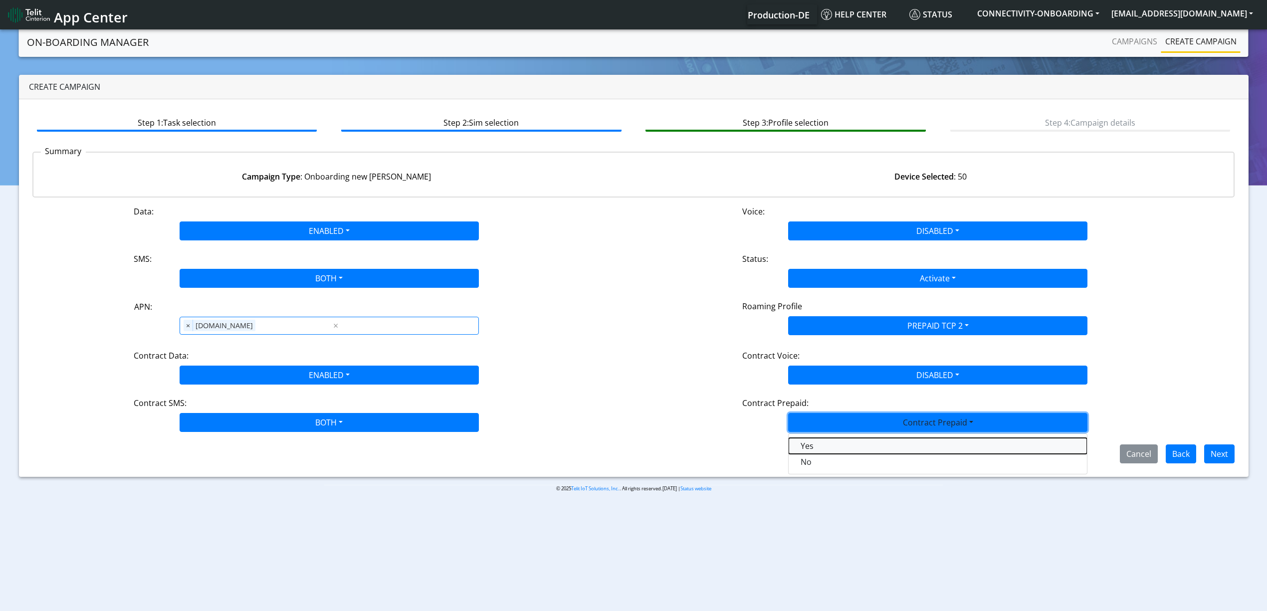
click at [824, 453] on Prepaidprepaid-dropdown "Yes" at bounding box center [937, 446] width 298 height 16
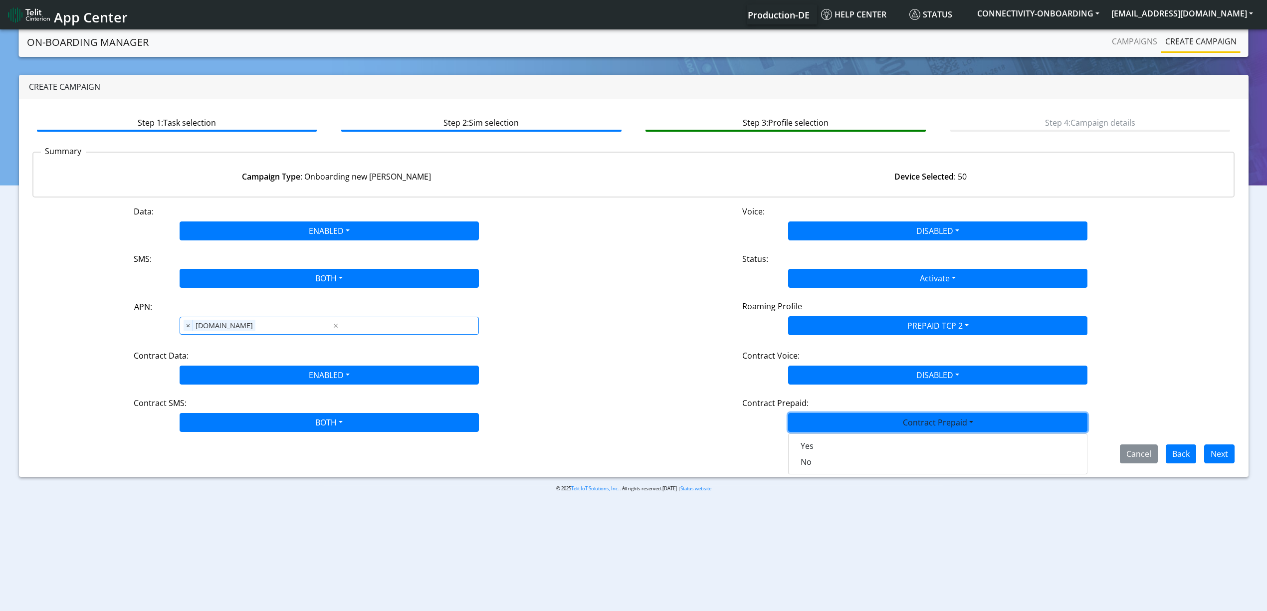
click at [870, 463] on div "Cancel Back Next" at bounding box center [633, 453] width 1217 height 19
click at [1232, 455] on button "Next" at bounding box center [1219, 453] width 30 height 19
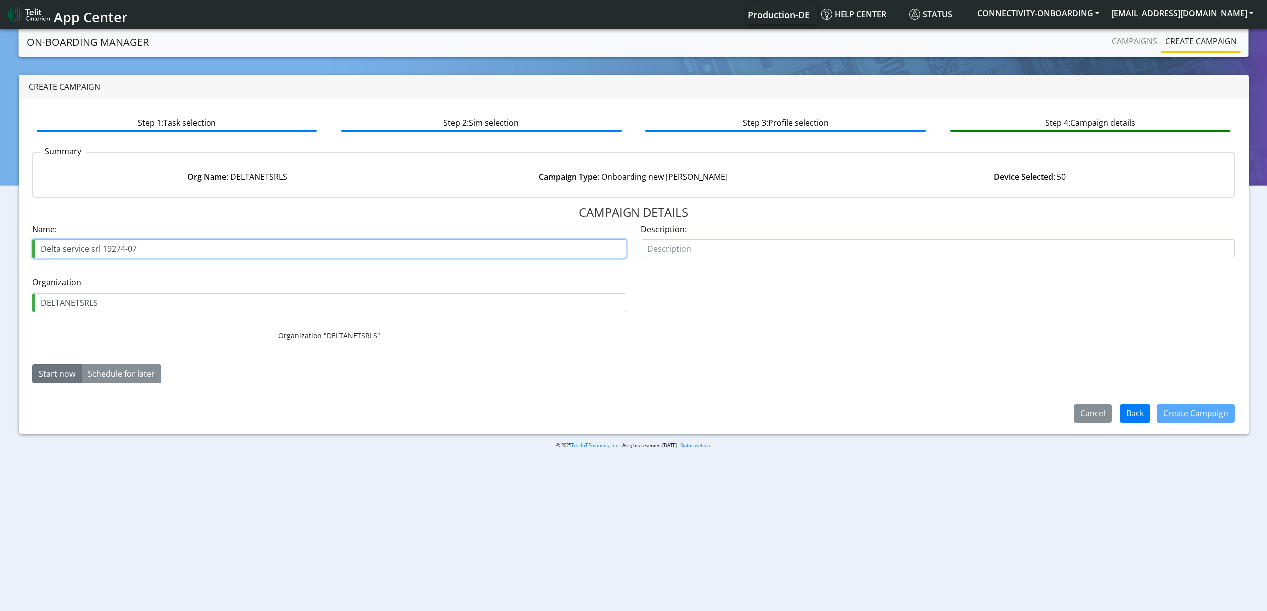
drag, startPoint x: 134, startPoint y: 243, endPoint x: 156, endPoint y: 247, distance: 22.8
click at [156, 247] on input "Delta service srl 19274-07" at bounding box center [328, 248] width 593 height 19
drag, startPoint x: 130, startPoint y: 240, endPoint x: 143, endPoint y: 251, distance: 17.3
click at [143, 251] on input "Delta service srl 19274-07" at bounding box center [328, 248] width 593 height 19
type input "Delta service srl 19274-08"
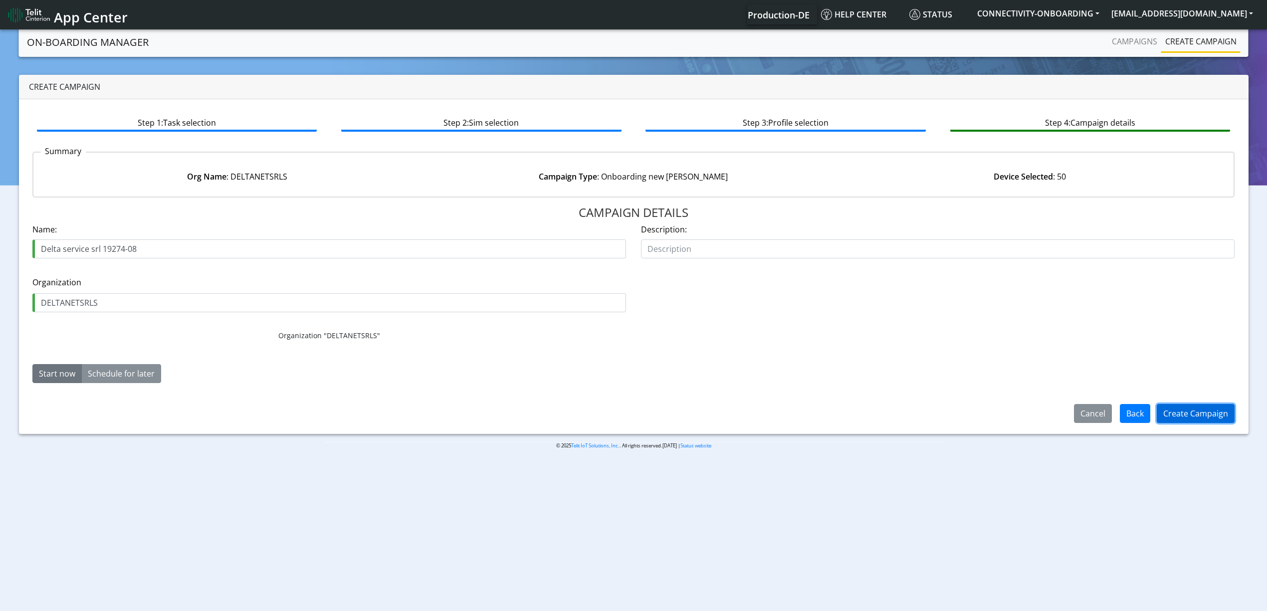
click at [1199, 411] on button "Create Campaign" at bounding box center [1195, 413] width 78 height 19
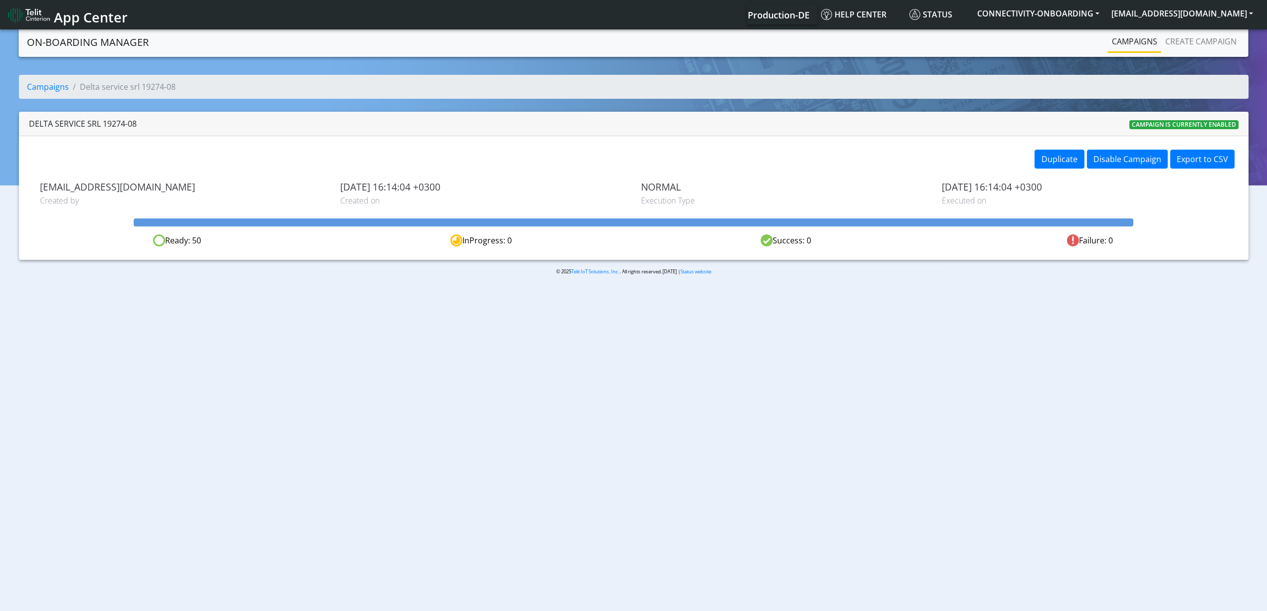
click at [1149, 36] on link "Campaigns" at bounding box center [1134, 41] width 53 height 20
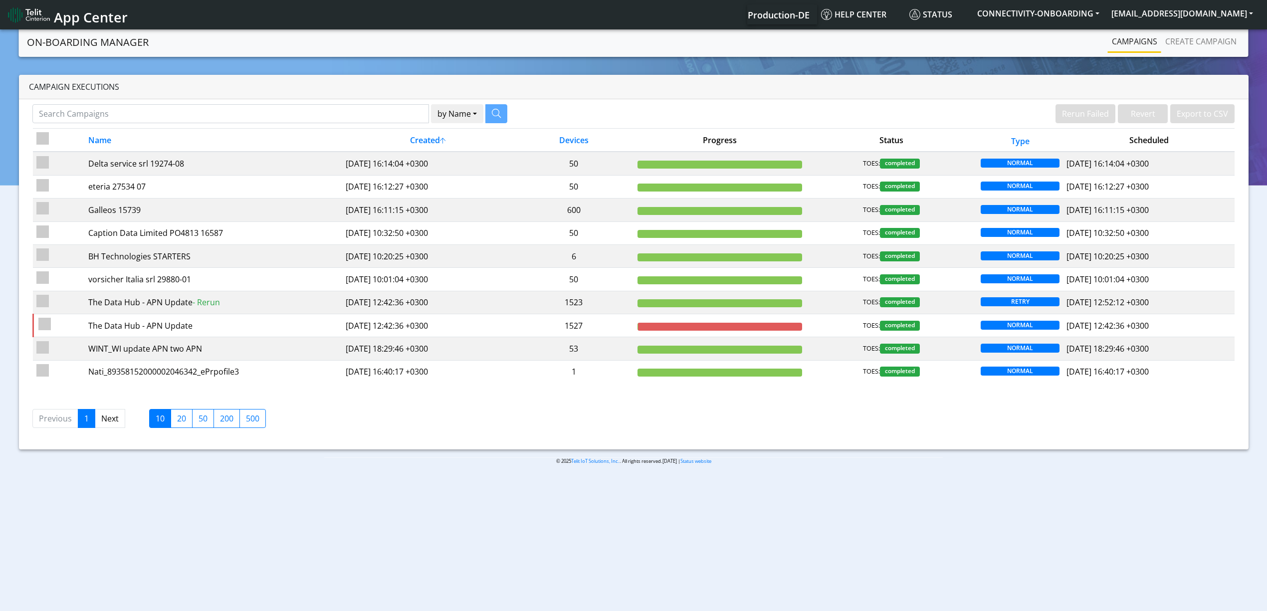
click at [1195, 28] on nav "App Center Production-DE Help center Status CONNECTIVITY-ONBOARDING yaniv.avrah…" at bounding box center [633, 14] width 1267 height 29
click at [1195, 38] on link "Create campaign" at bounding box center [1200, 41] width 79 height 20
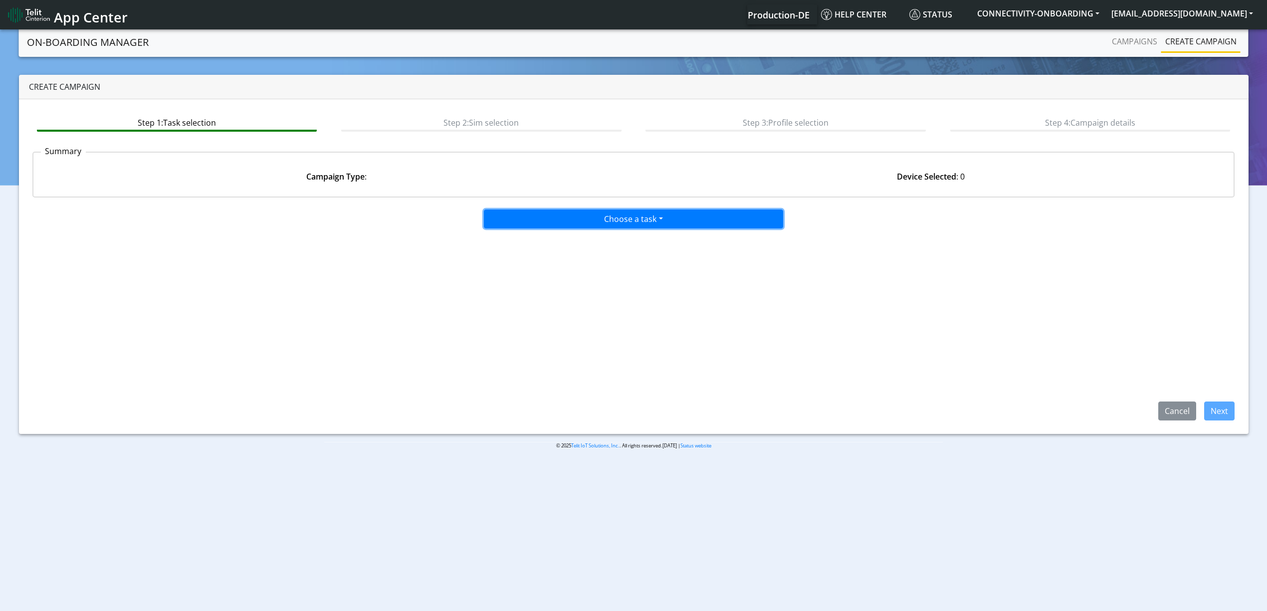
click at [553, 211] on button "Choose a task" at bounding box center [633, 218] width 299 height 19
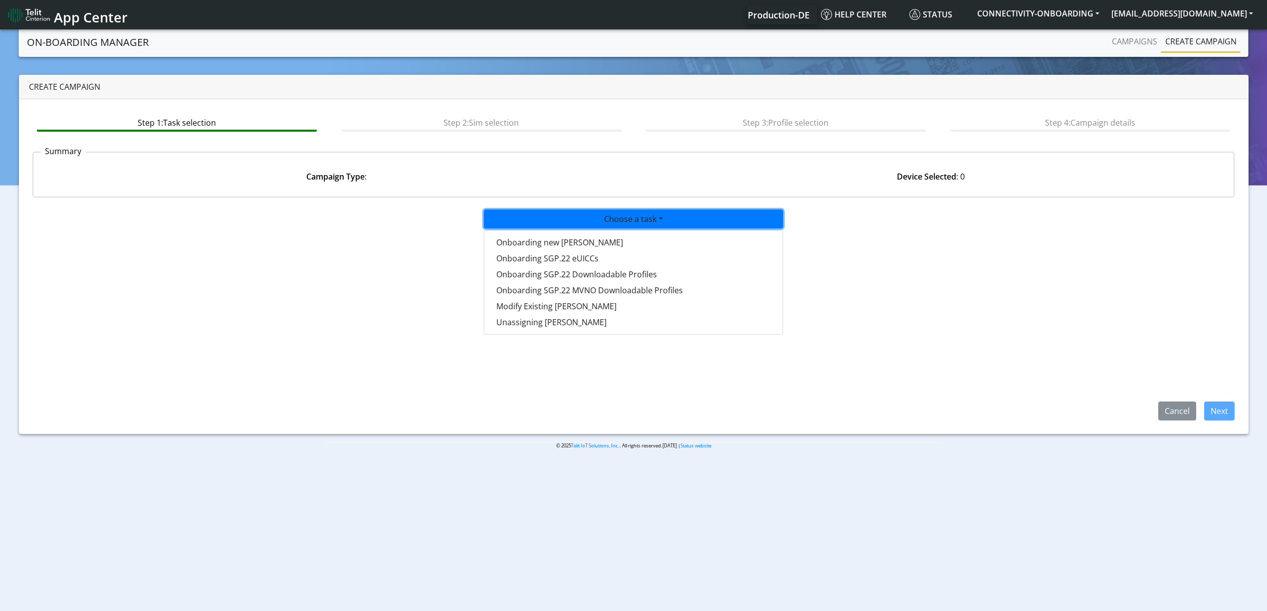
click at [555, 231] on div "Onboarding new SIMs Onboarding SGP.22 eUICCs Onboarding SGP.22 Downloadable Pro…" at bounding box center [633, 282] width 299 height 105
click at [647, 247] on tasktoes-dropdown "Onboarding new SIMs" at bounding box center [633, 242] width 298 height 16
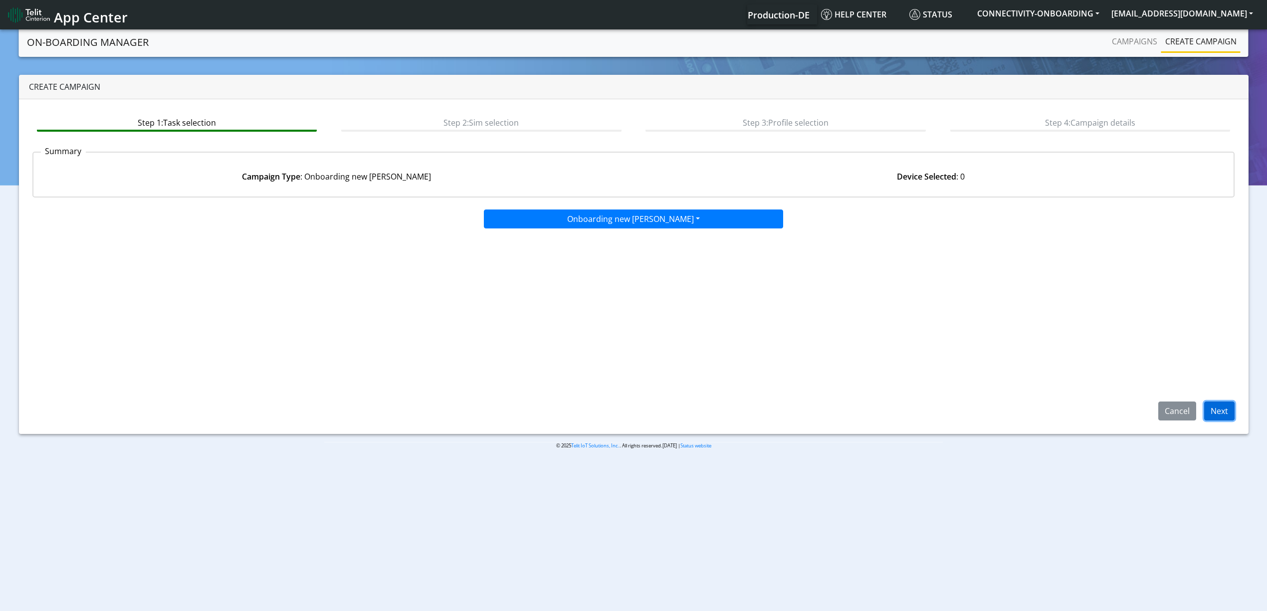
click at [1213, 409] on button "Next" at bounding box center [1219, 410] width 30 height 19
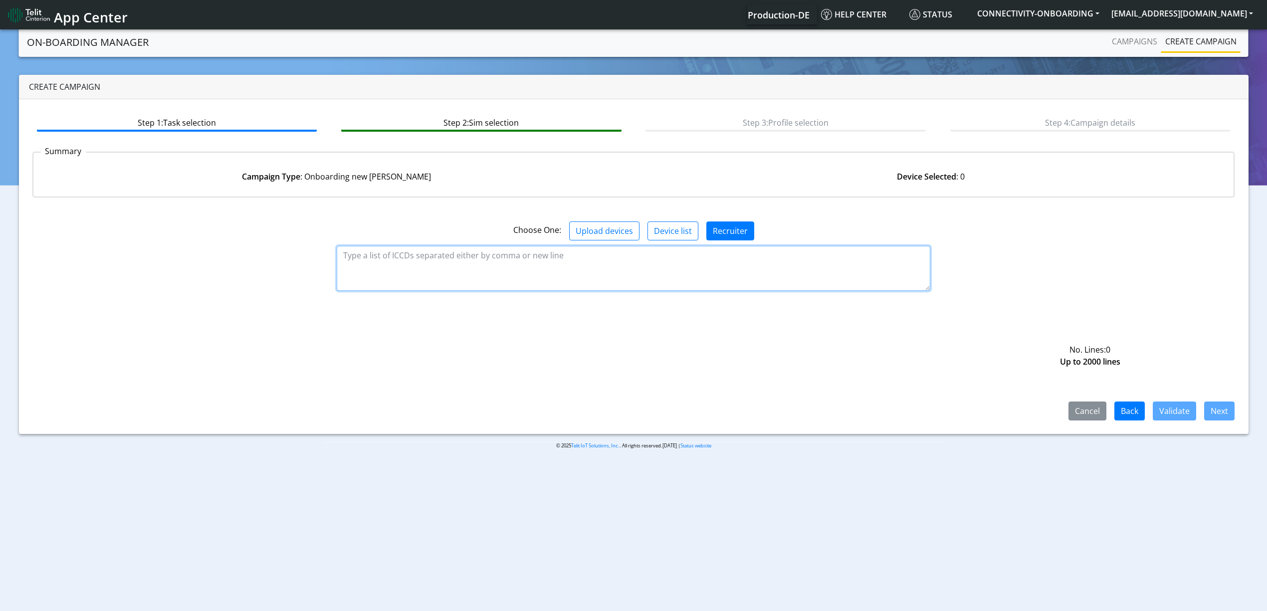
click at [485, 246] on textarea at bounding box center [633, 268] width 593 height 45
paste textarea "89358151000028204199 89358151000028204207 89358151000028204215 8935815100002820…"
type textarea "89358151000028204199 89358151000028204207 89358151000028204215 8935815100002820…"
click at [1184, 419] on button "Validate" at bounding box center [1173, 410] width 43 height 19
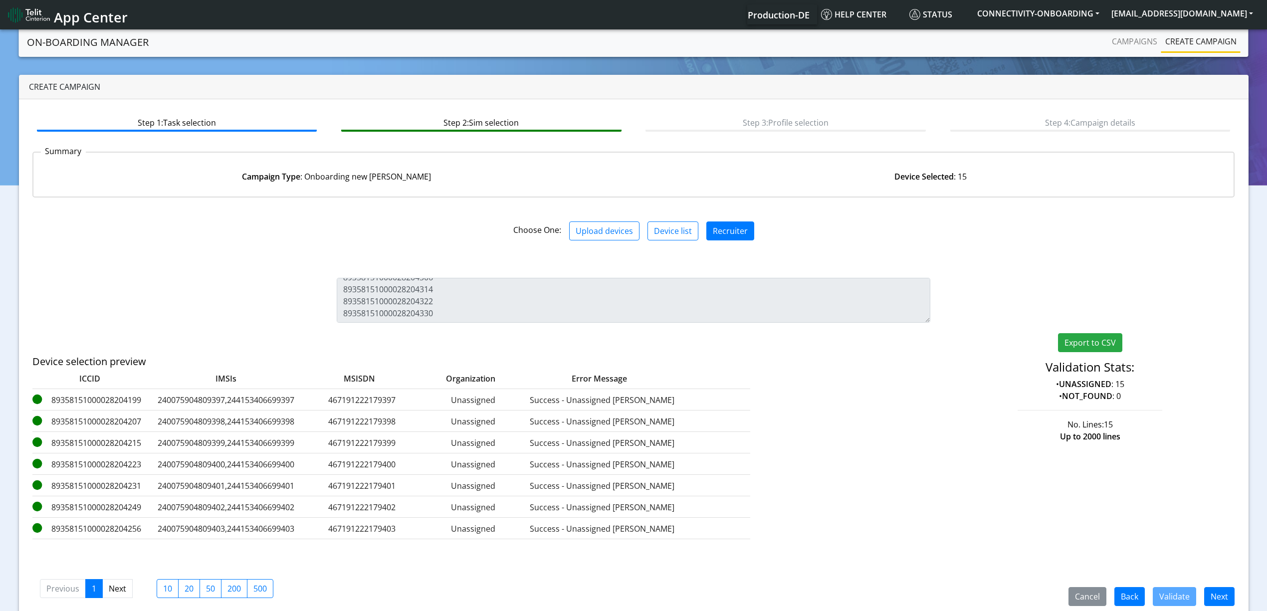
scroll to position [14, 0]
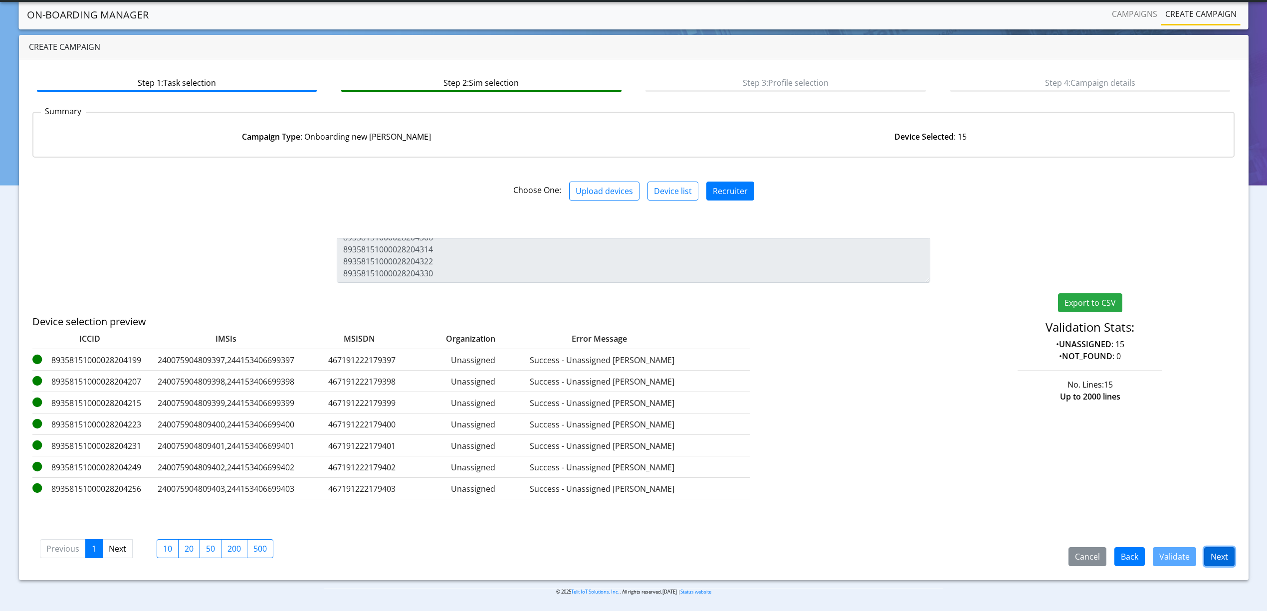
click at [1219, 551] on button "Next" at bounding box center [1219, 556] width 30 height 19
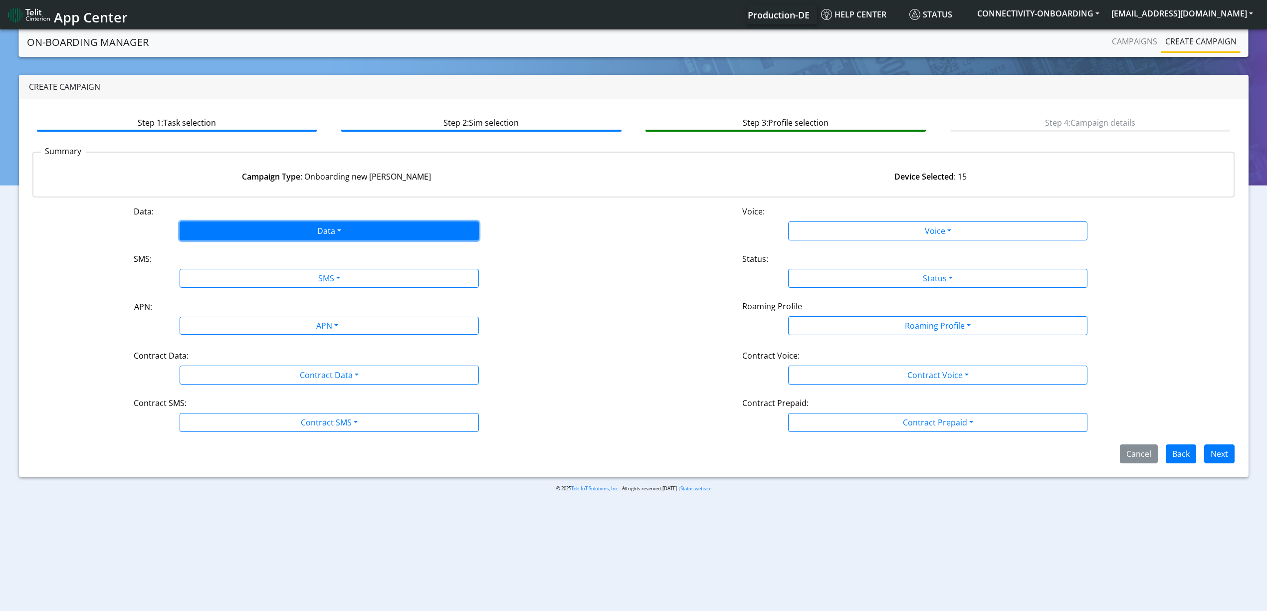
click at [220, 232] on button "Data" at bounding box center [329, 230] width 299 height 19
click at [217, 276] on button "Enabled" at bounding box center [329, 270] width 298 height 16
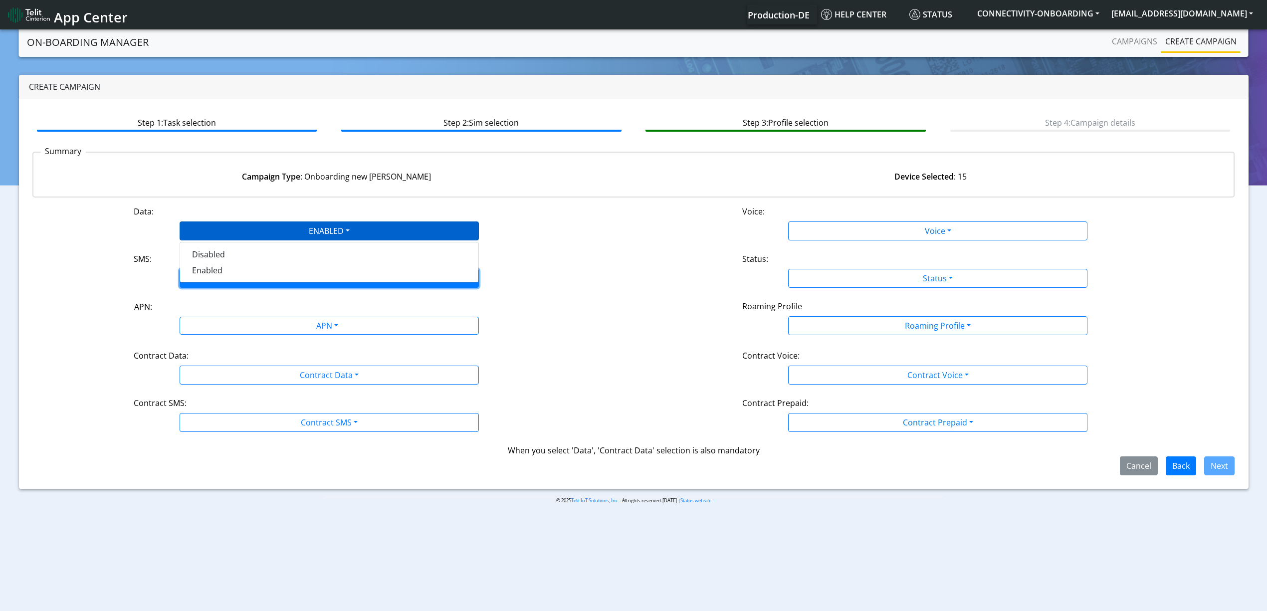
click at [217, 274] on button "SMS" at bounding box center [329, 278] width 299 height 19
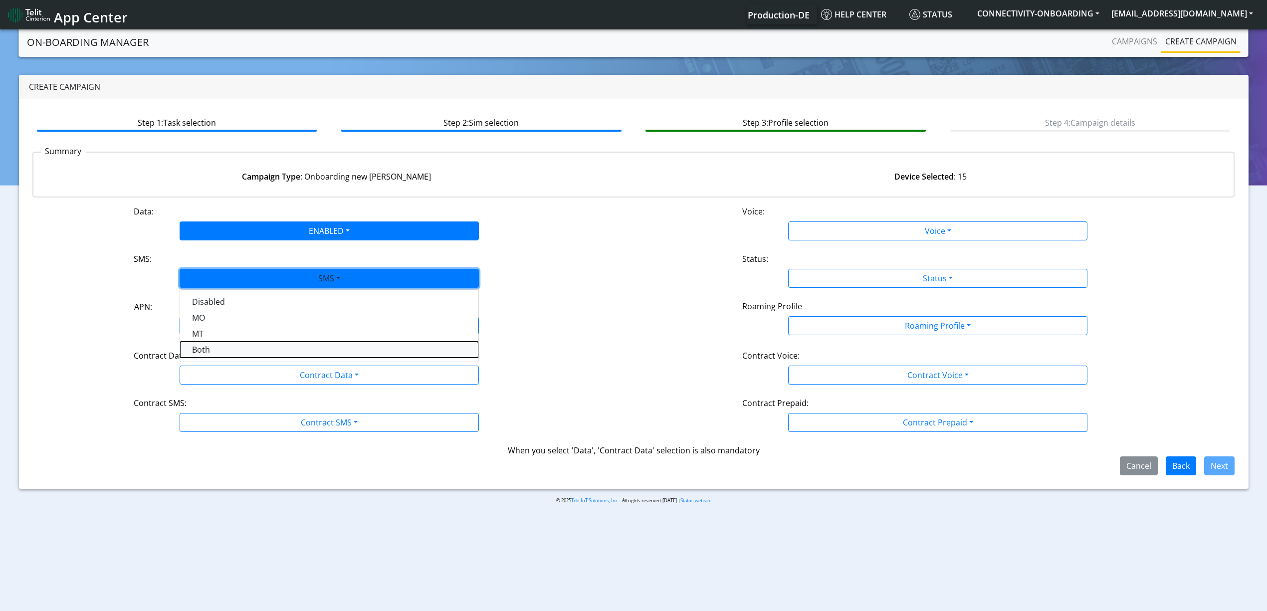
click at [215, 346] on button "Both" at bounding box center [329, 350] width 298 height 16
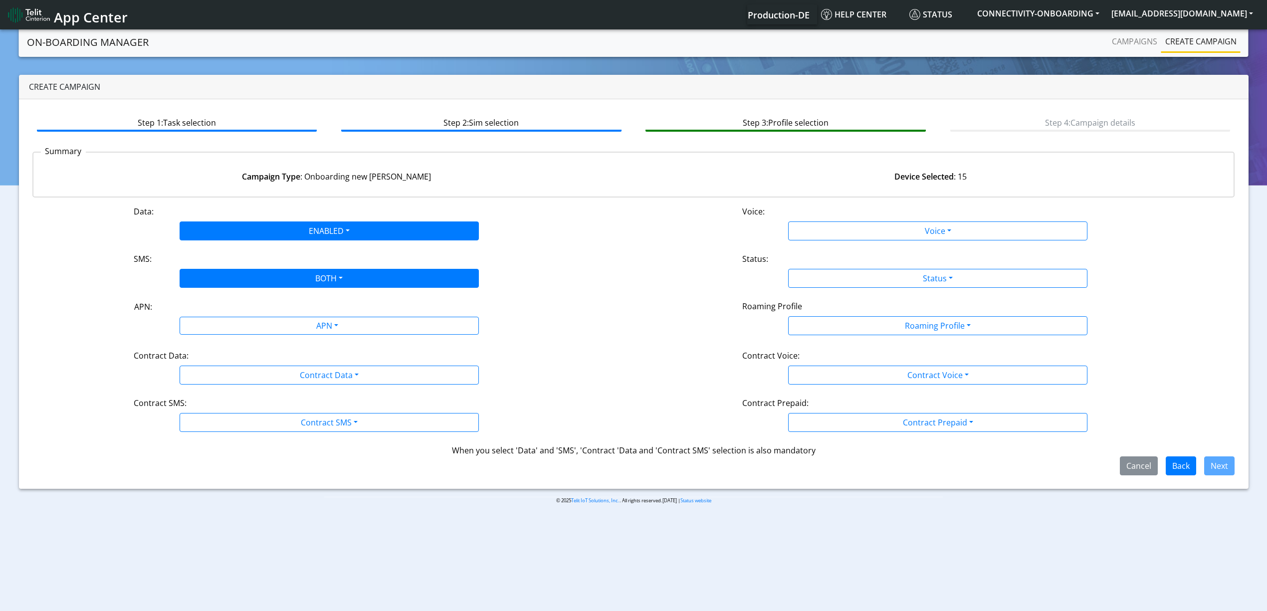
click at [222, 346] on div "Data: ENABLED Disabled Enabled Voice: Voice Disabled Enabled SMS: BOTH Disabled…" at bounding box center [633, 340] width 1202 height 270
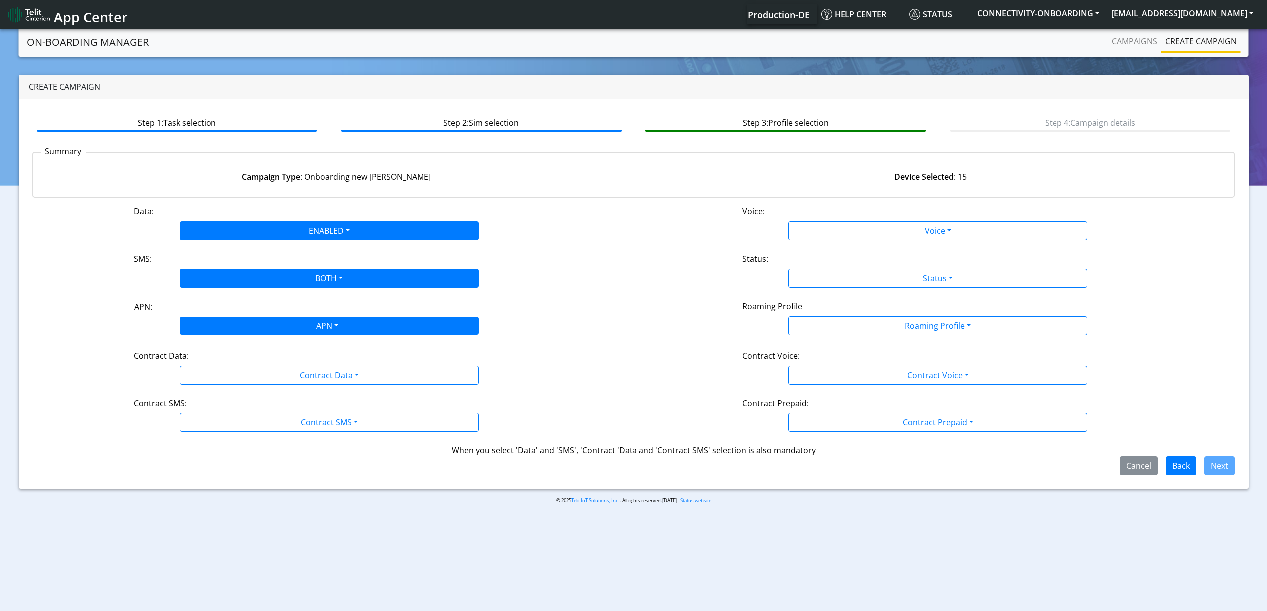
click at [221, 331] on div "APN" at bounding box center [327, 326] width 316 height 19
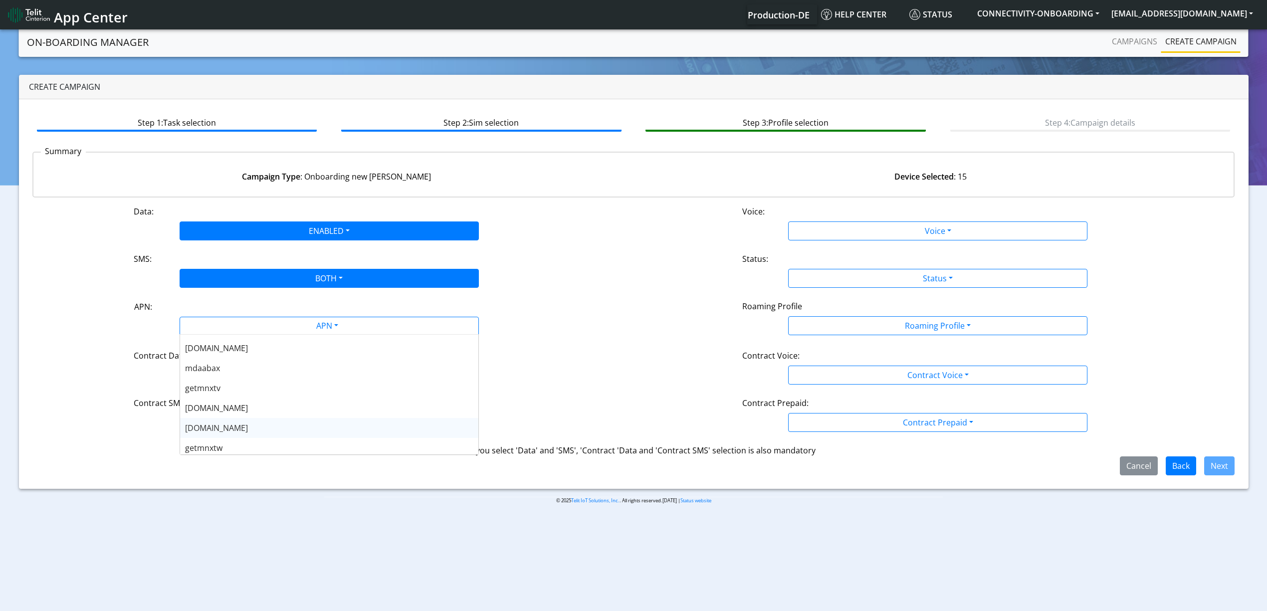
scroll to position [199, 0]
click at [234, 408] on div "nxtesim1.net" at bounding box center [329, 404] width 298 height 20
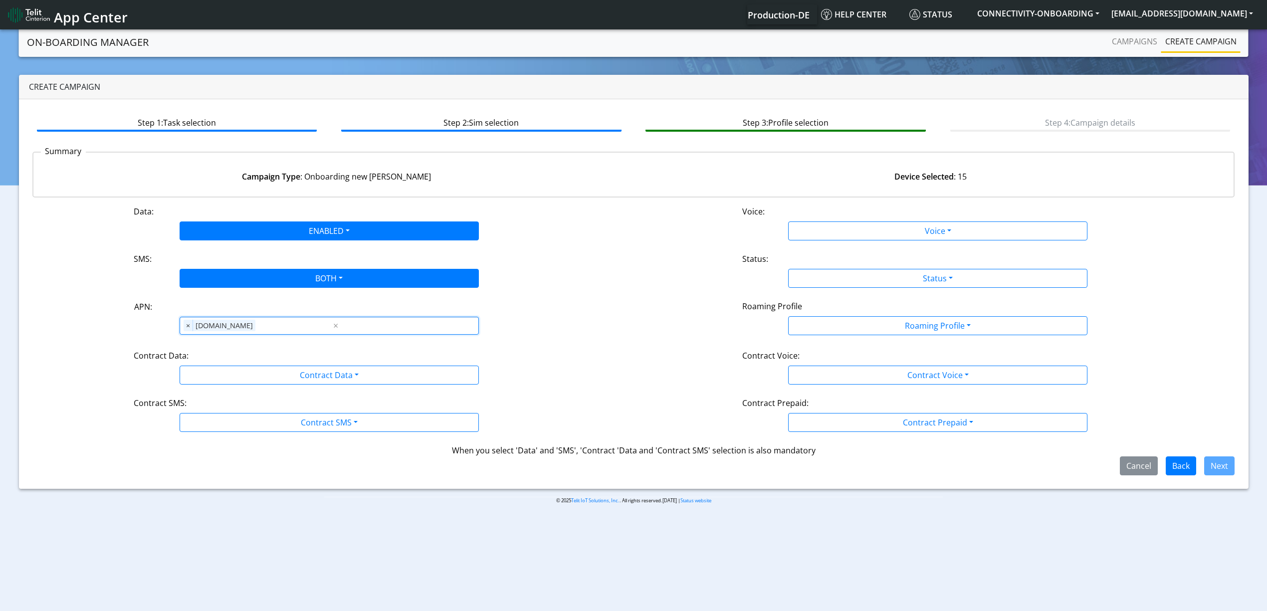
click at [226, 349] on div "Data: ENABLED Disabled Enabled Voice: Voice Disabled Enabled SMS: BOTH Disabled…" at bounding box center [633, 340] width 1202 height 270
click at [226, 360] on div "Contract Data:" at bounding box center [329, 358] width 406 height 16
click at [226, 365] on div "Contract Data:" at bounding box center [329, 358] width 406 height 16
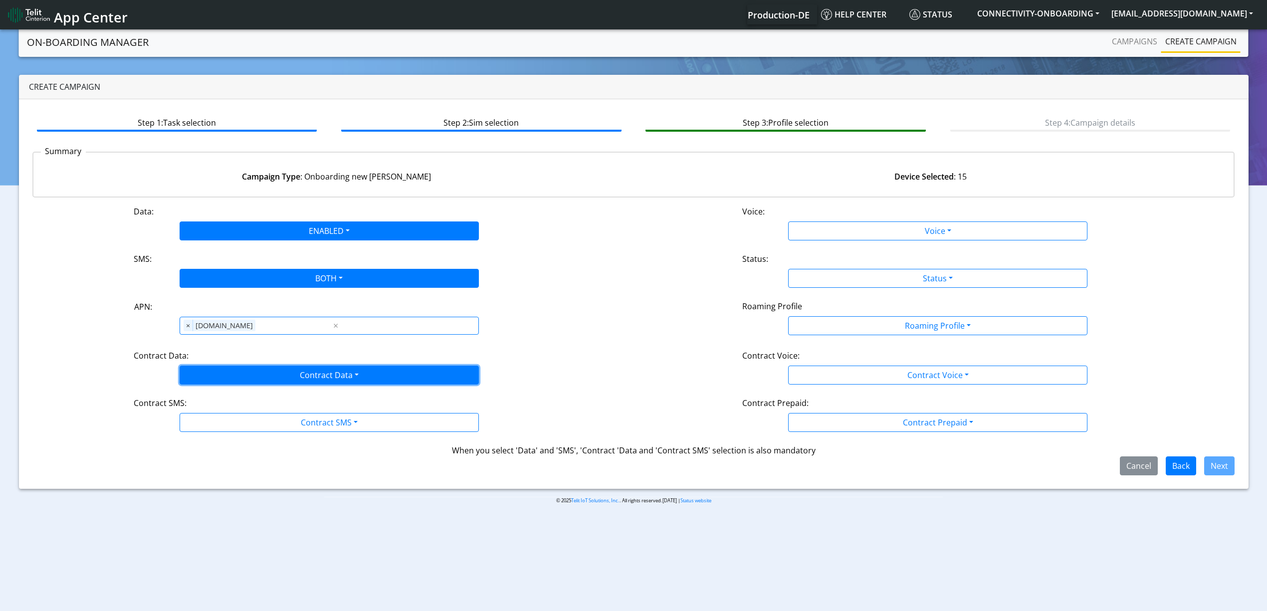
click at [209, 378] on button "Contract Data" at bounding box center [329, 375] width 299 height 19
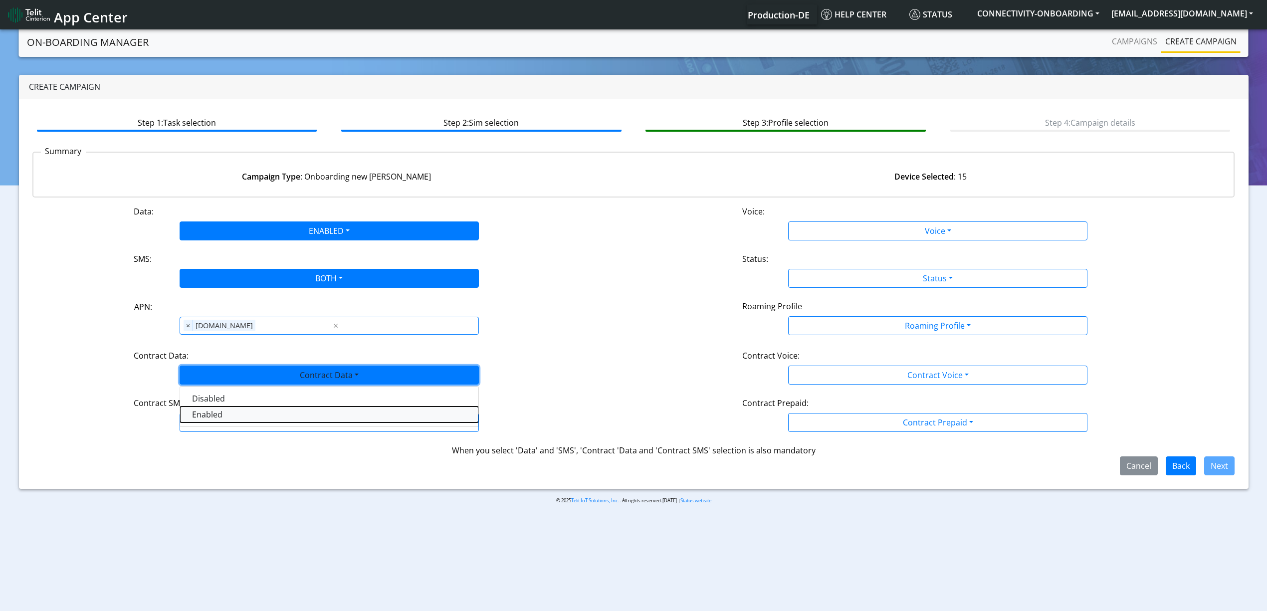
click at [202, 418] on Dataenabled-dropdown "Enabled" at bounding box center [329, 414] width 298 height 16
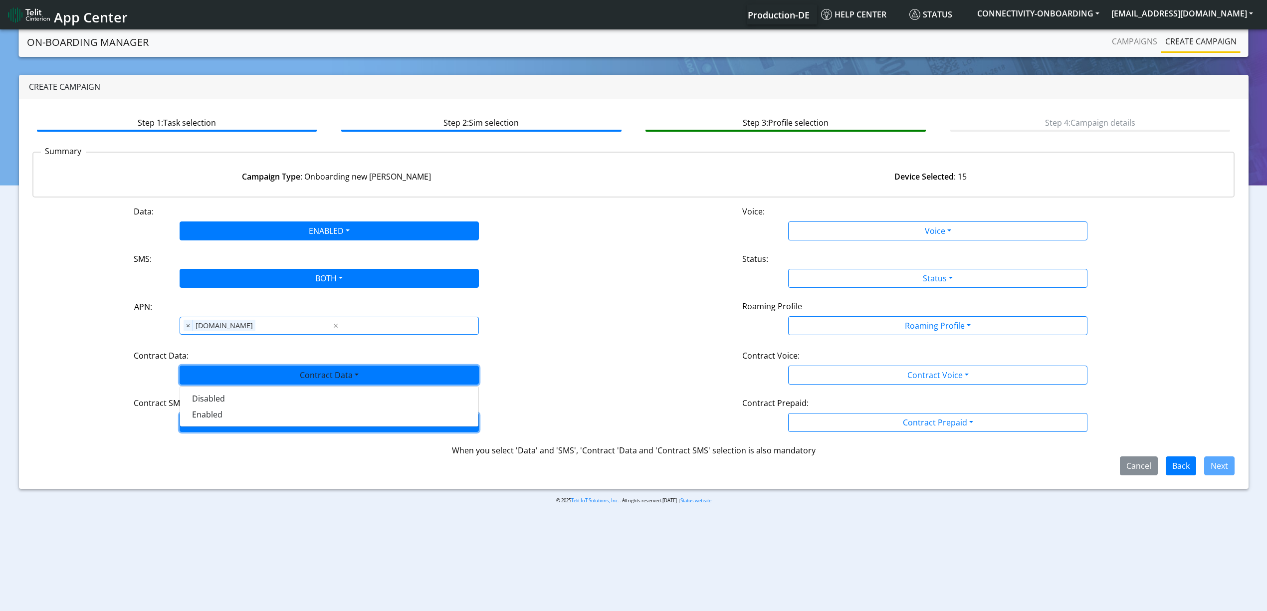
click at [208, 425] on button "Contract SMS" at bounding box center [329, 422] width 299 height 19
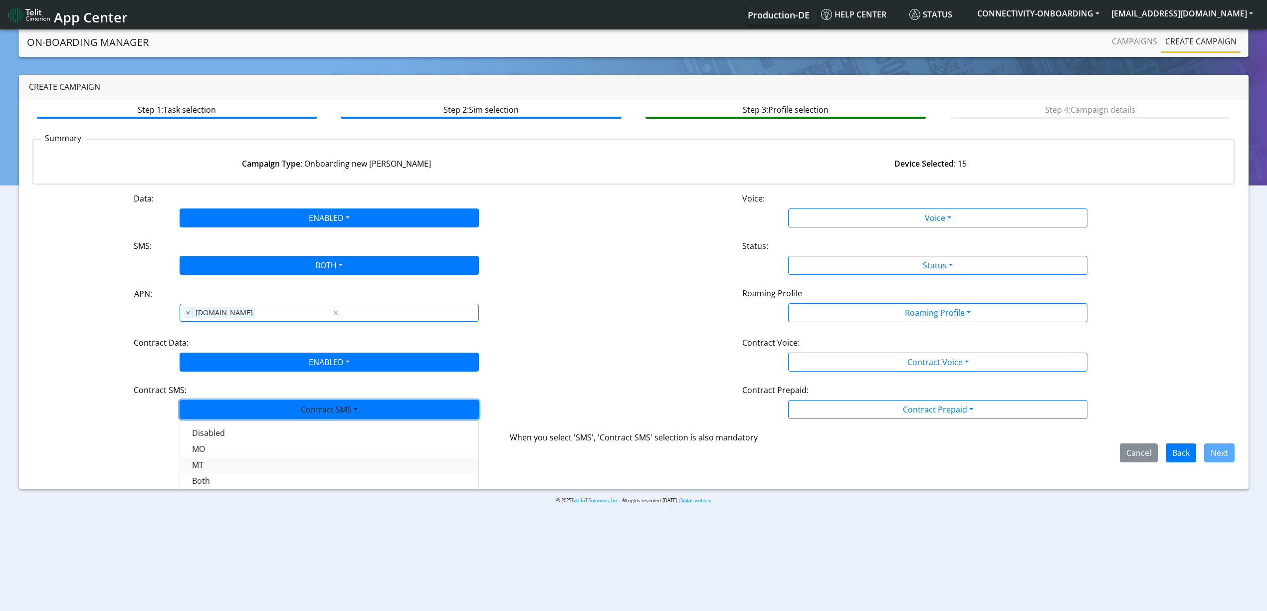
scroll to position [16, 0]
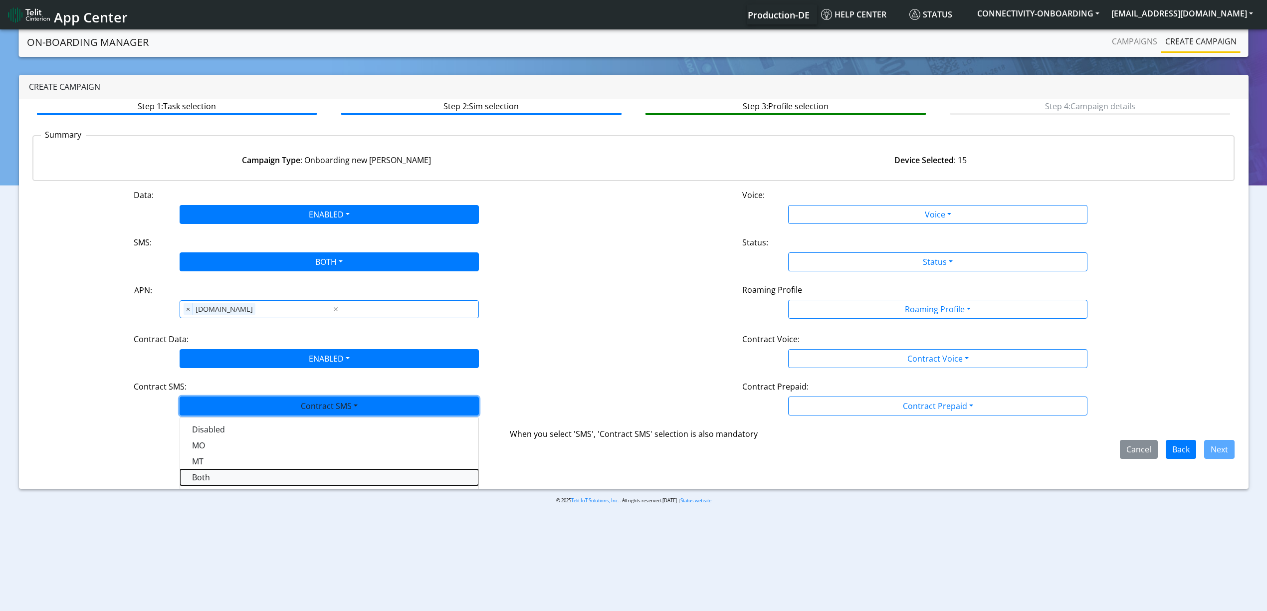
click at [219, 479] on SMSboth-dropdown "Both" at bounding box center [329, 477] width 298 height 16
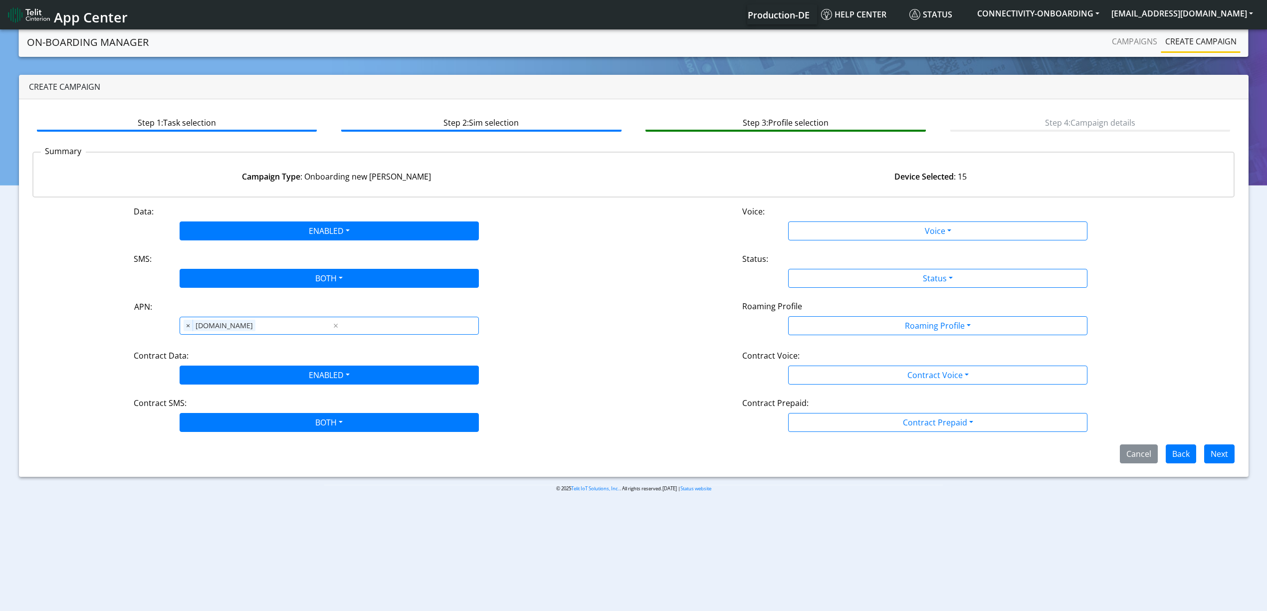
scroll to position [0, 0]
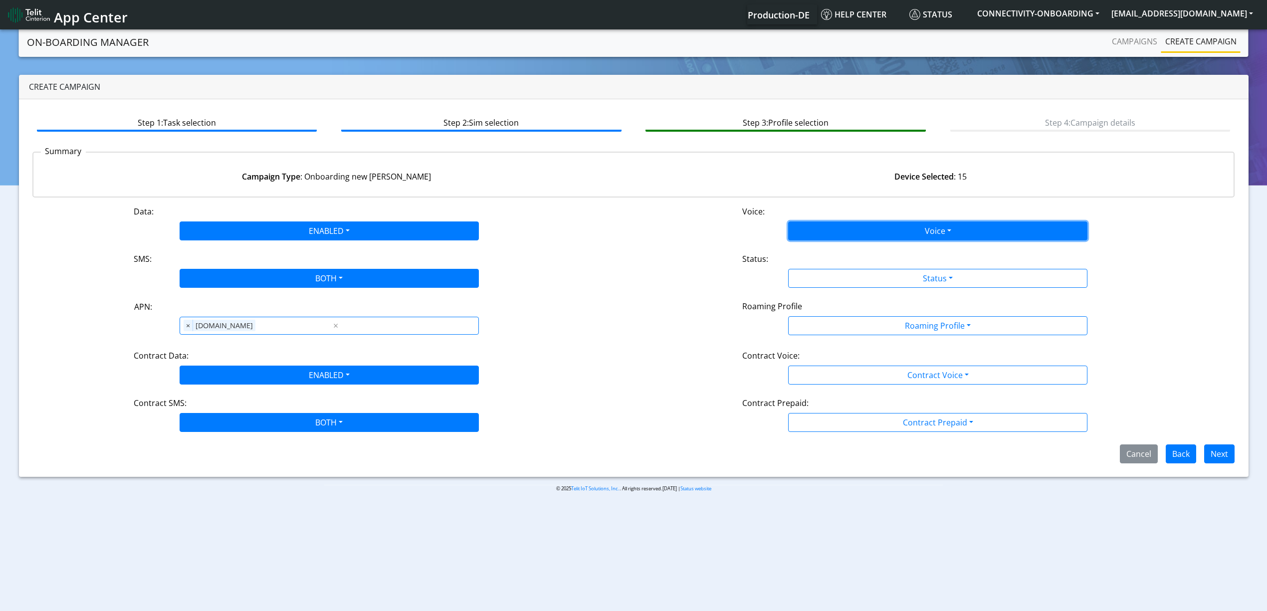
click at [917, 232] on button "Voice" at bounding box center [937, 230] width 299 height 19
click at [867, 259] on button "Disabled" at bounding box center [937, 254] width 298 height 16
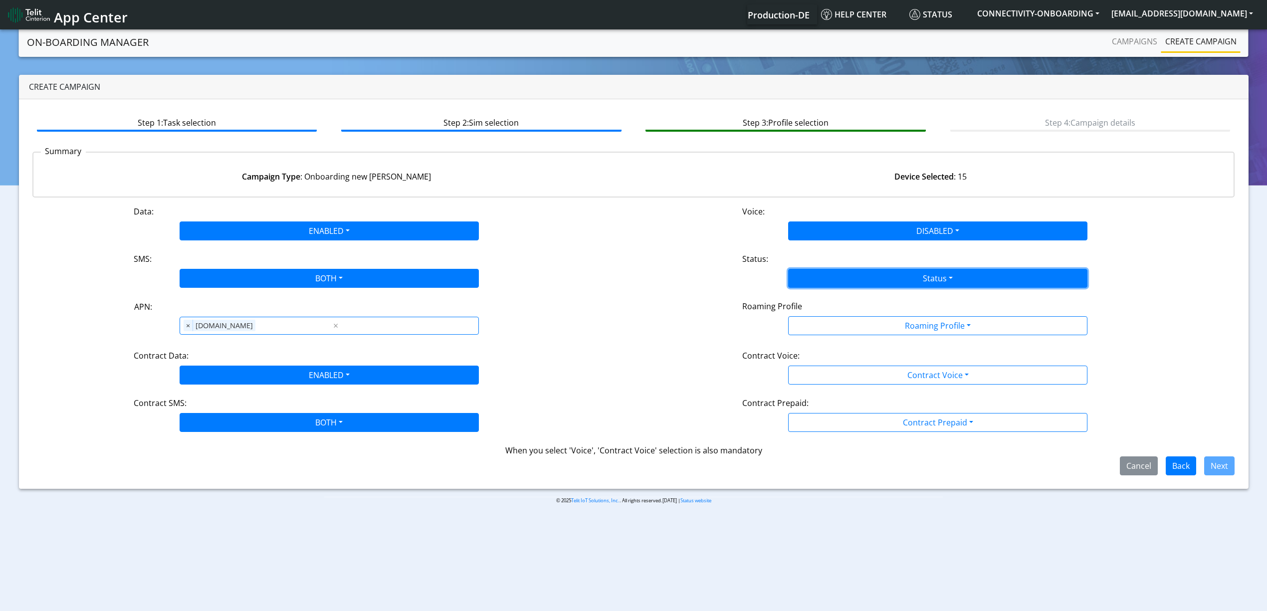
click at [863, 269] on button "Status" at bounding box center [937, 278] width 299 height 19
click at [854, 296] on button "Activate" at bounding box center [937, 302] width 298 height 16
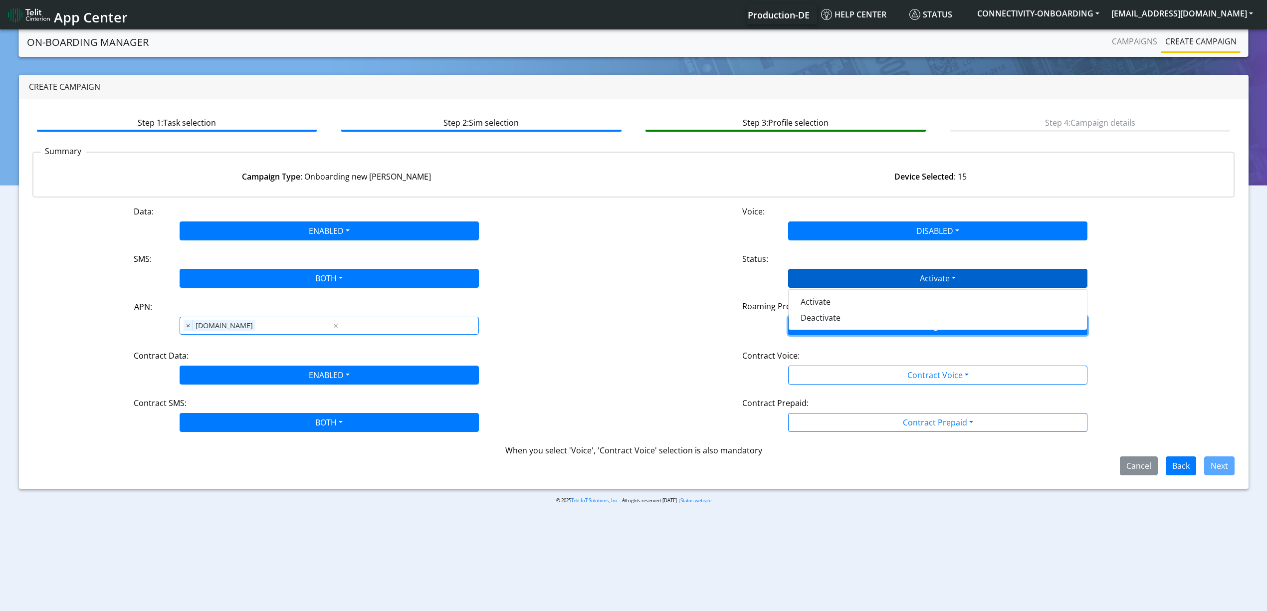
click at [854, 320] on button "Roaming Profile" at bounding box center [937, 325] width 299 height 19
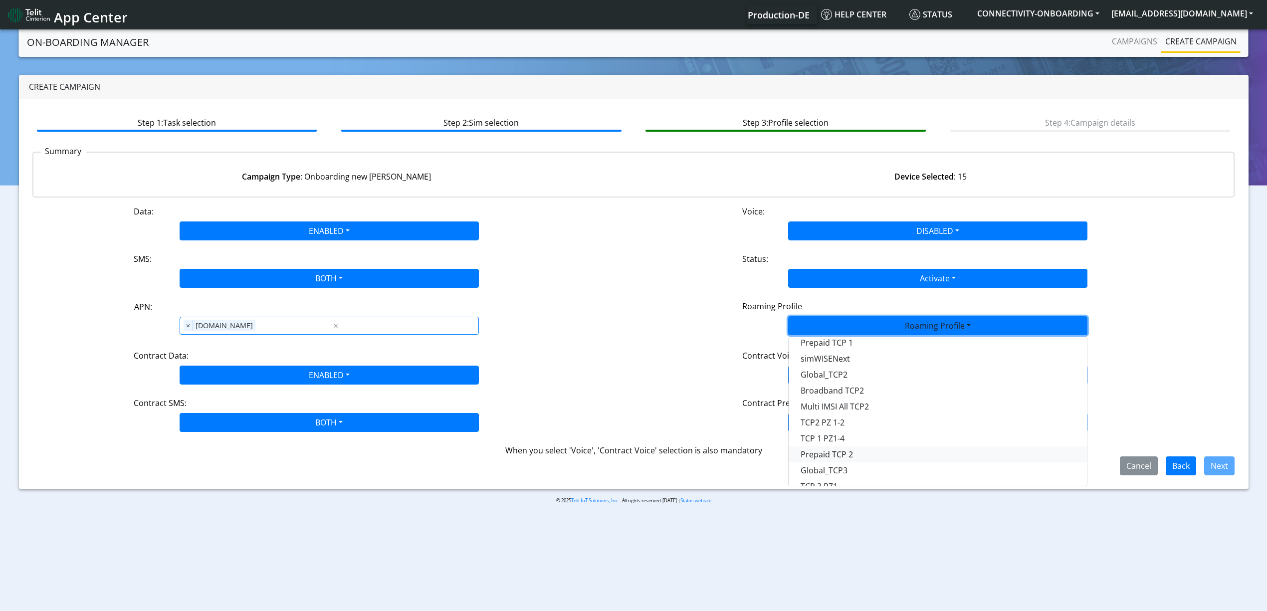
scroll to position [264, 0]
click at [851, 469] on Profile-dropdown "Global TCP 5" at bounding box center [937, 474] width 298 height 16
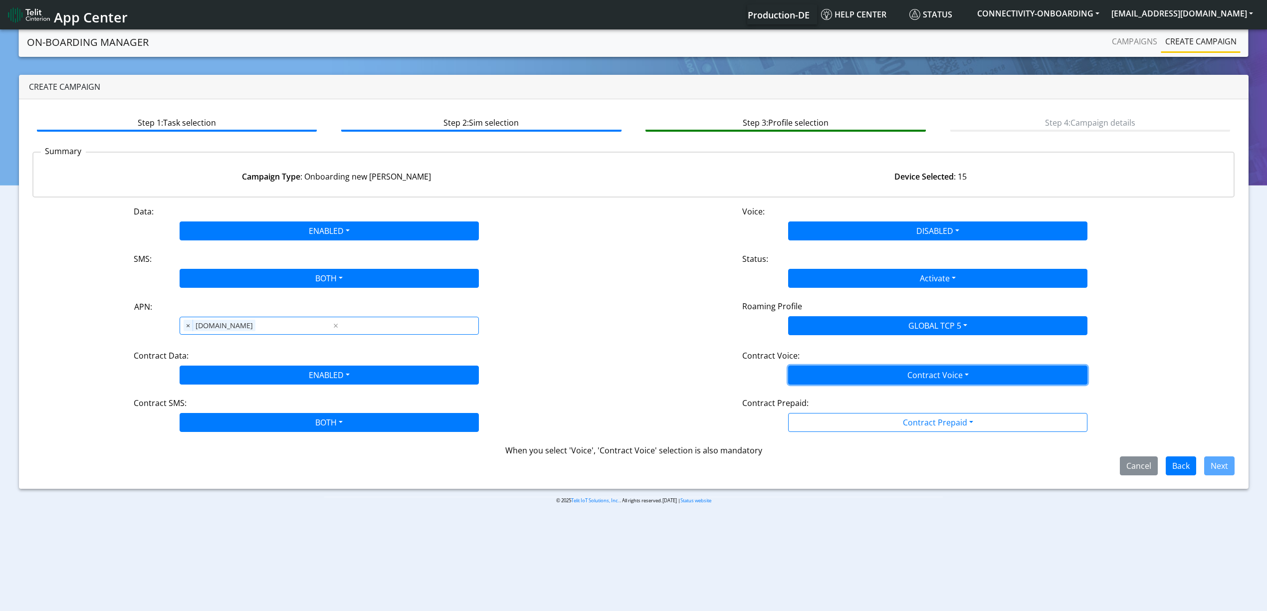
click at [827, 378] on button "Contract Voice" at bounding box center [937, 375] width 299 height 19
click at [825, 394] on Voicedisabled-dropdown "Disabled" at bounding box center [937, 398] width 298 height 16
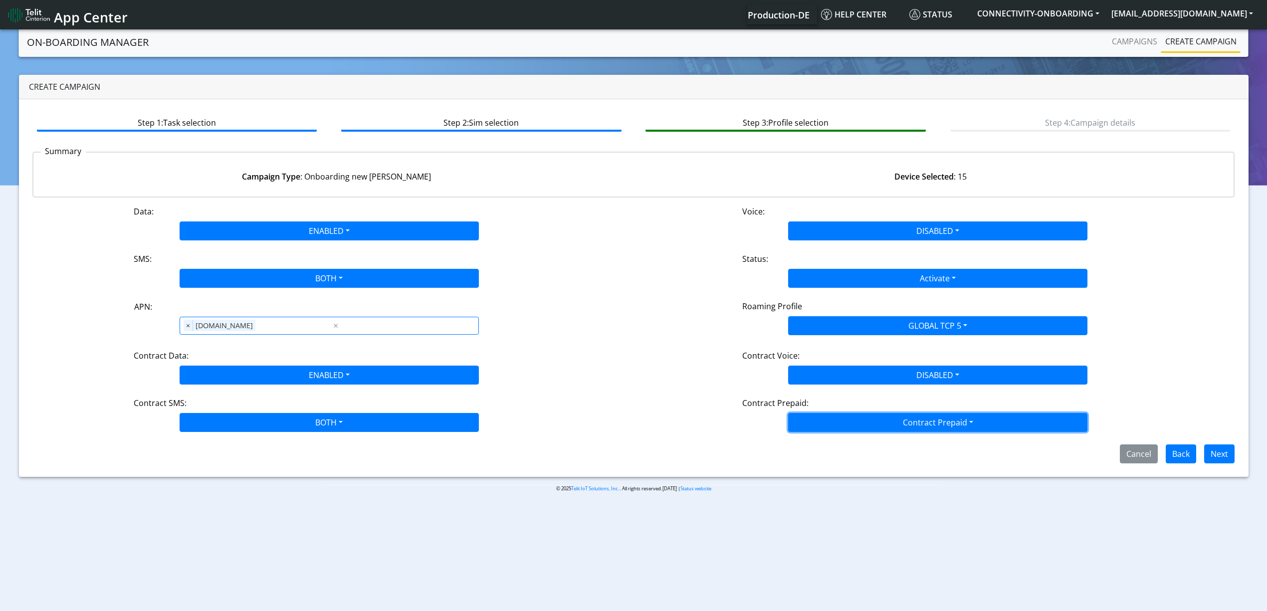
click at [831, 427] on button "Contract Prepaid" at bounding box center [937, 422] width 299 height 19
click at [831, 455] on Prepaidnotprepaid-dropdown "No" at bounding box center [937, 462] width 298 height 16
click at [1223, 453] on button "Next" at bounding box center [1219, 453] width 30 height 19
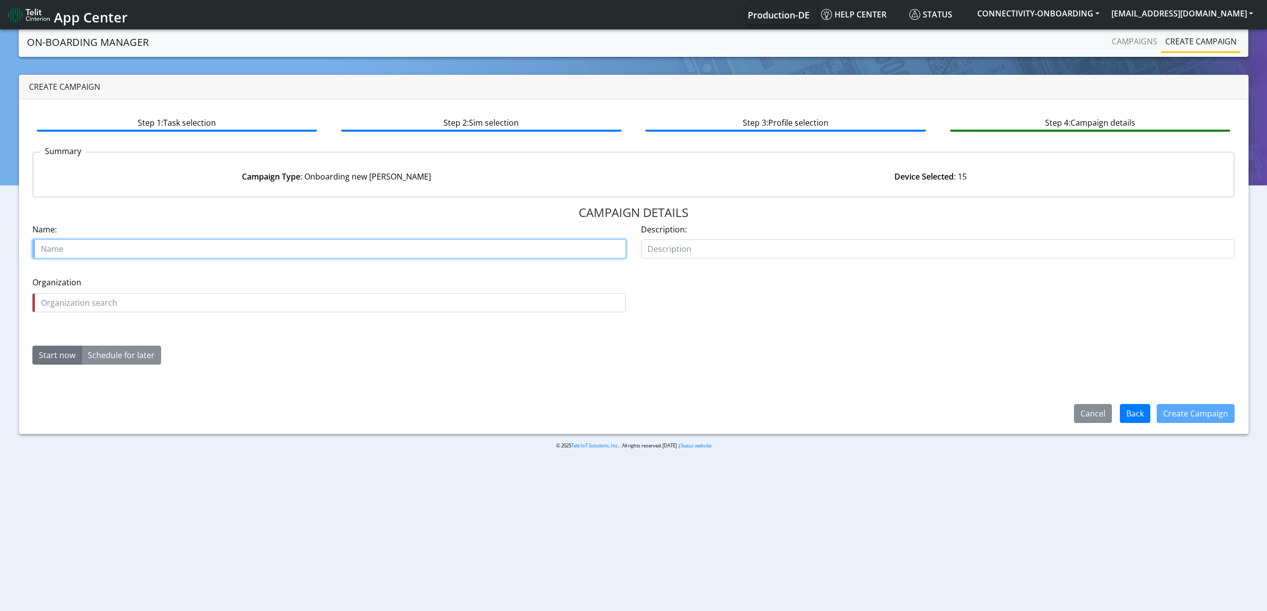
click at [163, 252] on input "text" at bounding box center [328, 248] width 593 height 19
type input "Telecom Design starter"
click at [118, 295] on input "text" at bounding box center [328, 302] width 593 height 19
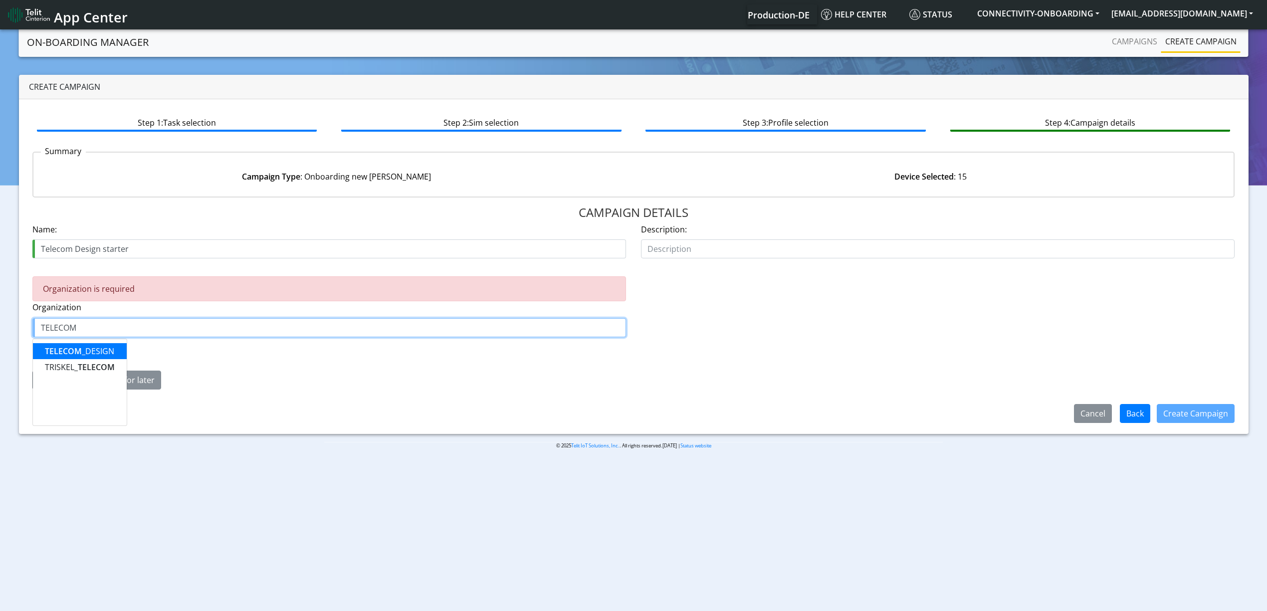
click at [94, 350] on ngb-highlight "TELECOM _DESIGN" at bounding box center [79, 351] width 69 height 11
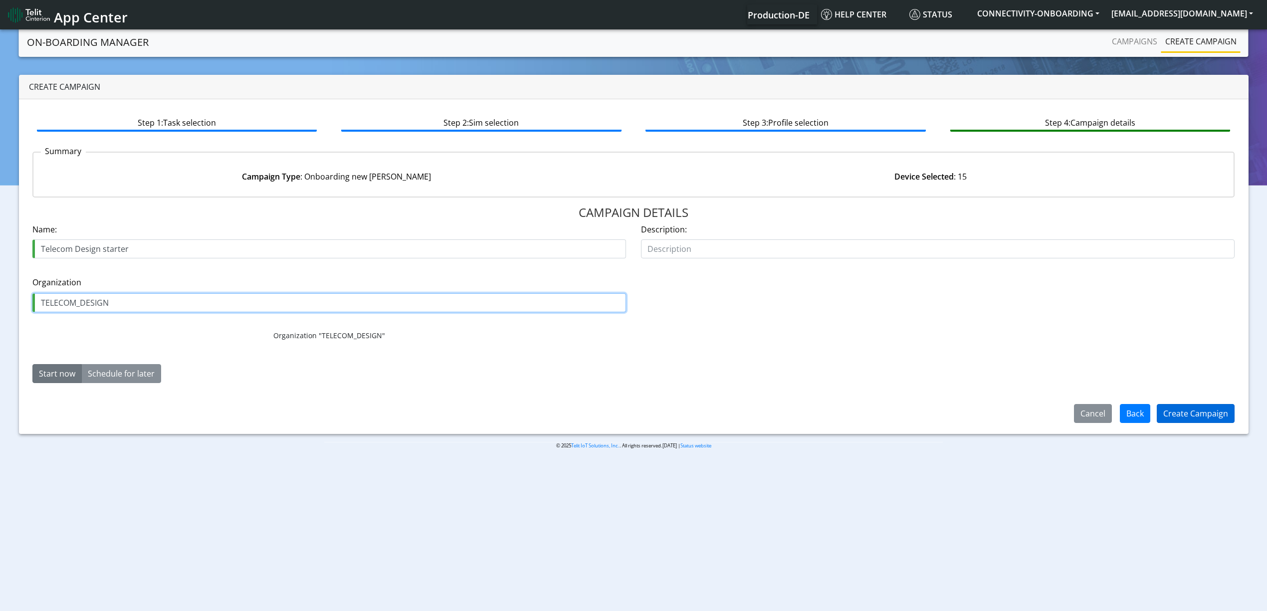
type input "TELECOM_DESIGN"
click at [1200, 409] on button "Create Campaign" at bounding box center [1195, 413] width 78 height 19
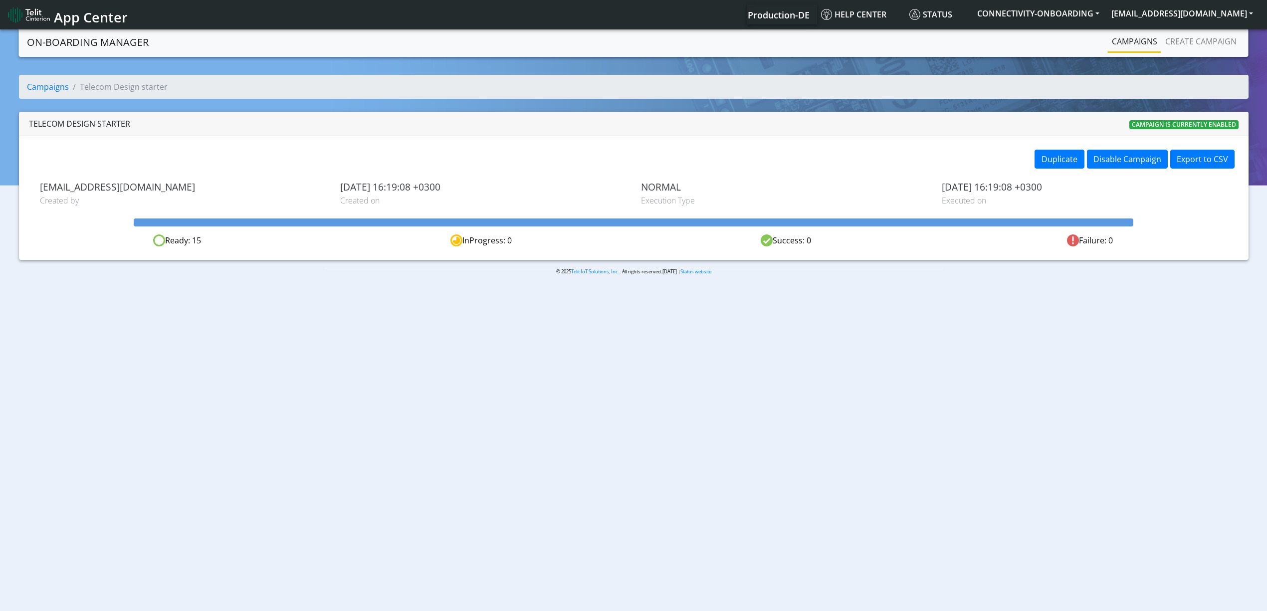
click at [1108, 50] on link "Campaigns" at bounding box center [1134, 41] width 53 height 20
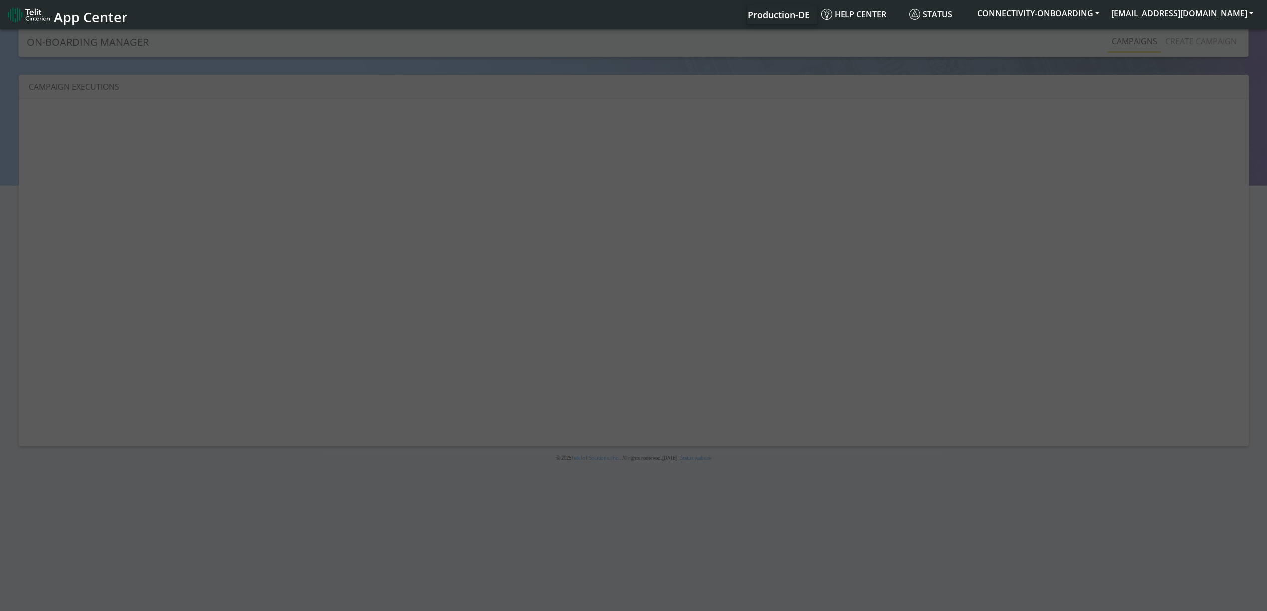
click at [1121, 46] on div at bounding box center [633, 320] width 1267 height 587
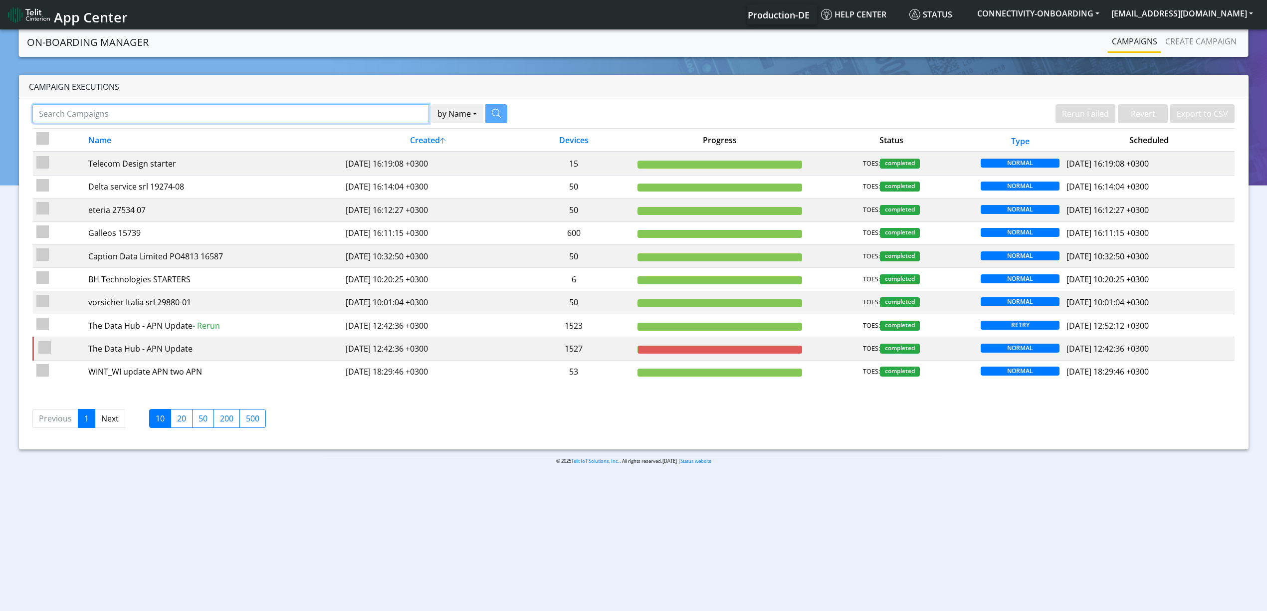
click at [333, 112] on input "Search Campaigns" at bounding box center [230, 113] width 396 height 19
paste input "19281"
type input "19281"
click at [483, 112] on icon "button" at bounding box center [483, 113] width 9 height 9
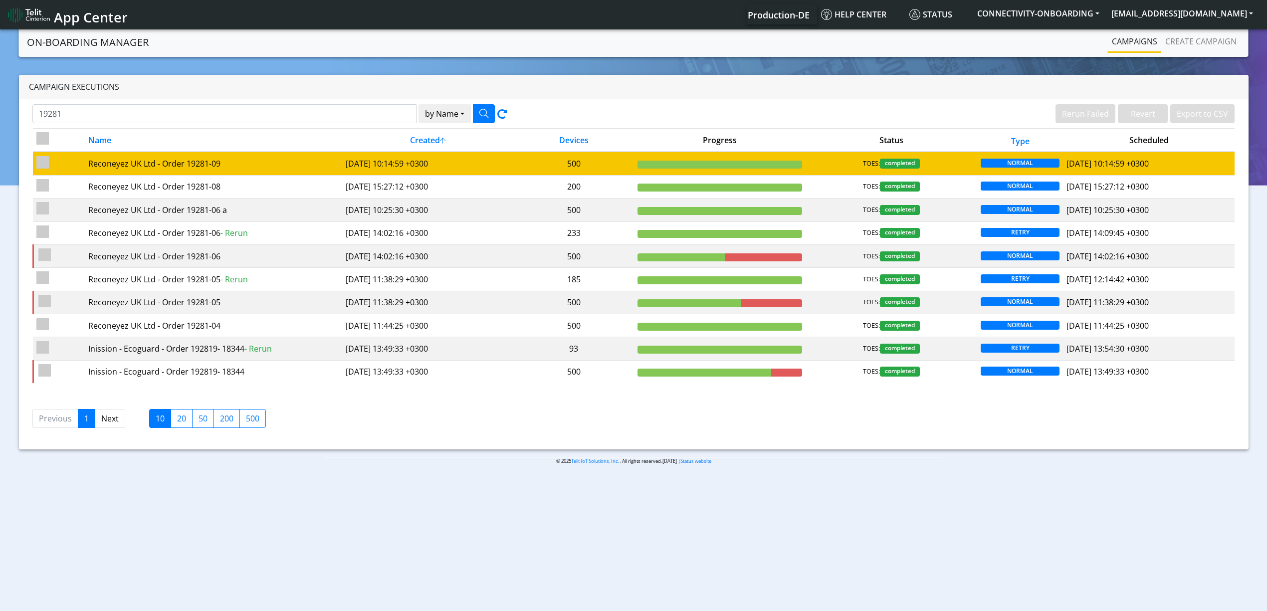
click at [507, 160] on td "2025-09-16 10:14:59 +0300" at bounding box center [428, 163] width 172 height 23
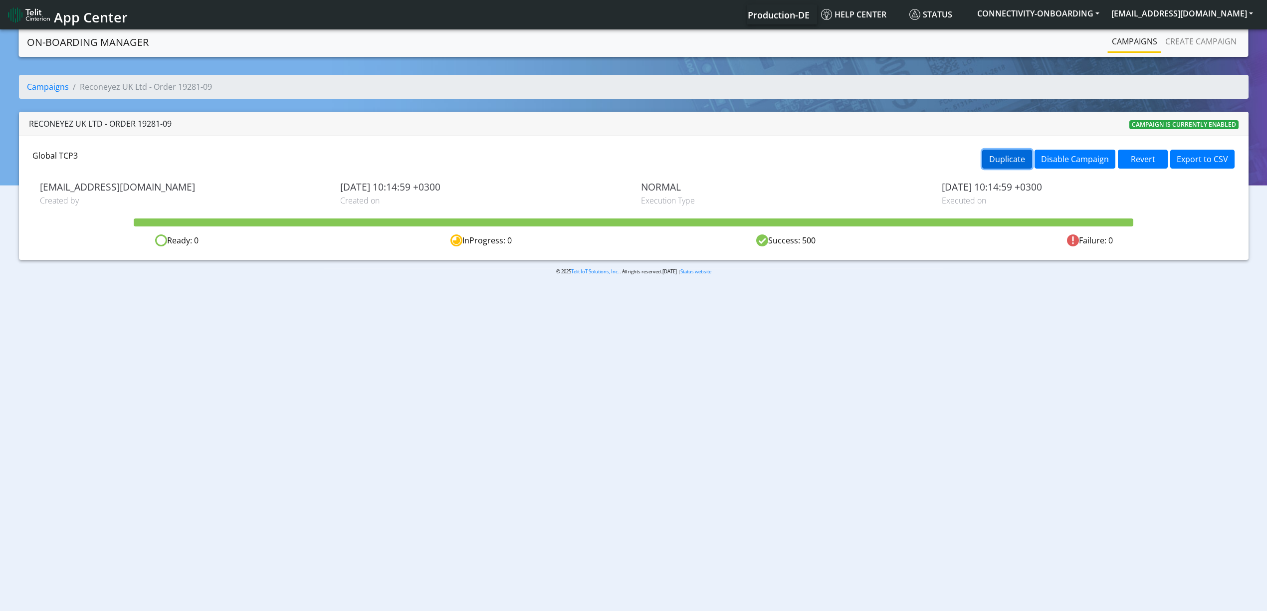
click at [1002, 153] on button "Duplicate" at bounding box center [1007, 159] width 50 height 19
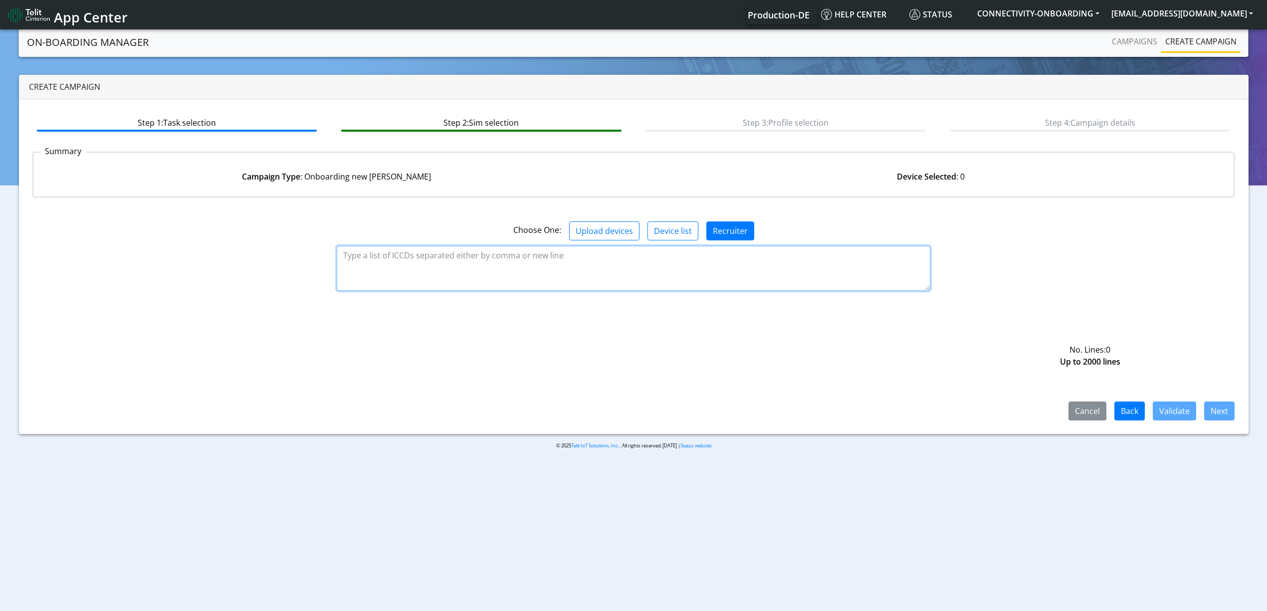
click at [537, 267] on textarea at bounding box center [633, 268] width 593 height 45
paste textarea "89358151000030966223 89358151000030966231 89358151000030966249 8935815100003096…"
type textarea "89358151000030966223 89358151000030966231 89358151000030966249 8935815100003096…"
click at [1193, 416] on button "Validate" at bounding box center [1173, 410] width 43 height 19
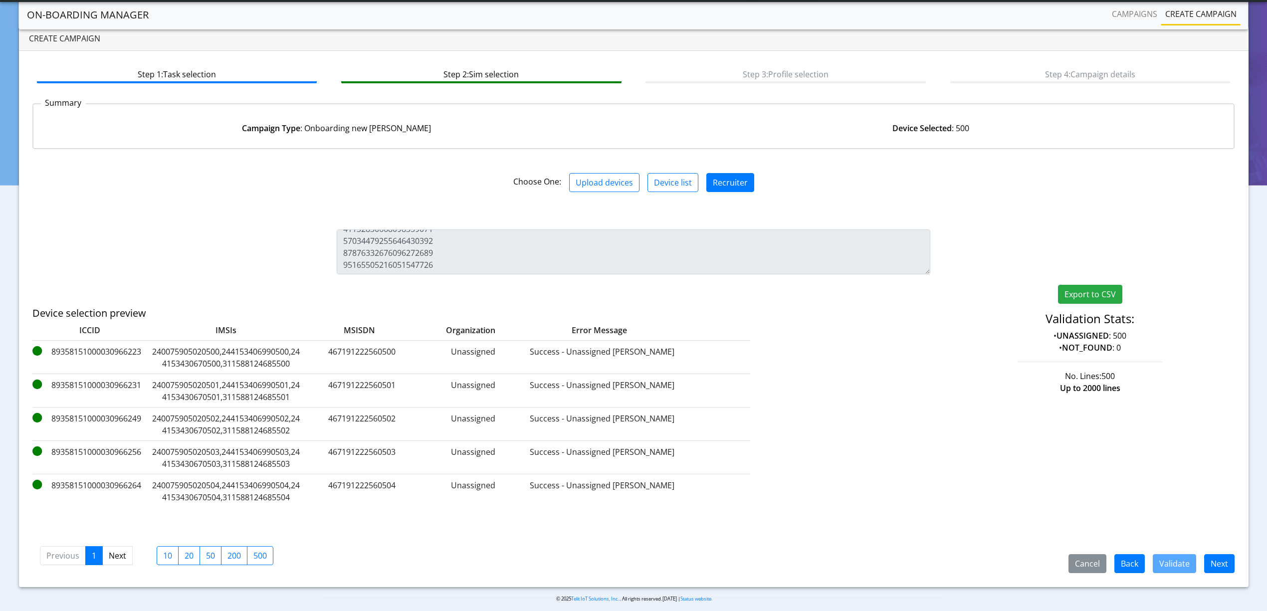
scroll to position [28, 0]
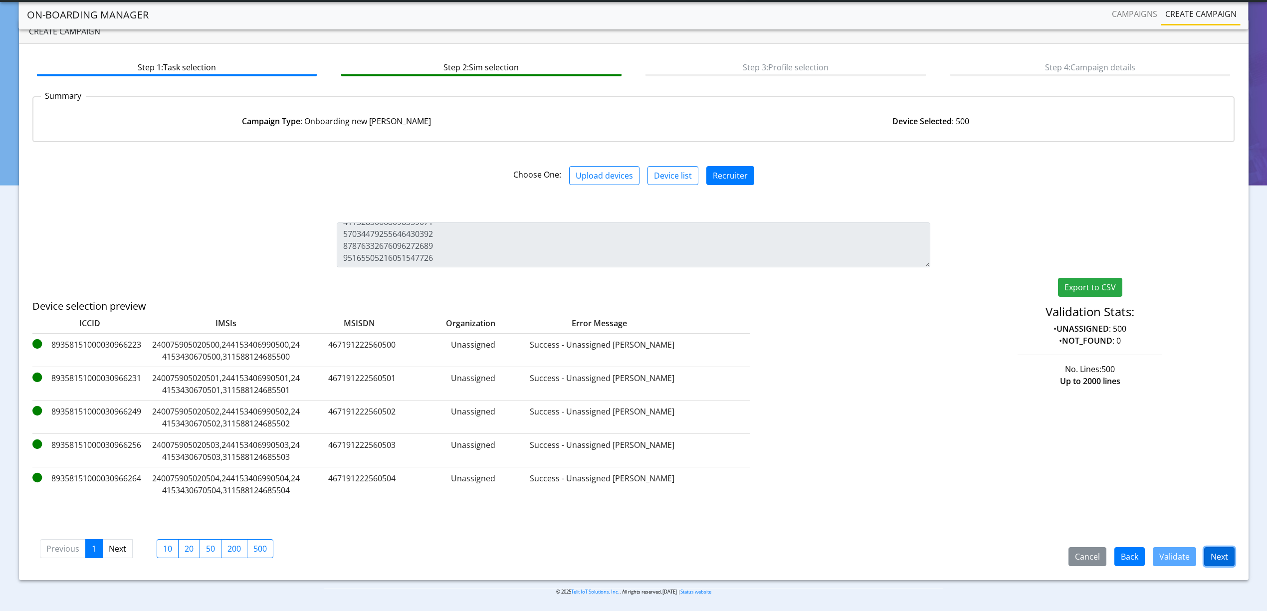
click at [1219, 554] on button "Next" at bounding box center [1219, 556] width 30 height 19
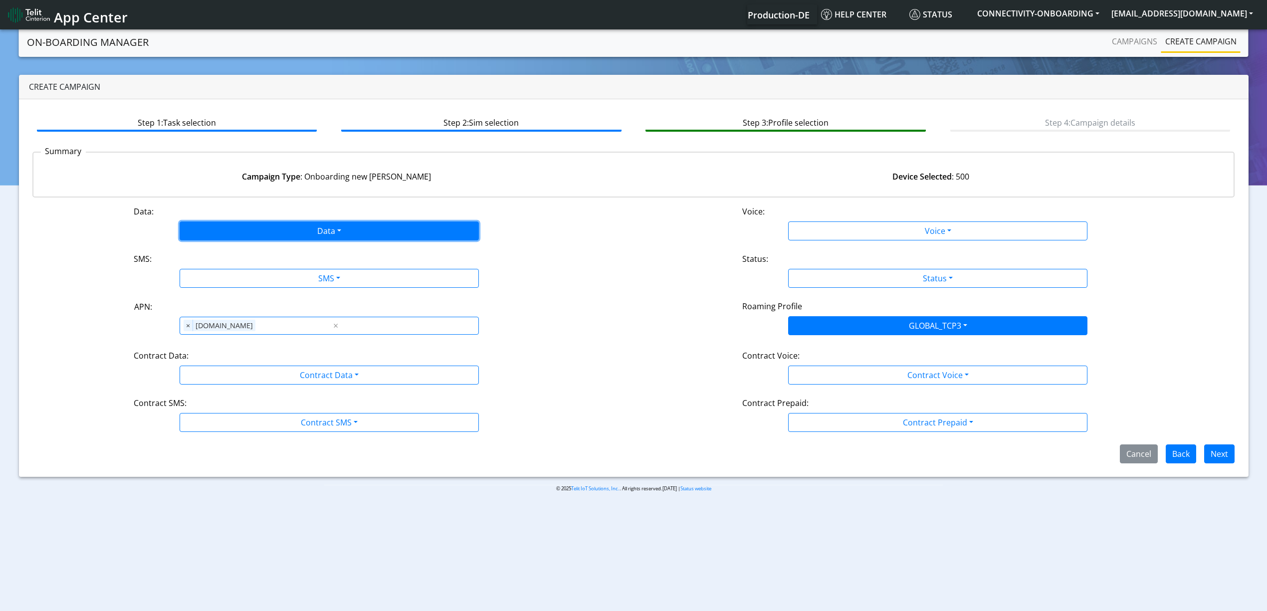
click at [236, 236] on button "Data" at bounding box center [329, 230] width 299 height 19
click at [230, 266] on button "Enabled" at bounding box center [329, 270] width 298 height 16
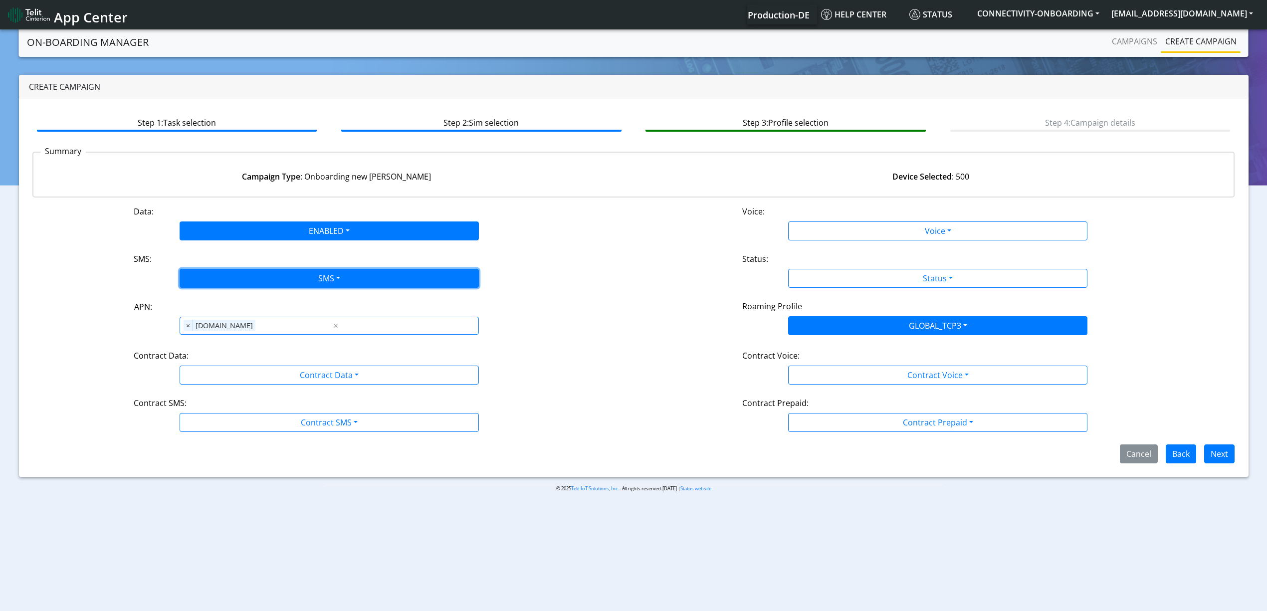
click at [243, 269] on button "SMS" at bounding box center [329, 278] width 299 height 19
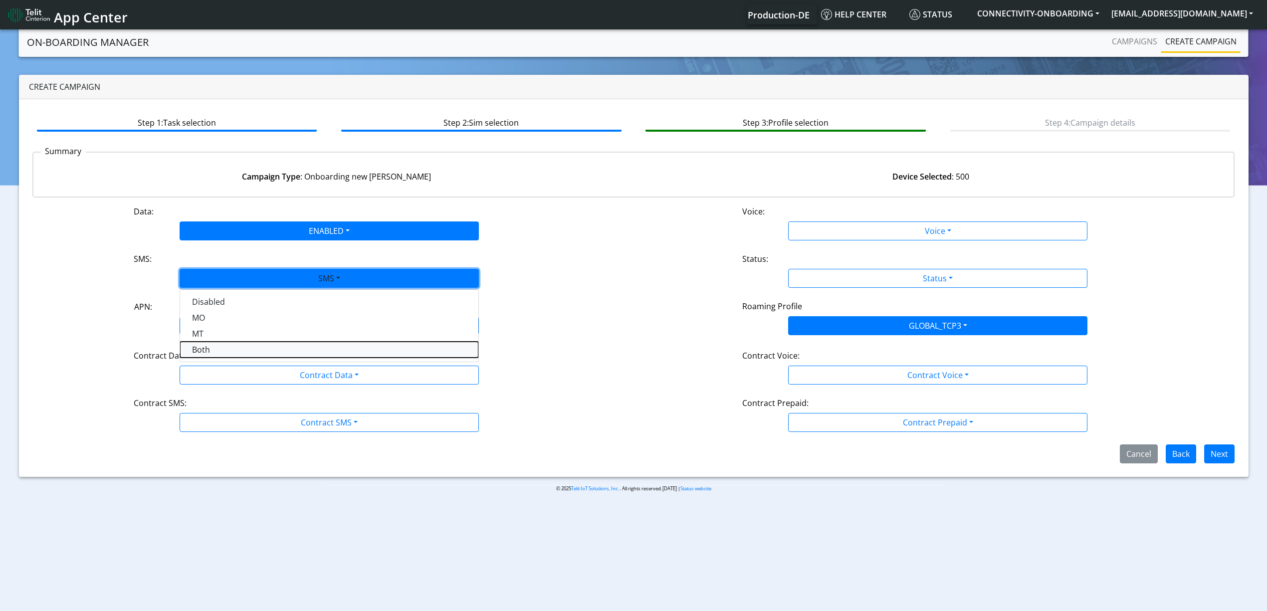
click at [223, 352] on button "Both" at bounding box center [329, 350] width 298 height 16
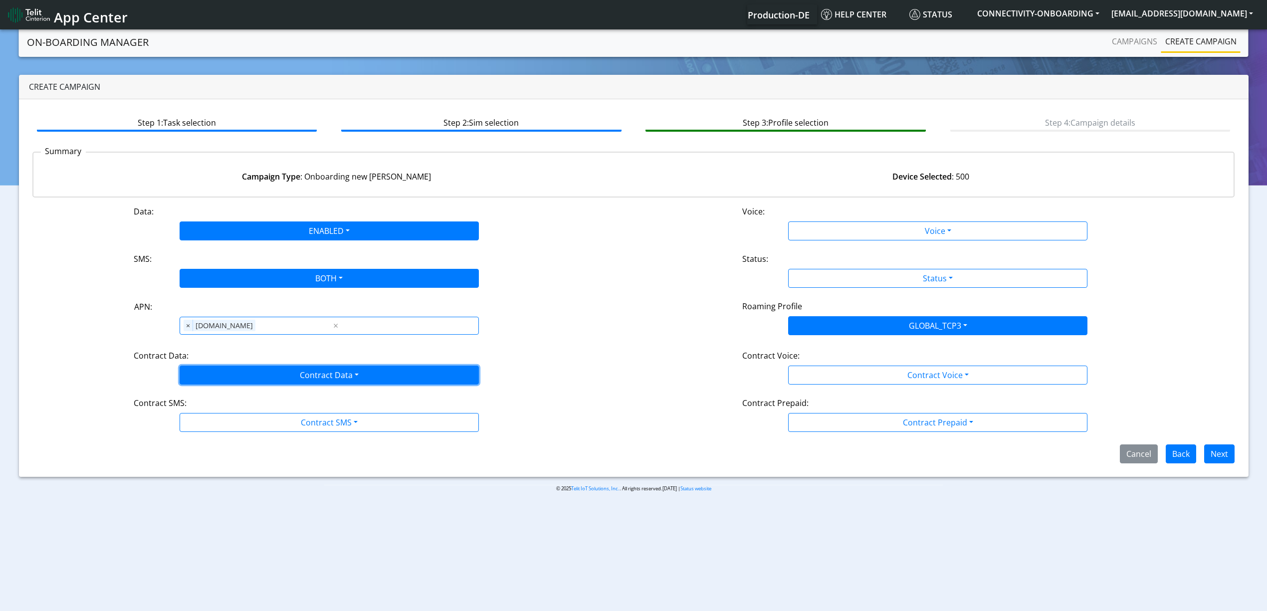
click at [247, 366] on button "Contract Data" at bounding box center [329, 375] width 299 height 19
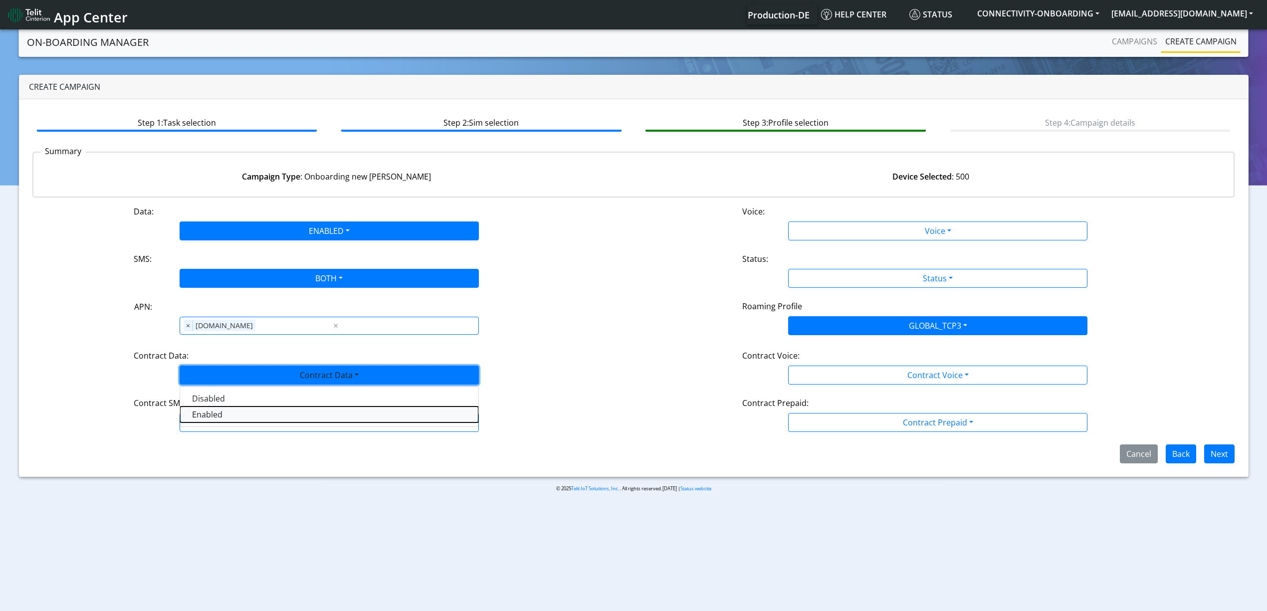
click at [222, 421] on Dataenabled-dropdown "Enabled" at bounding box center [329, 414] width 298 height 16
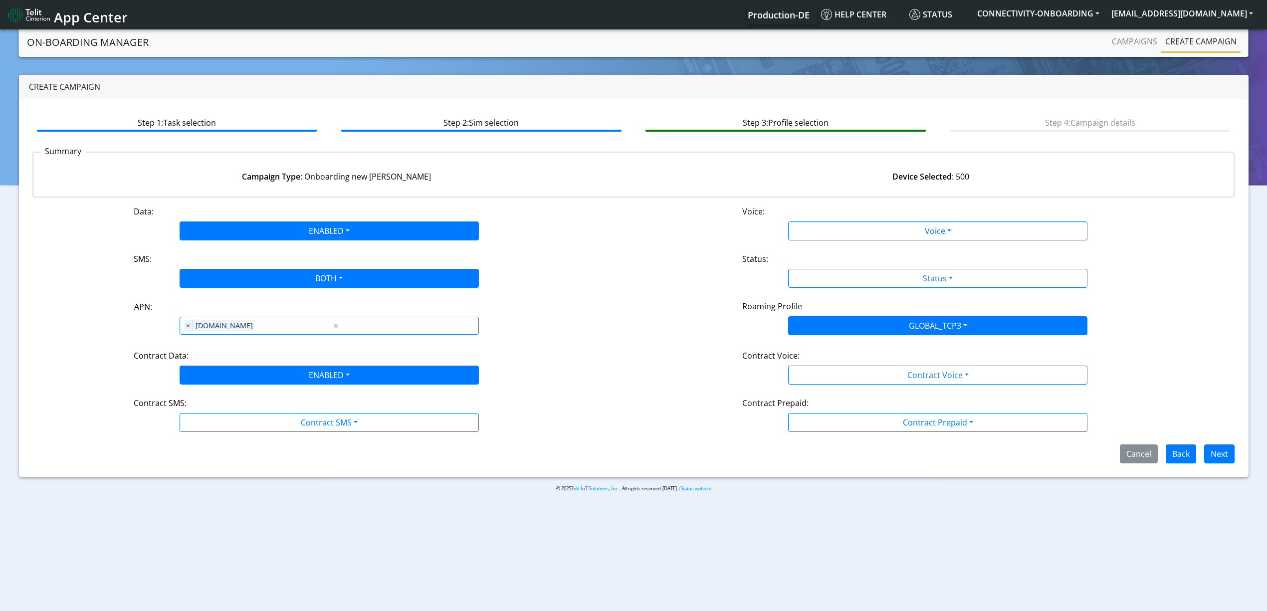
click at [233, 437] on div "Data: ENABLED Disabled Enabled Voice: Voice Disabled Enabled SMS: BOTH Disabled…" at bounding box center [633, 334] width 1202 height 258
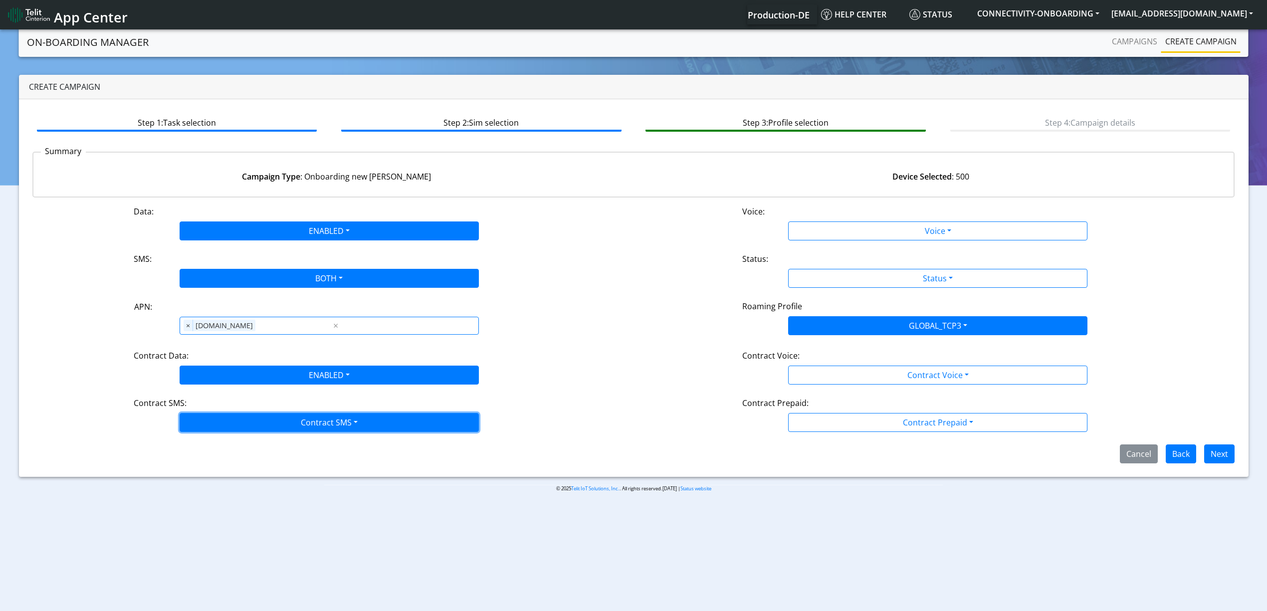
click at [252, 429] on button "Contract SMS" at bounding box center [329, 422] width 299 height 19
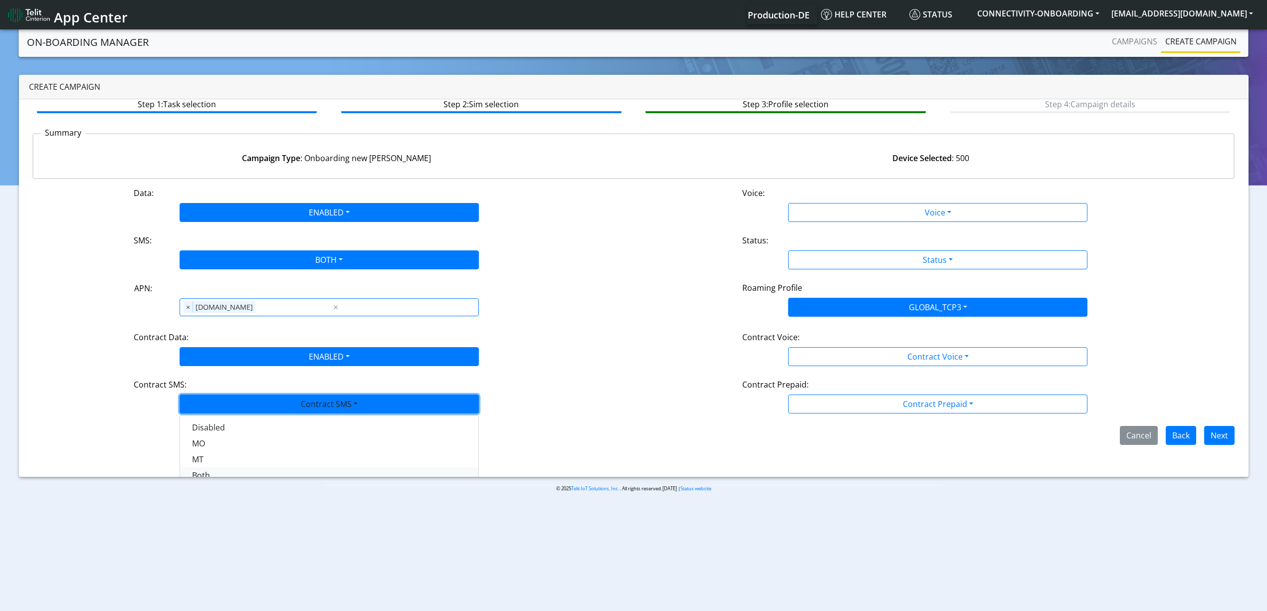
scroll to position [28, 0]
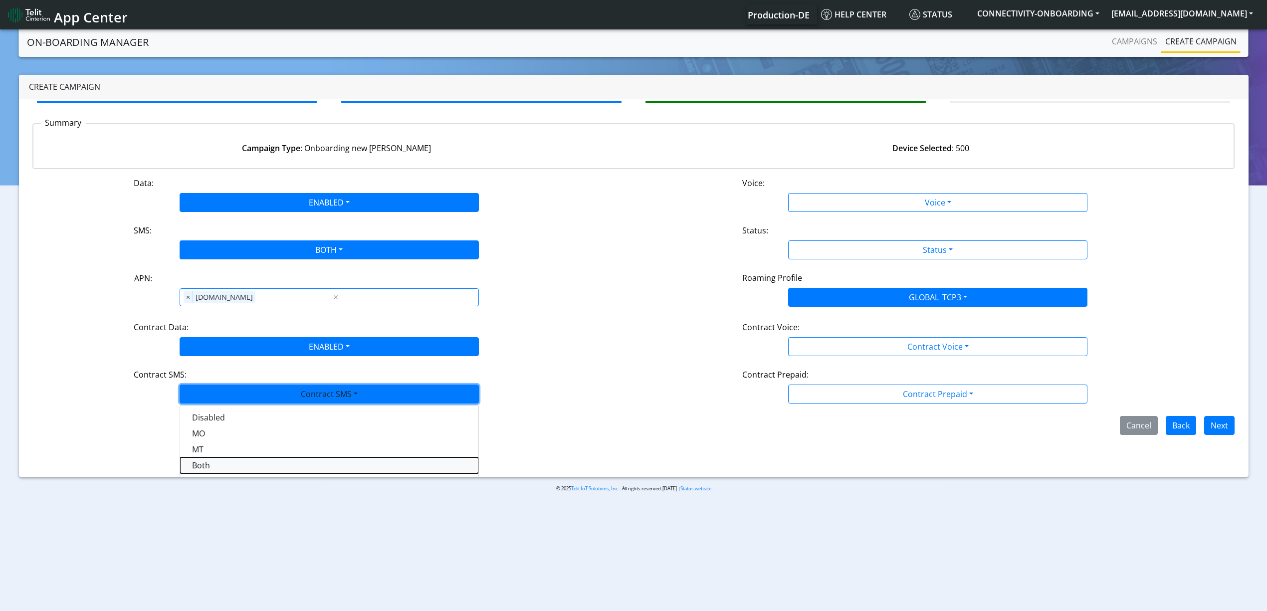
click at [217, 467] on SMSboth-dropdown "Both" at bounding box center [329, 465] width 298 height 16
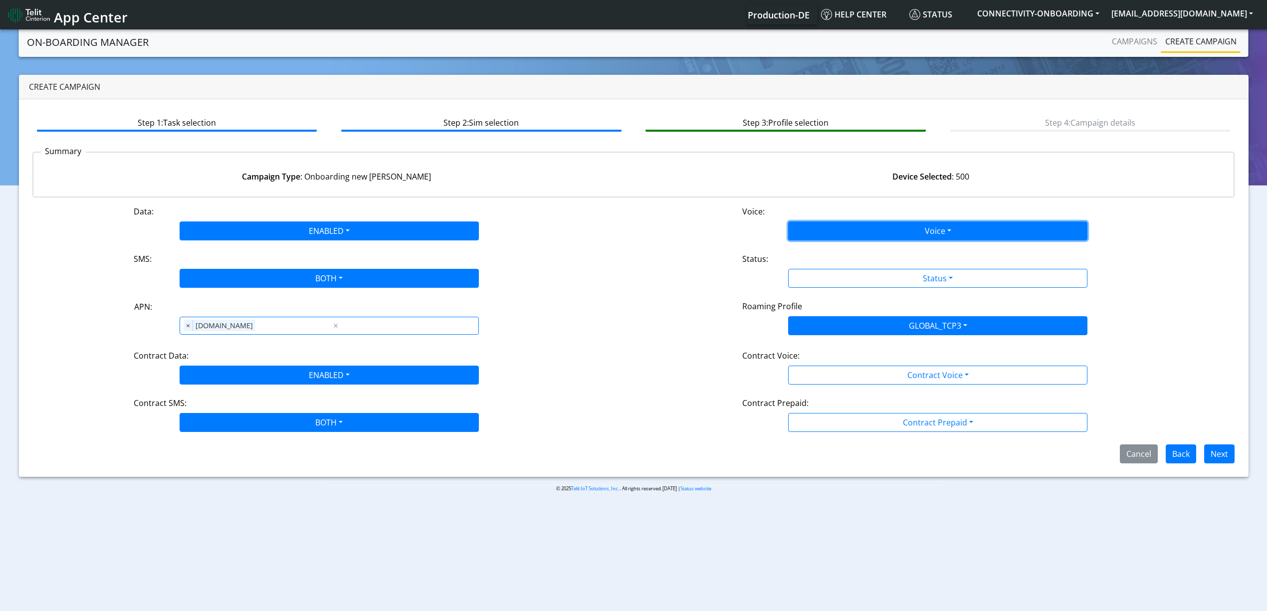
click at [861, 229] on button "Voice" at bounding box center [937, 230] width 299 height 19
click at [846, 264] on button "Enabled" at bounding box center [937, 270] width 298 height 16
click at [839, 255] on div "Status:" at bounding box center [938, 261] width 406 height 16
click at [834, 239] on button "ENABLED" at bounding box center [937, 230] width 299 height 19
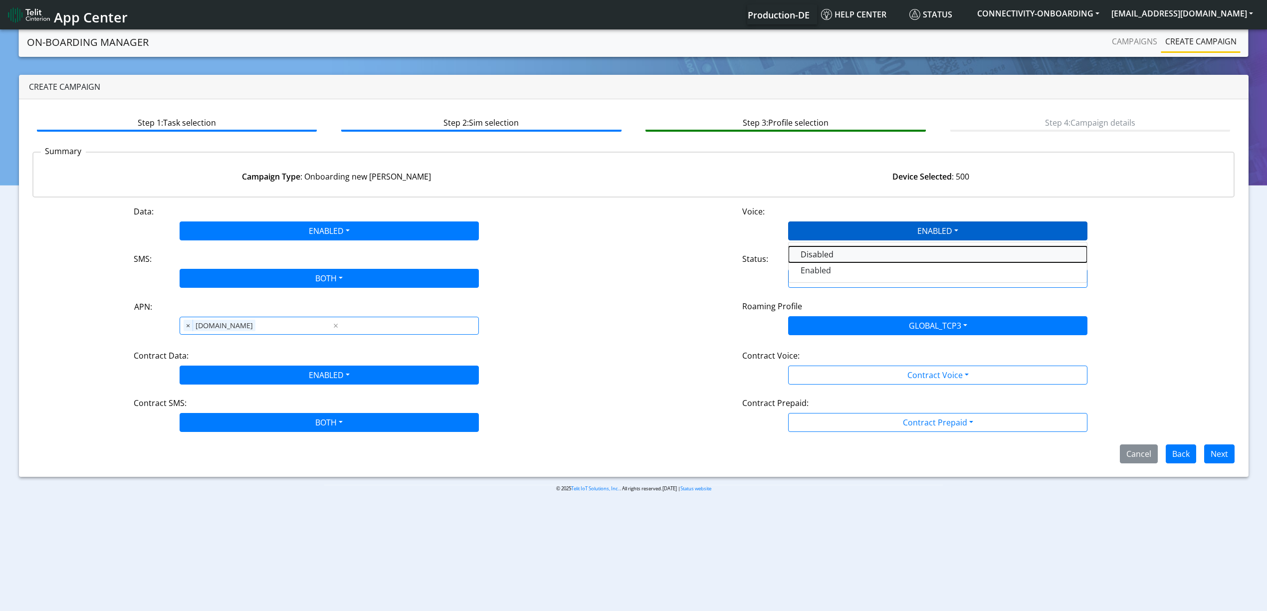
click at [826, 257] on button "Disabled" at bounding box center [937, 254] width 298 height 16
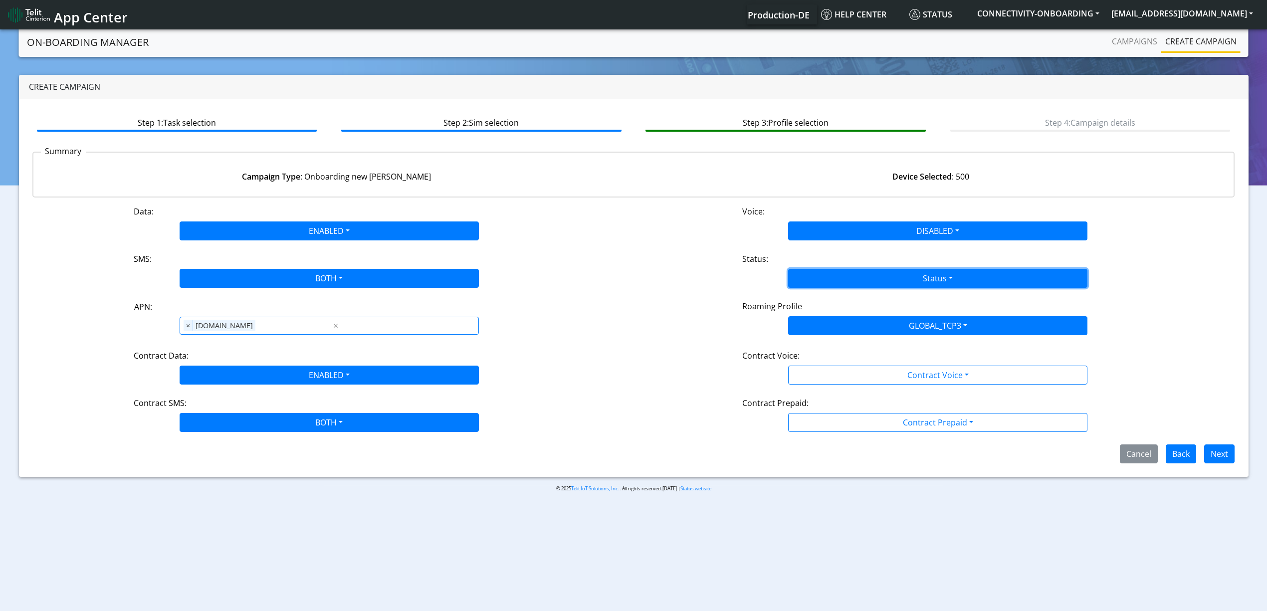
click at [834, 283] on button "Status" at bounding box center [937, 278] width 299 height 19
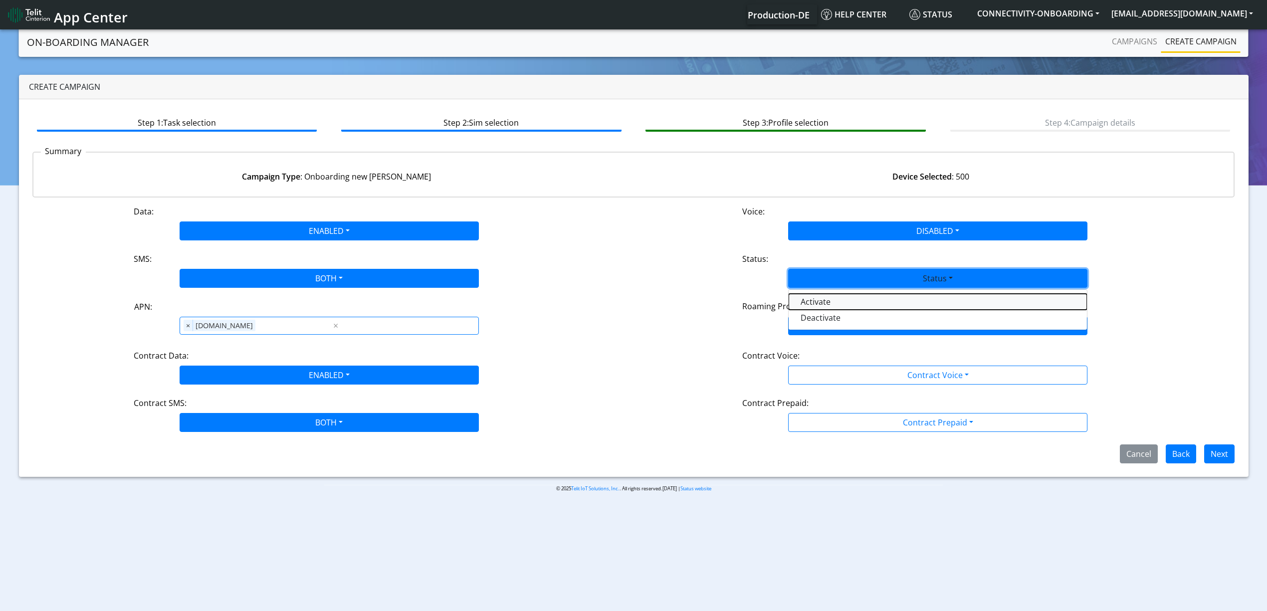
click at [830, 298] on button "Activate" at bounding box center [937, 302] width 298 height 16
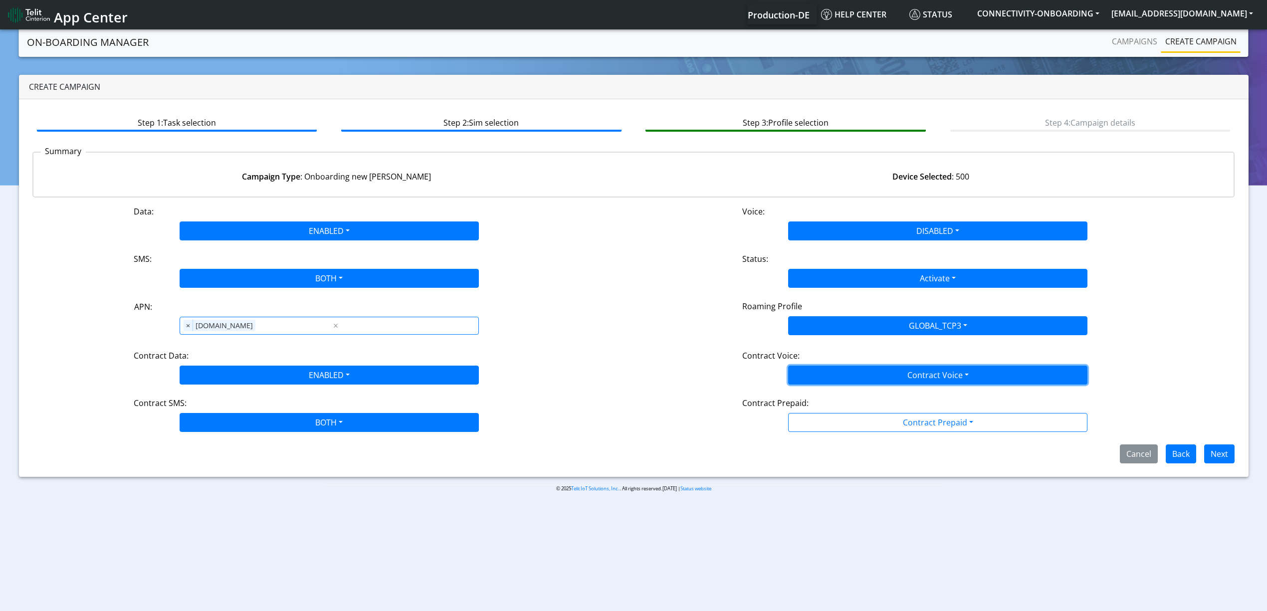
click at [829, 368] on button "Contract Voice" at bounding box center [937, 375] width 299 height 19
click at [826, 390] on div "Disabled Enabled" at bounding box center [937, 406] width 299 height 41
click at [828, 401] on Voicedisabled-dropdown "Disabled" at bounding box center [937, 398] width 298 height 16
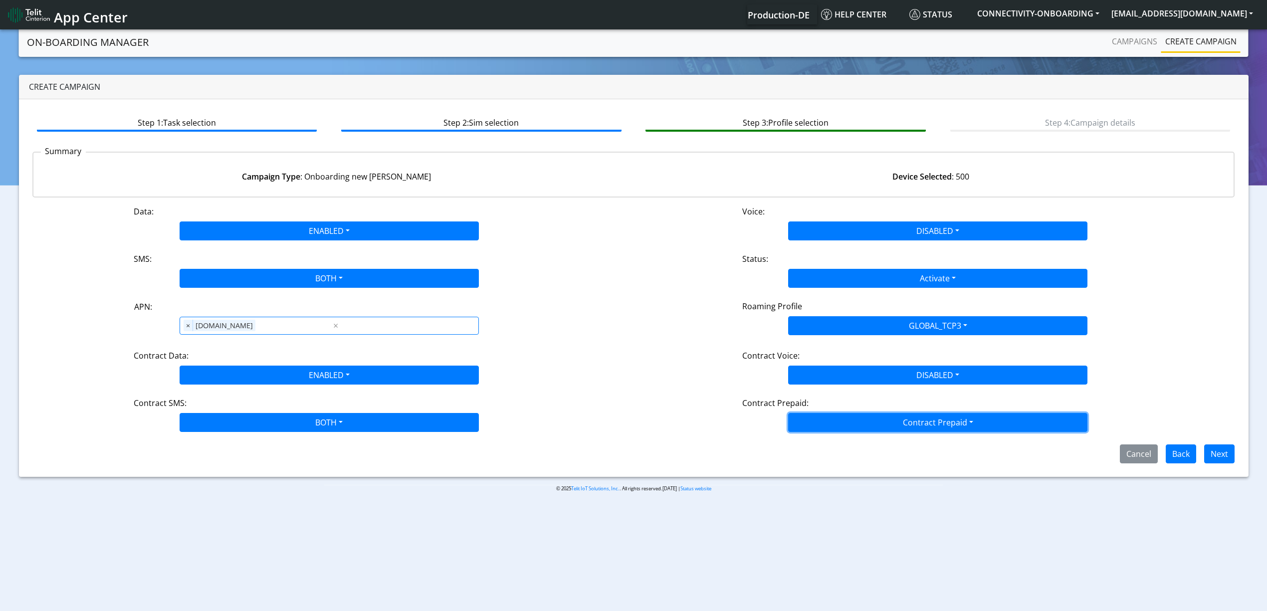
click at [835, 425] on button "Contract Prepaid" at bounding box center [937, 422] width 299 height 19
click at [832, 463] on Prepaidnotprepaid-dropdown "No" at bounding box center [937, 462] width 298 height 16
click at [1233, 463] on button "Next" at bounding box center [1219, 453] width 30 height 19
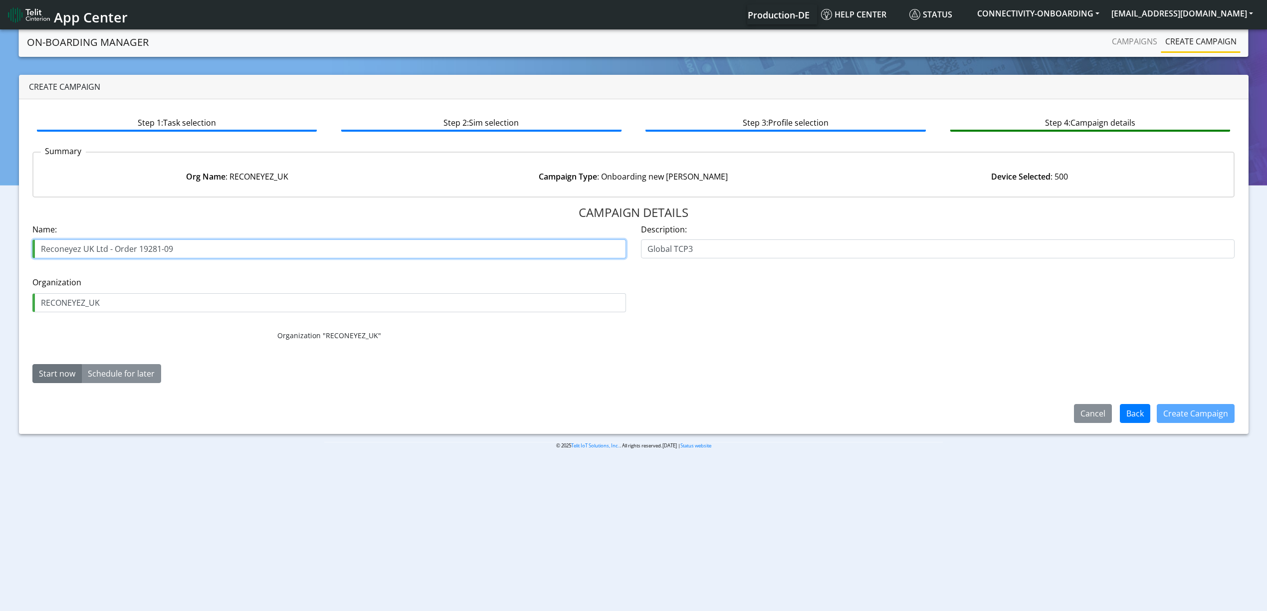
drag, startPoint x: 161, startPoint y: 252, endPoint x: 214, endPoint y: 252, distance: 53.4
click at [211, 252] on input "Reconeyez UK Ltd - Order 19281-09" at bounding box center [328, 248] width 593 height 19
type input "Reconeyez UK Ltd - Order 19281-10"
click at [1201, 405] on button "Create Campaign" at bounding box center [1195, 413] width 78 height 19
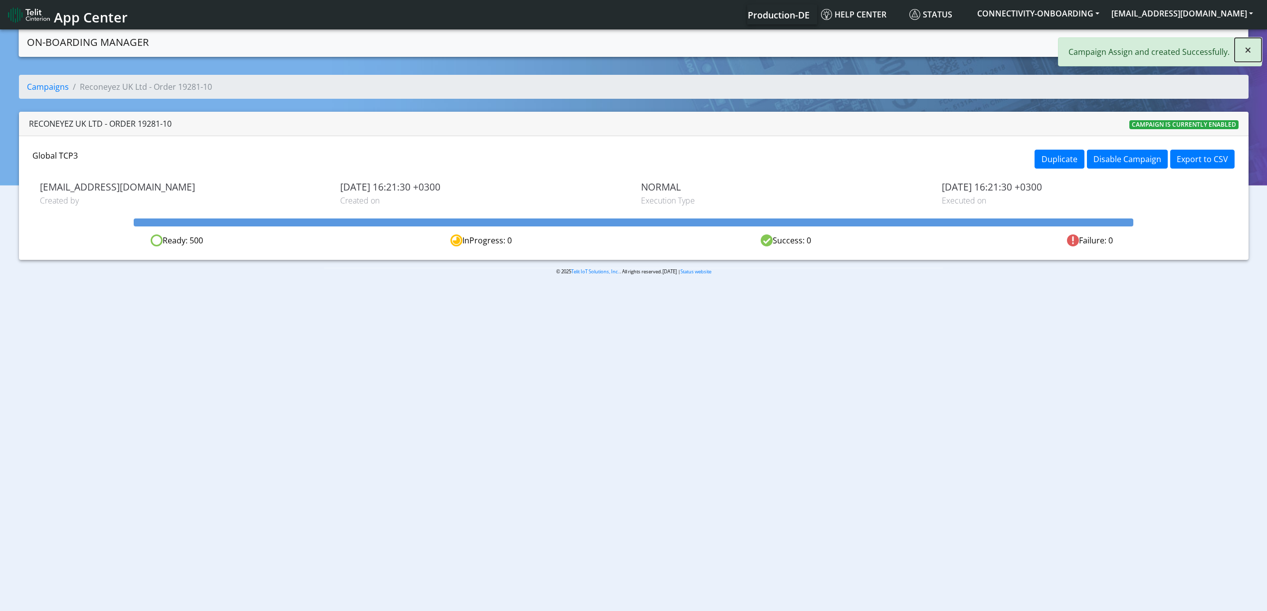
click at [1257, 54] on button "×" at bounding box center [1247, 50] width 27 height 24
